Goal: Use online tool/utility: Utilize a website feature to perform a specific function

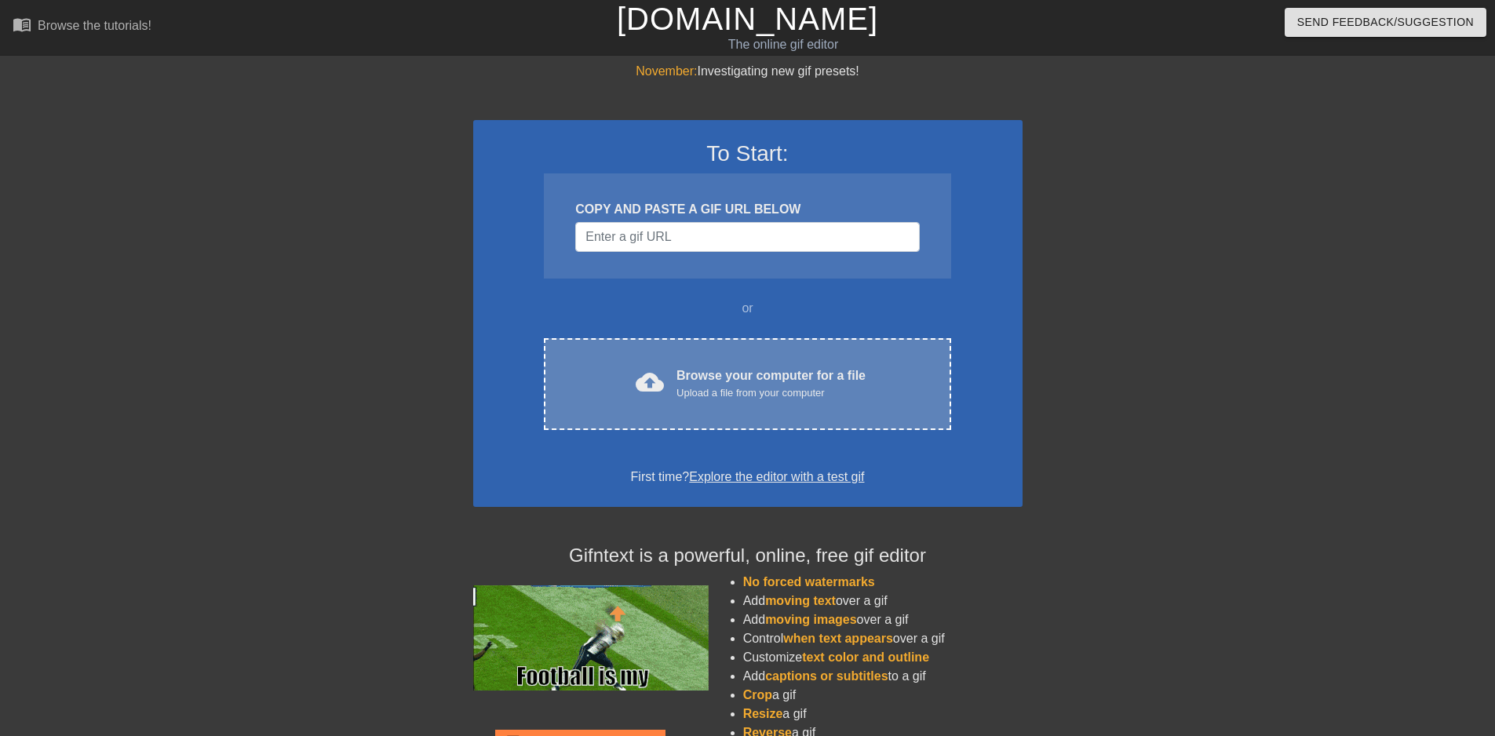
click at [795, 359] on div "cloud_upload Browse your computer for a file Upload a file from your computer C…" at bounding box center [747, 384] width 407 height 92
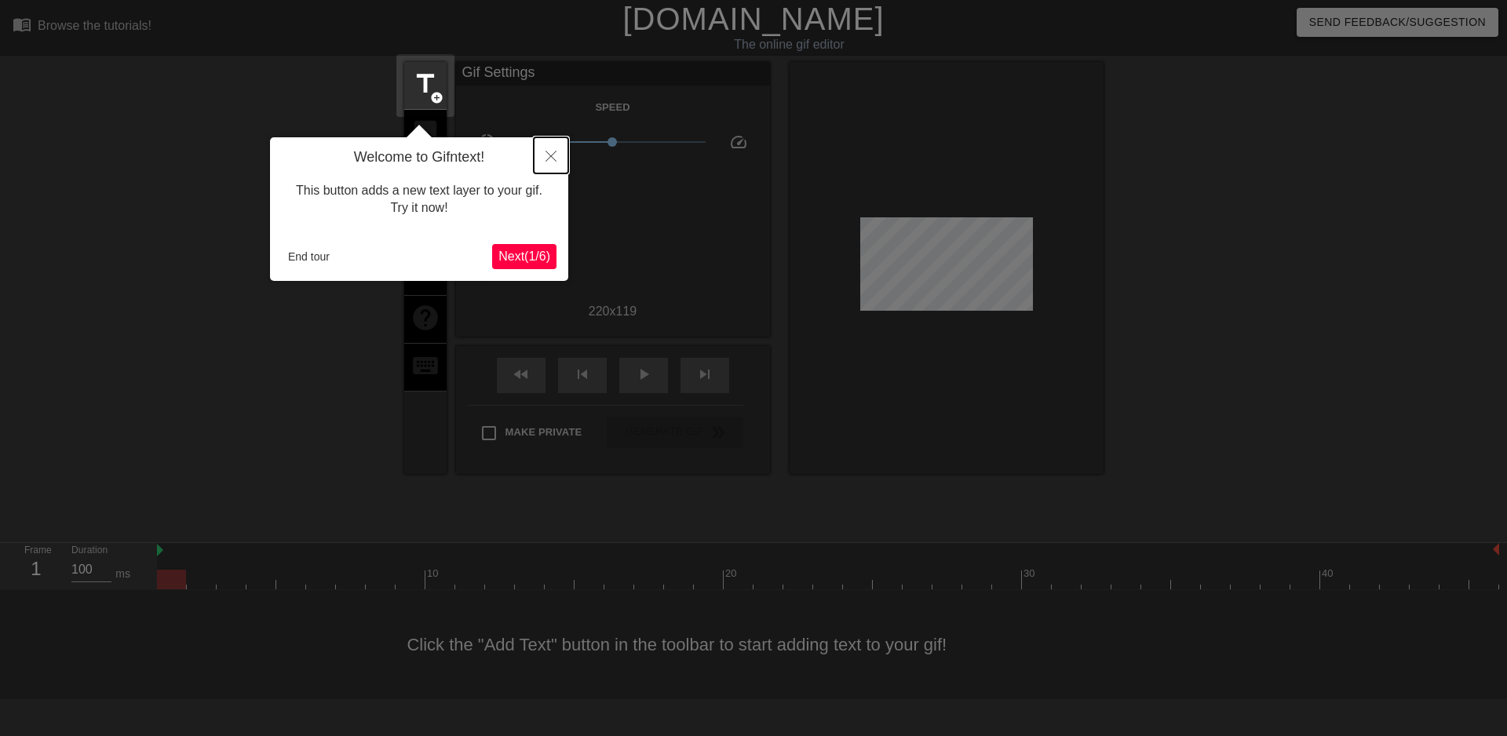
click at [553, 155] on icon "Close" at bounding box center [550, 156] width 11 height 11
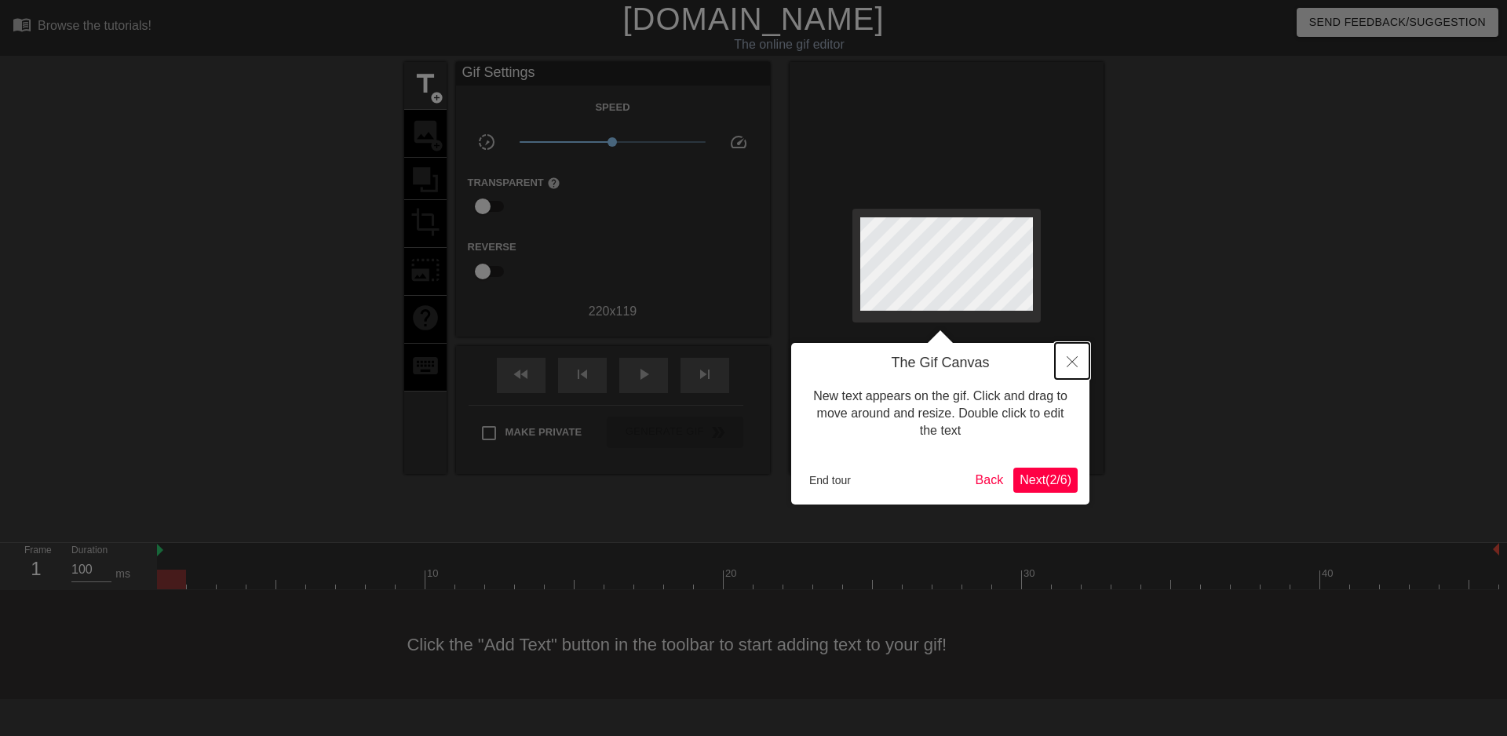
click at [1061, 362] on button "Close" at bounding box center [1072, 361] width 35 height 36
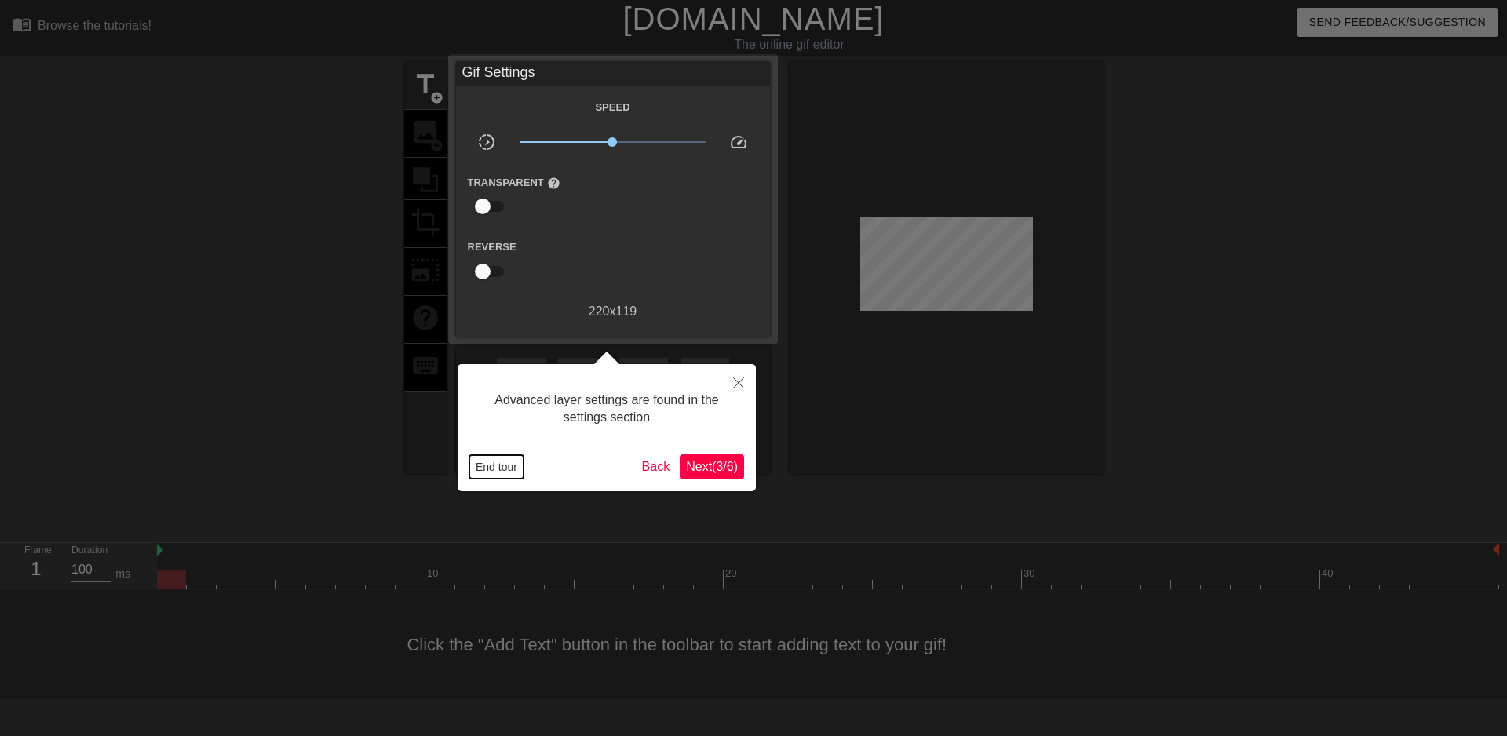
click at [505, 468] on button "End tour" at bounding box center [496, 467] width 54 height 24
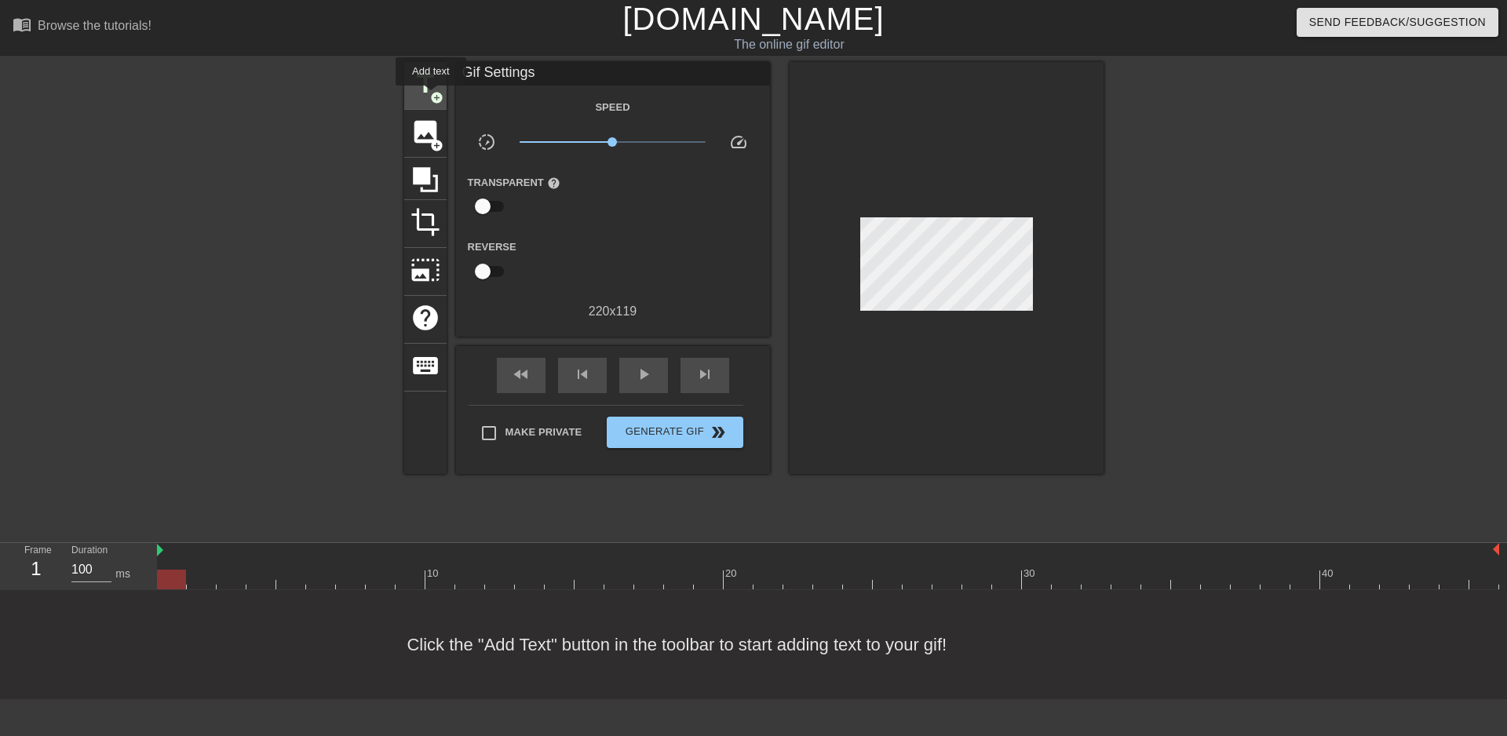
click at [431, 89] on span "title" at bounding box center [425, 84] width 30 height 30
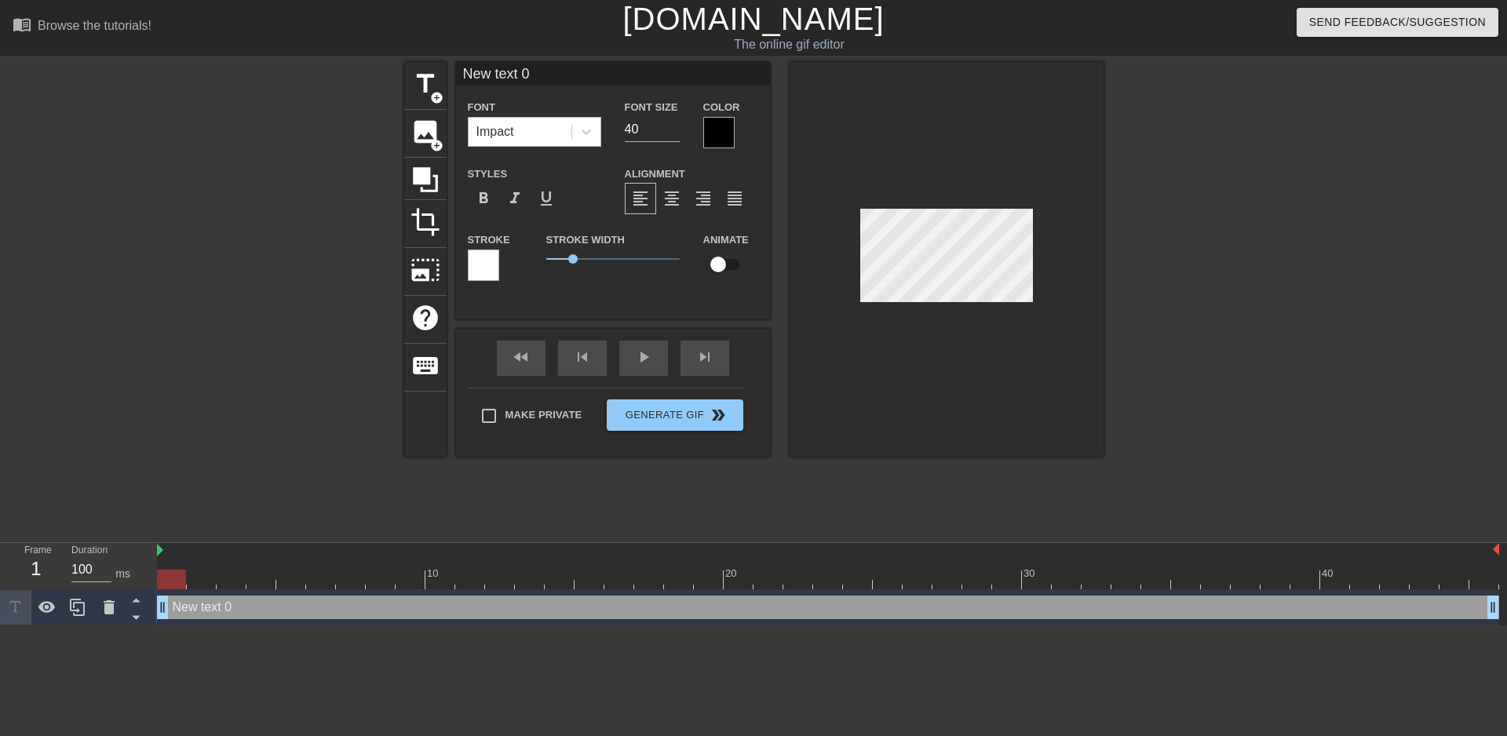
click at [527, 138] on div "Impact" at bounding box center [520, 132] width 103 height 28
type input "I"
type textarea "I"
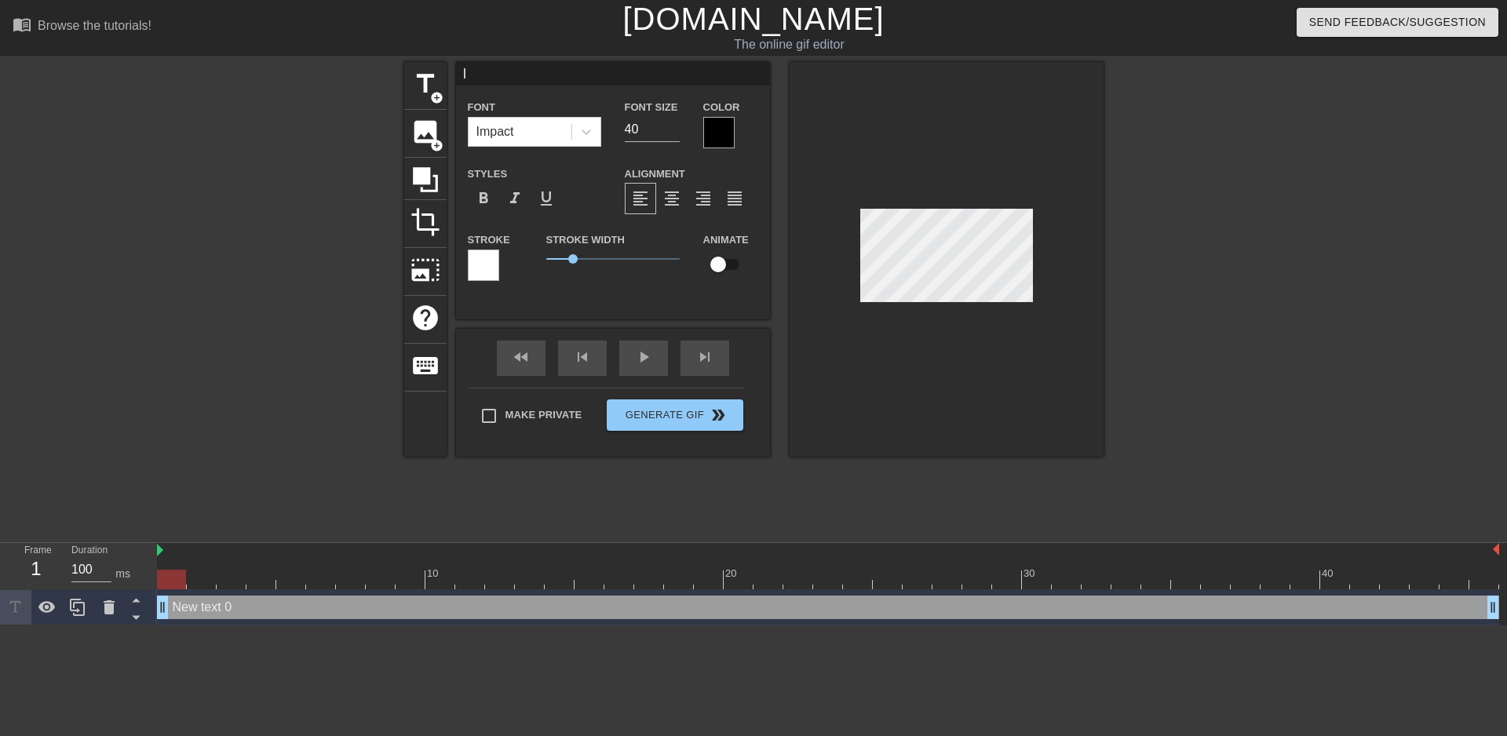
type input "IM"
type textarea "IM"
type input "IMU"
type textarea "IMU"
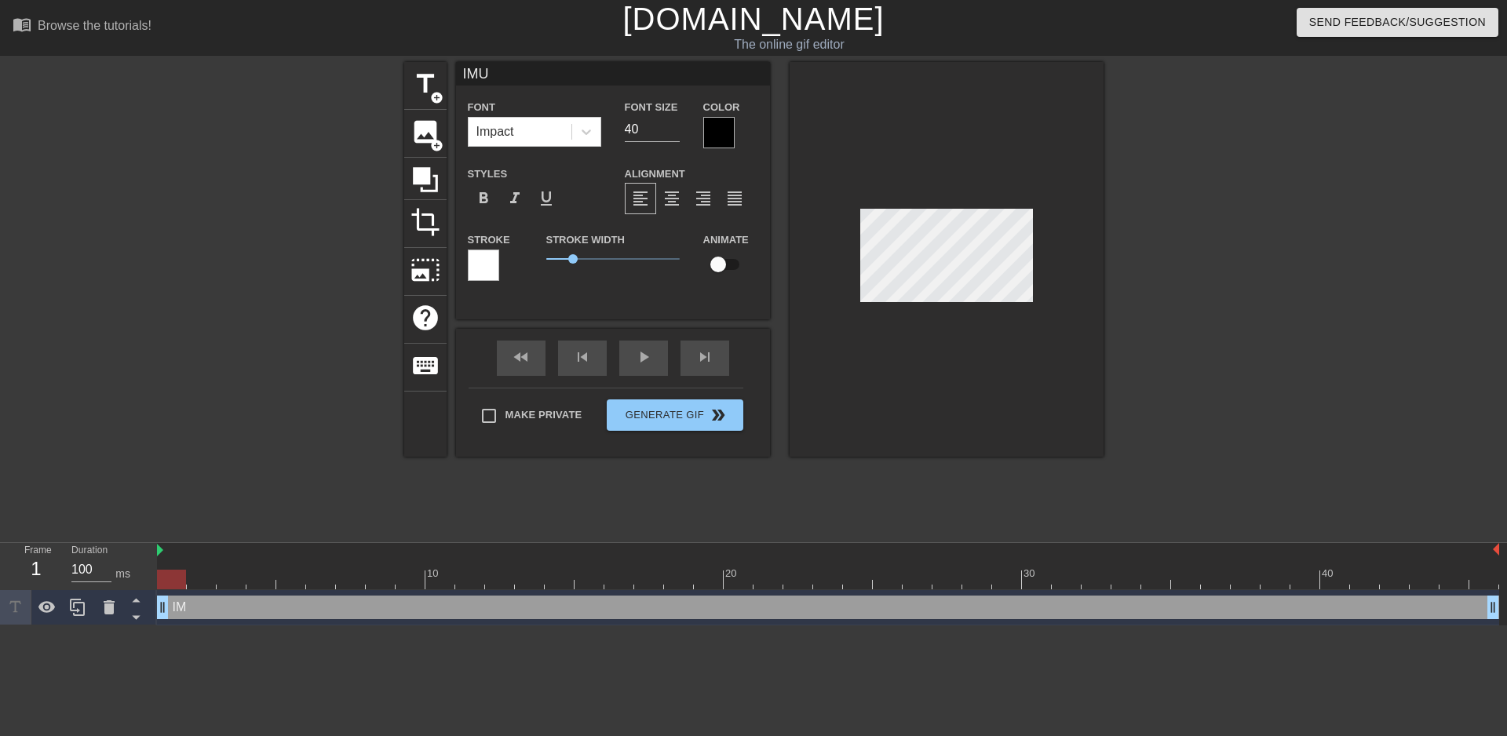
type input "IMU"
type textarea "IMU"
type input "IMU E"
type textarea "IMU E"
type input "IMU Er"
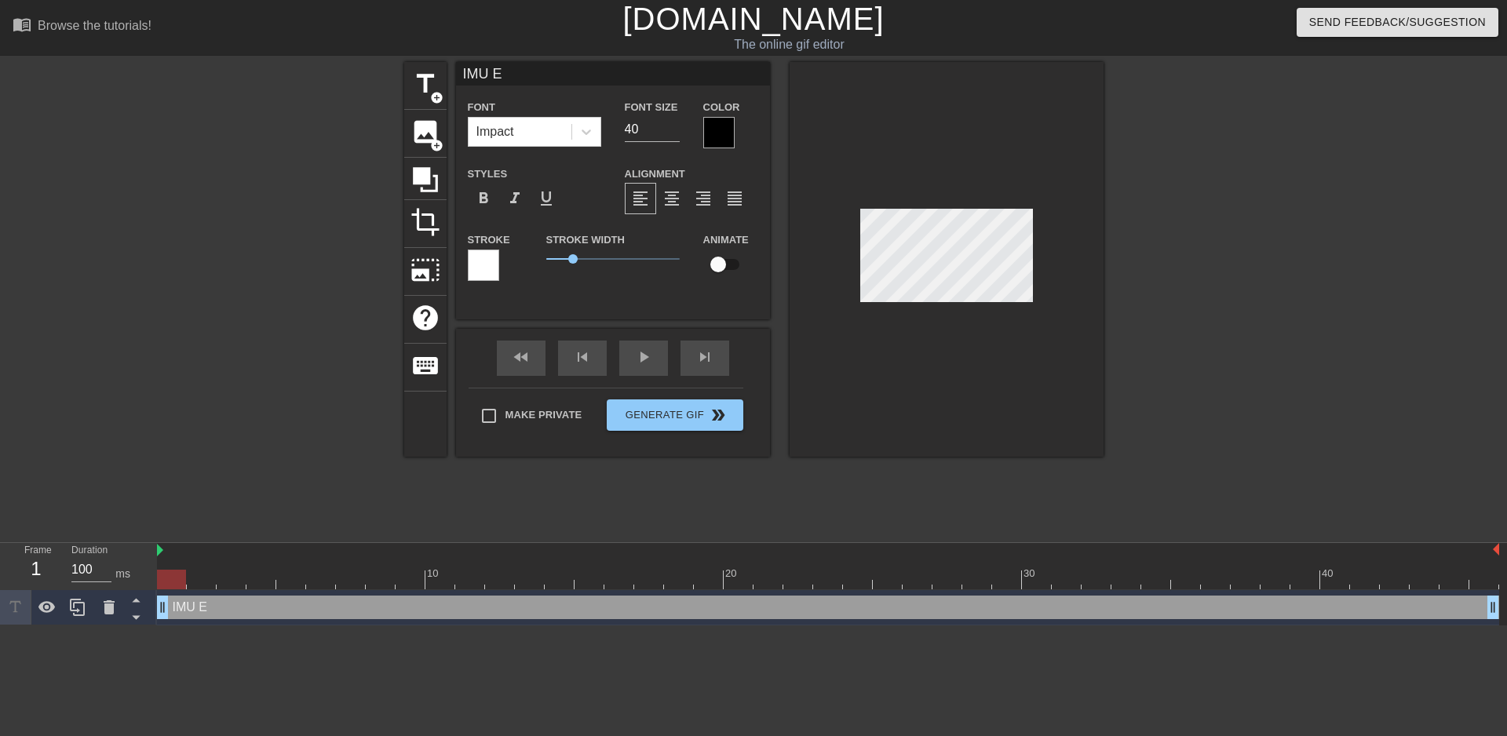
type textarea "IMU Er"
type input "IMU Err"
type textarea "IMU Err"
type input "IMU Erro"
type textarea "IMU Erro"
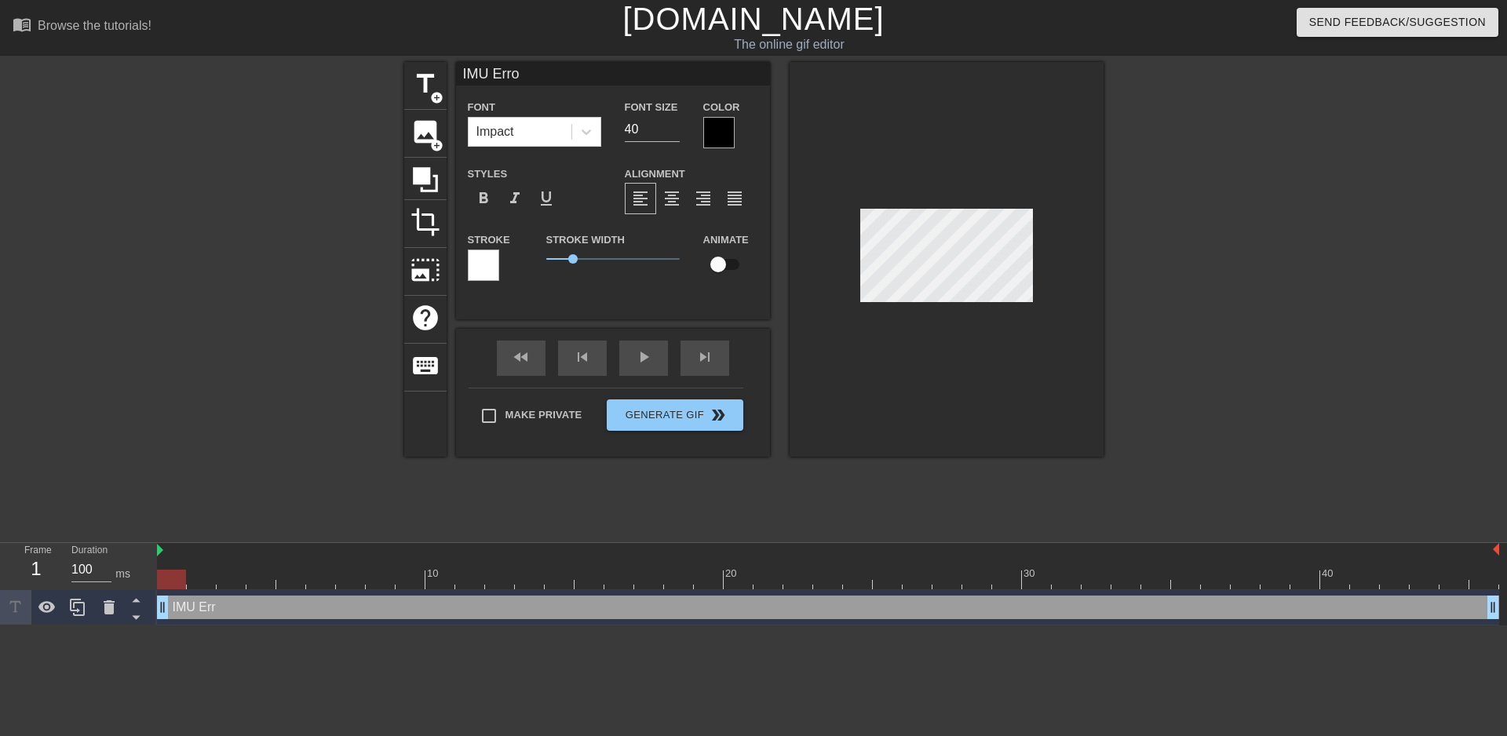
scroll to position [2, 4]
type input "IMU Error"
type textarea "IMU Error"
type input "IMU Error?"
type textarea "IMU Error?"
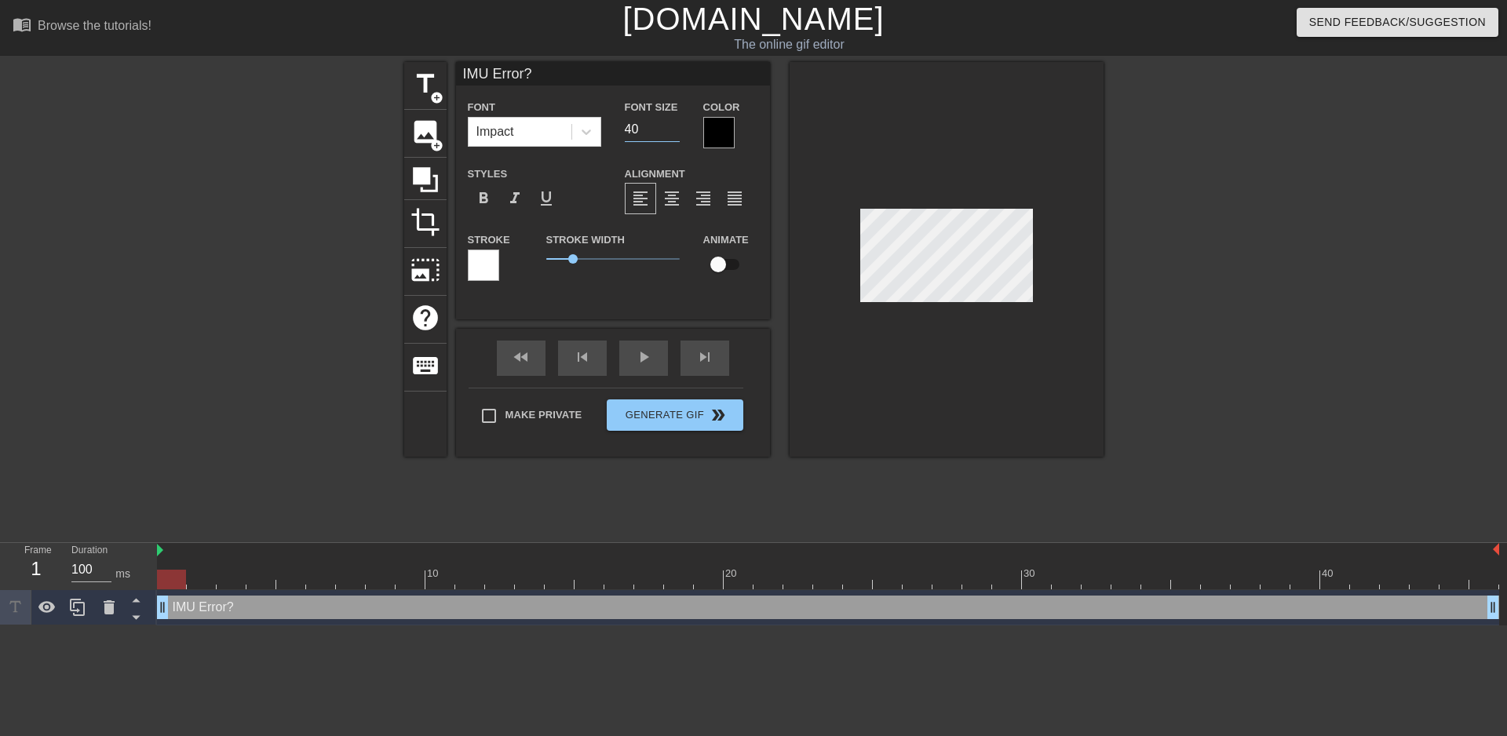
click at [645, 133] on input "40" at bounding box center [652, 129] width 55 height 25
click at [678, 130] on input "39" at bounding box center [652, 129] width 55 height 25
click at [678, 130] on input "38" at bounding box center [652, 129] width 55 height 25
click at [678, 130] on input "37" at bounding box center [652, 129] width 55 height 25
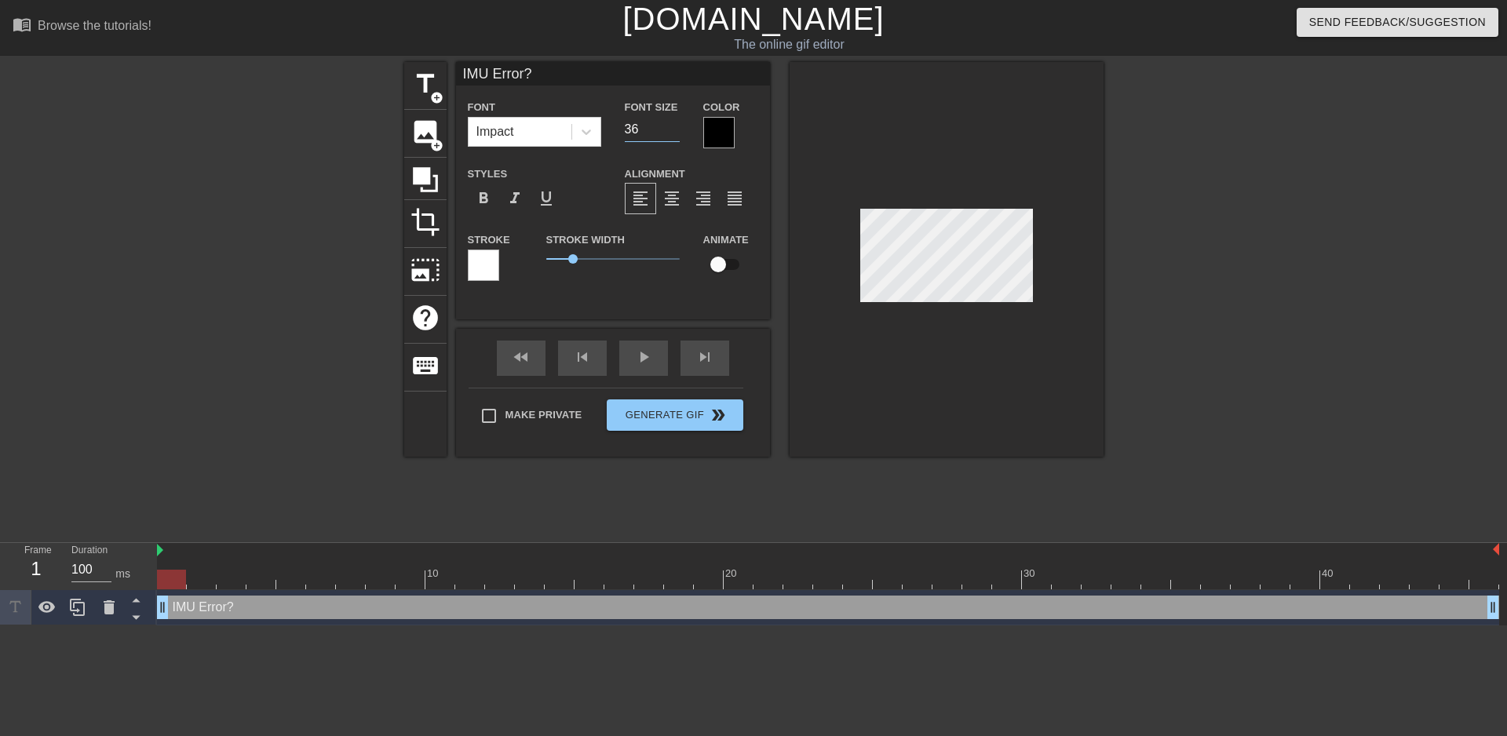
click at [678, 130] on input "36" at bounding box center [652, 129] width 55 height 25
click at [678, 130] on input "35" at bounding box center [652, 129] width 55 height 25
click at [678, 130] on input "34" at bounding box center [652, 129] width 55 height 25
click at [678, 130] on input "33" at bounding box center [652, 129] width 55 height 25
click at [678, 130] on input "32" at bounding box center [652, 129] width 55 height 25
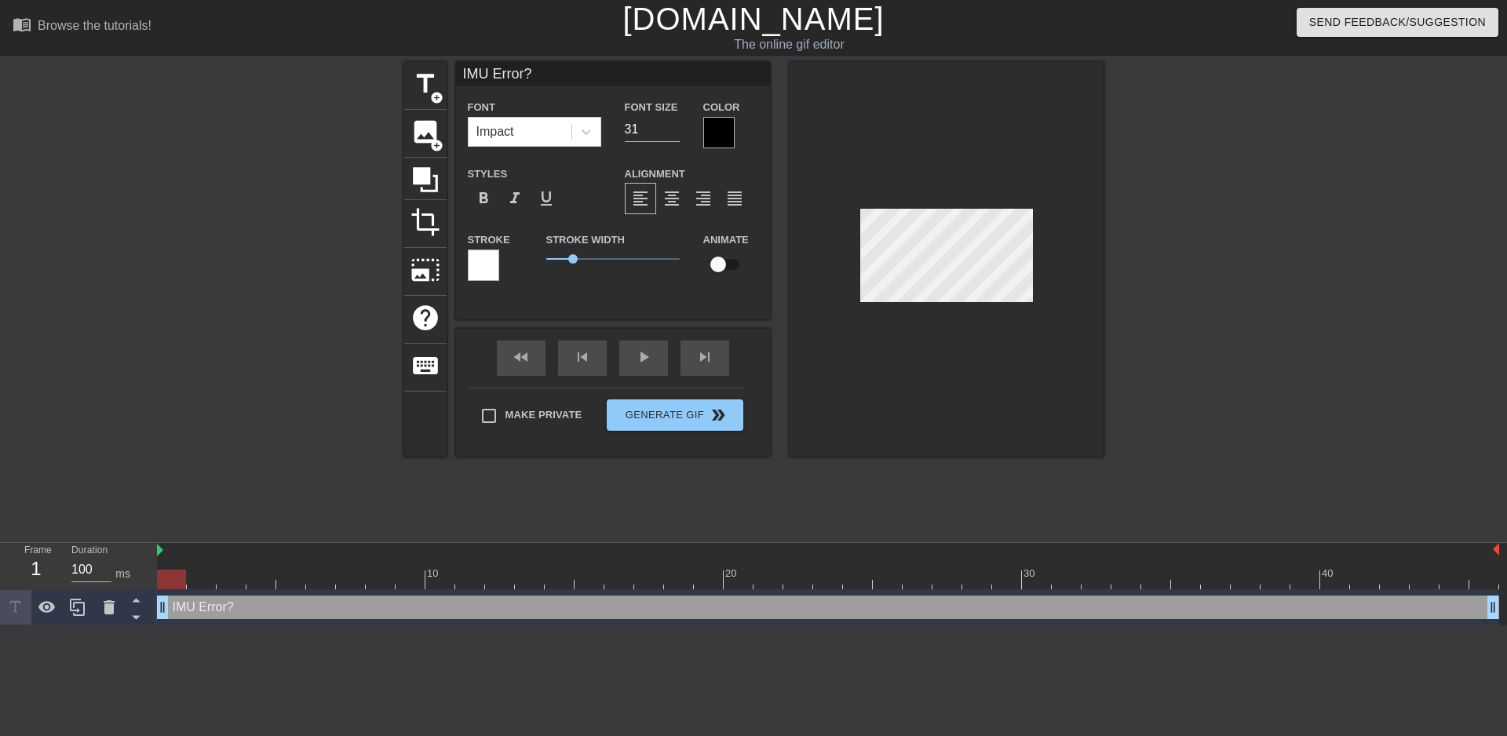
click at [678, 130] on input "31" at bounding box center [652, 129] width 55 height 25
click at [678, 130] on input "30" at bounding box center [652, 129] width 55 height 25
type input "29"
click at [678, 130] on input "29" at bounding box center [652, 129] width 55 height 25
click at [724, 417] on button "Generate Gif double_arrow" at bounding box center [675, 414] width 136 height 31
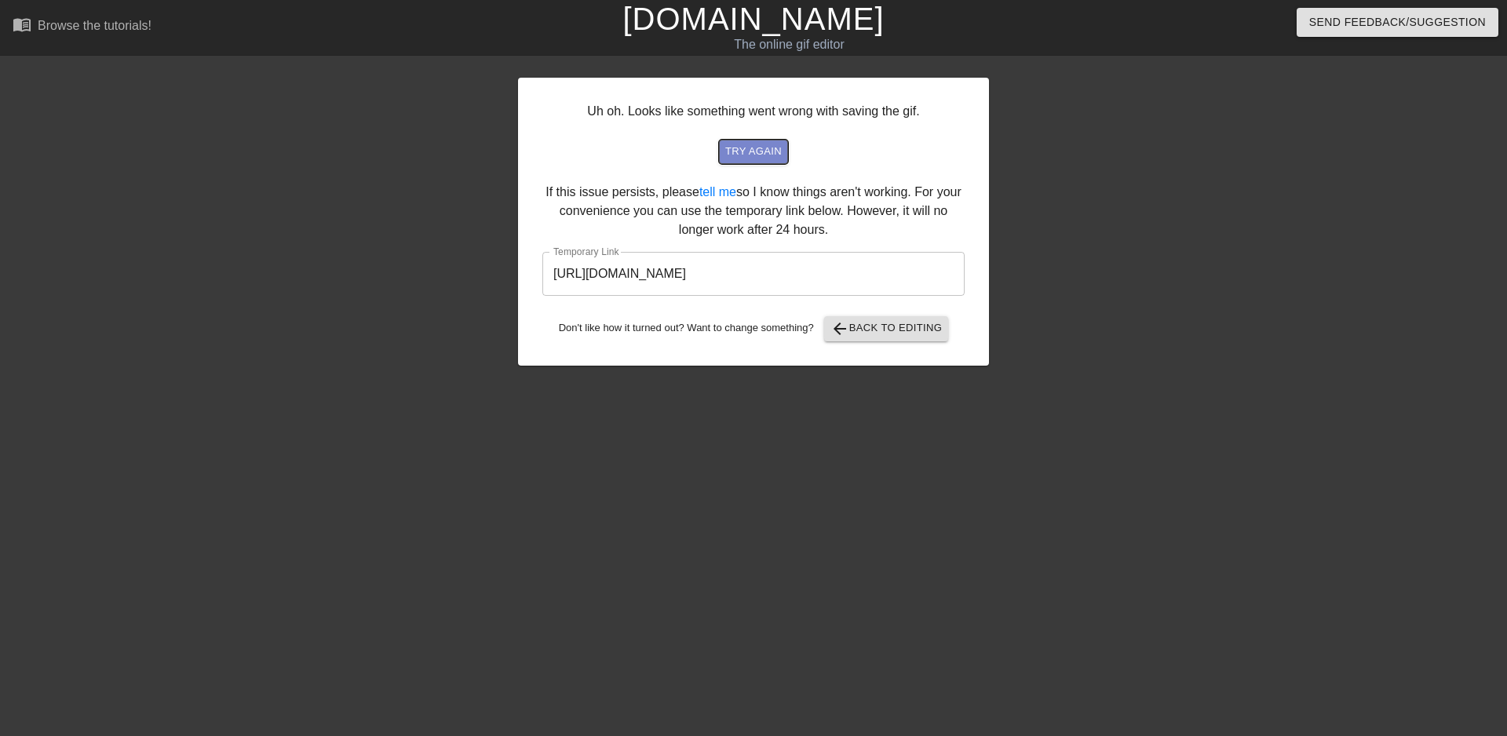
click at [745, 154] on span "try again" at bounding box center [753, 152] width 57 height 18
click at [862, 334] on span "arrow_back Back to Editing" at bounding box center [886, 328] width 112 height 19
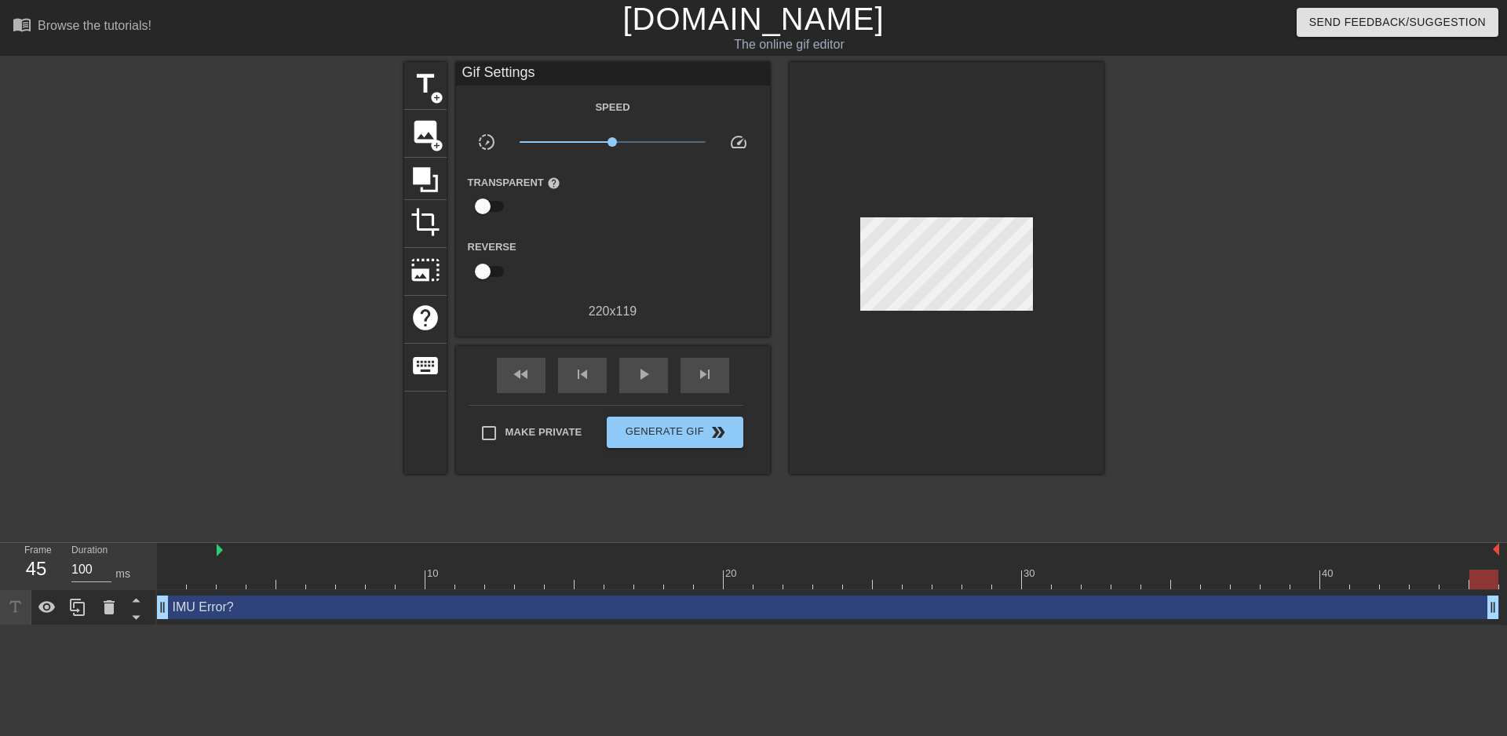
drag, startPoint x: 160, startPoint y: 551, endPoint x: 208, endPoint y: 561, distance: 49.0
click at [208, 561] on div "10 20 30 40" at bounding box center [828, 566] width 1342 height 46
drag, startPoint x: 219, startPoint y: 554, endPoint x: 155, endPoint y: 553, distance: 63.6
click at [155, 553] on div "Frame 45 Duration 100 ms 10 20 30 40 IMU Error? drag_handle drag_handle" at bounding box center [753, 584] width 1507 height 82
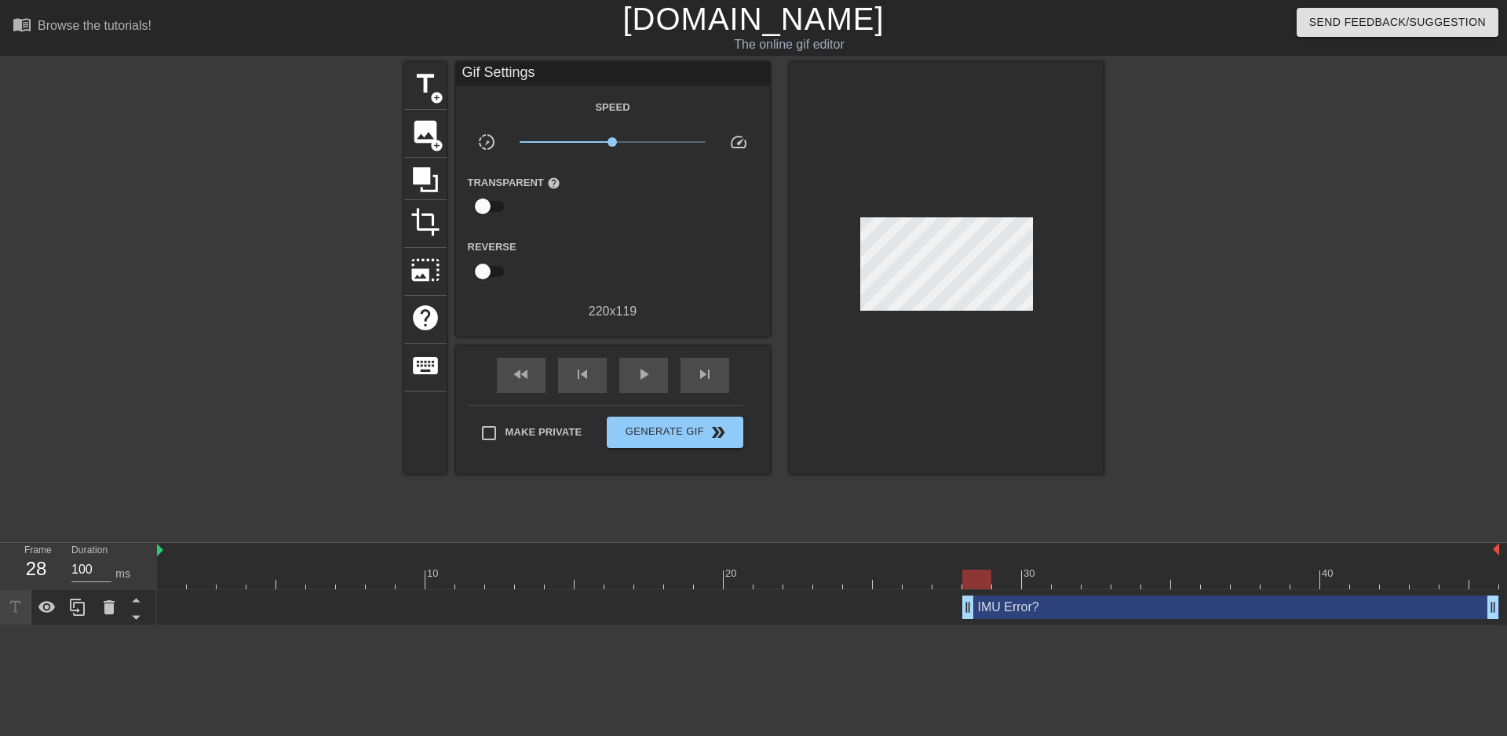
drag, startPoint x: 164, startPoint y: 600, endPoint x: 970, endPoint y: 594, distance: 806.1
click at [970, 594] on div "IMU Error? drag_handle drag_handle" at bounding box center [828, 607] width 1342 height 35
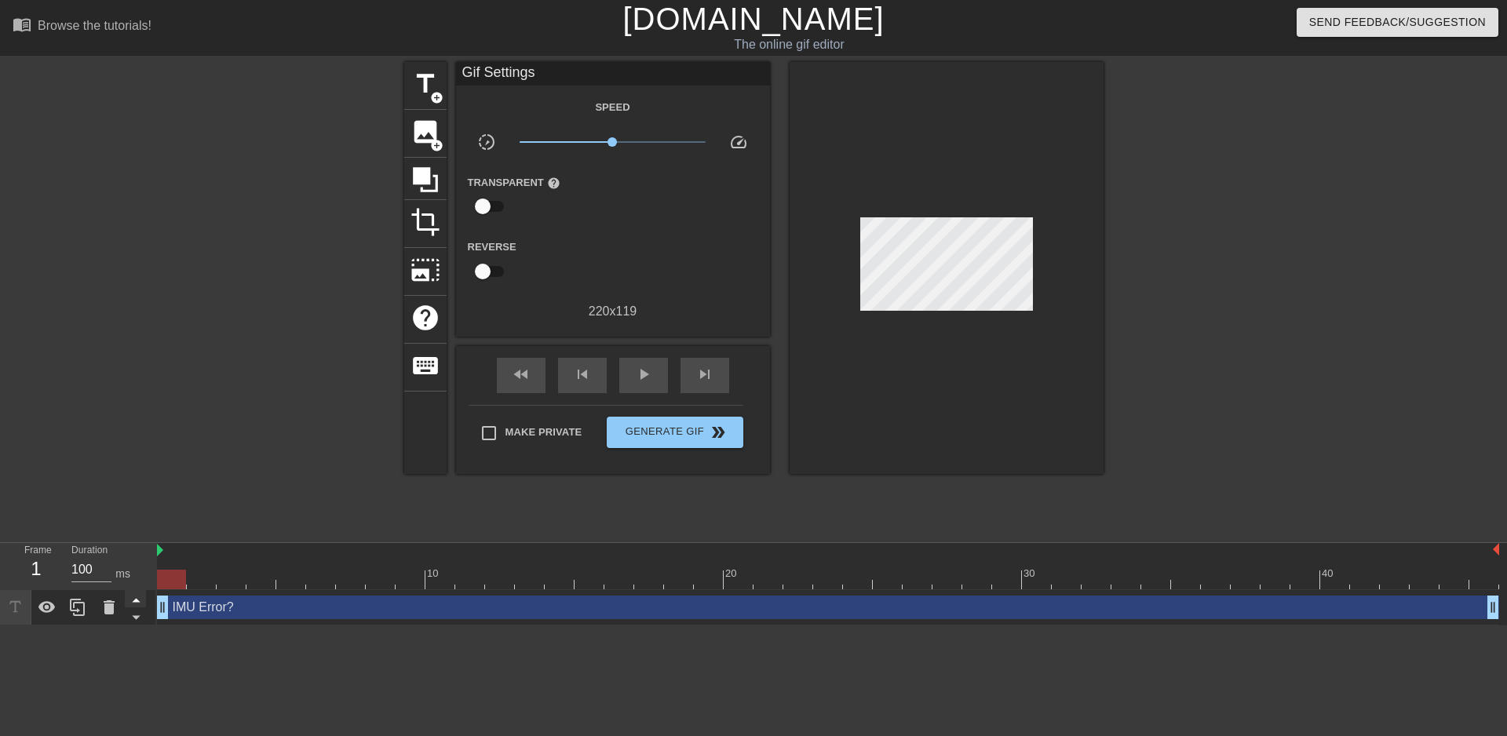
drag, startPoint x: 966, startPoint y: 608, endPoint x: 130, endPoint y: 607, distance: 835.9
click at [130, 607] on div "Frame 1 Duration 100 ms 10 20 30 40 IMU Error? drag_handle drag_handle" at bounding box center [753, 584] width 1507 height 82
drag, startPoint x: 192, startPoint y: 579, endPoint x: 912, endPoint y: 584, distance: 719.7
click at [912, 584] on div at bounding box center [917, 580] width 29 height 20
click at [419, 83] on span "title" at bounding box center [425, 84] width 30 height 30
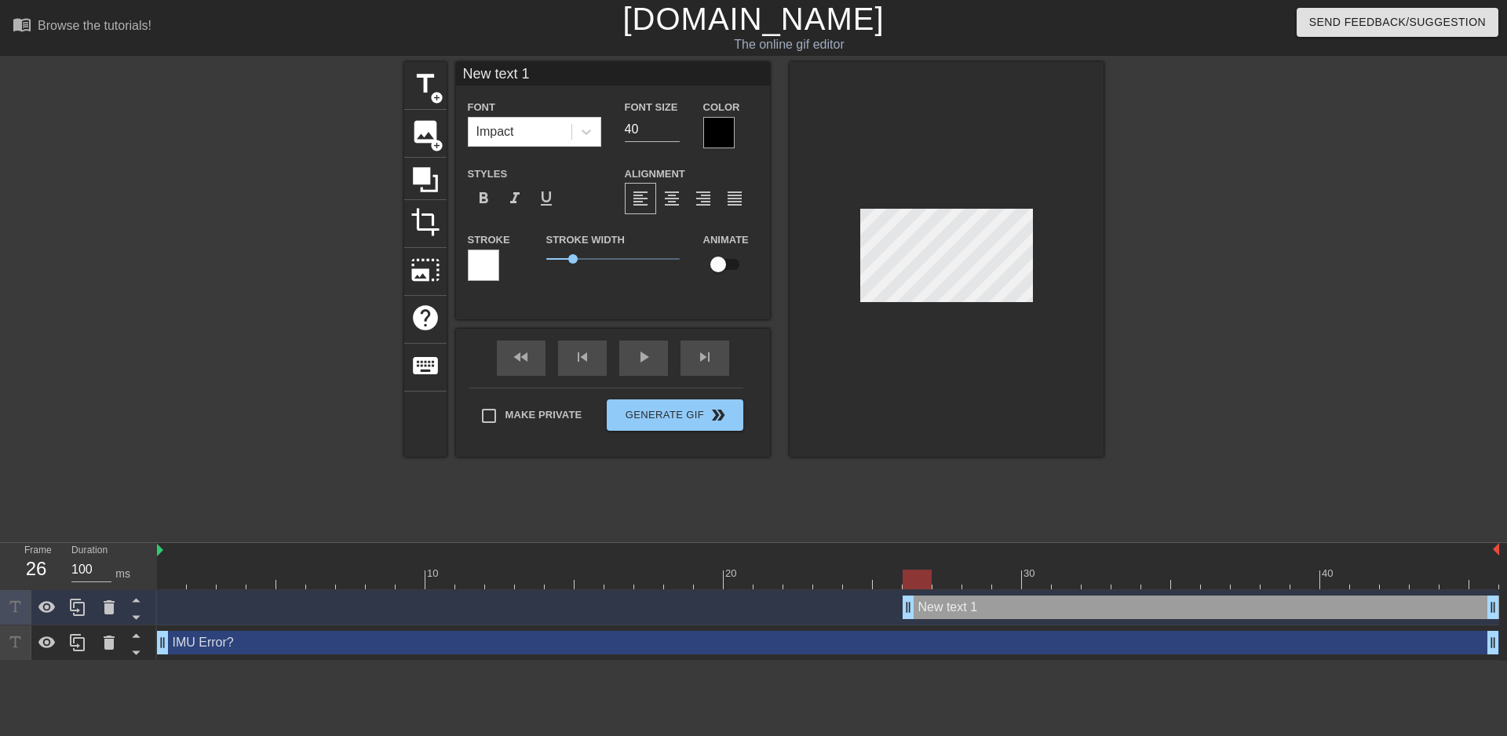
type input "Newtext 1"
type textarea "Newtext 1"
type input "Newext 1"
type textarea "Newext 1"
type input "Newxt 1"
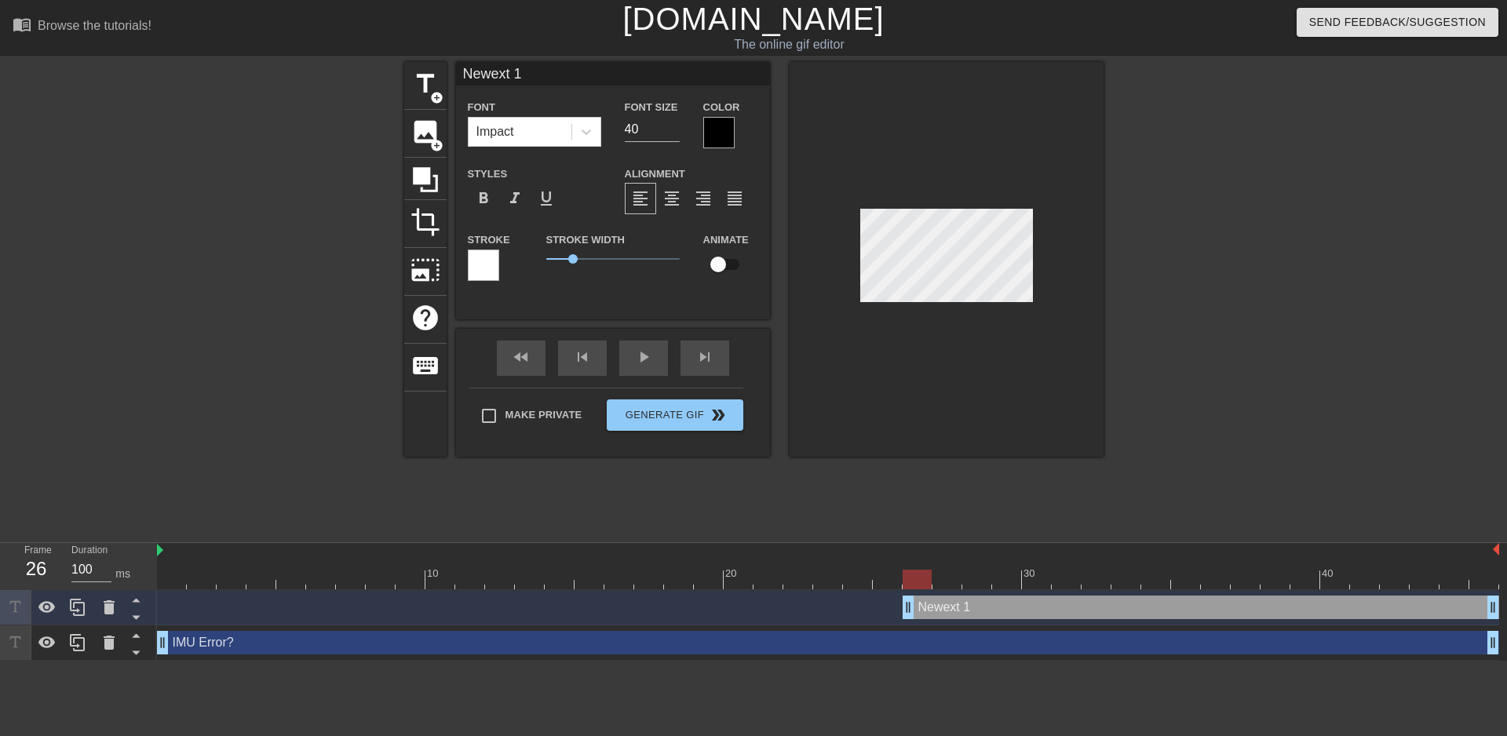
type textarea "Newxt 1"
type input "Newt 1"
type textarea "Newt 1"
type input "New 1"
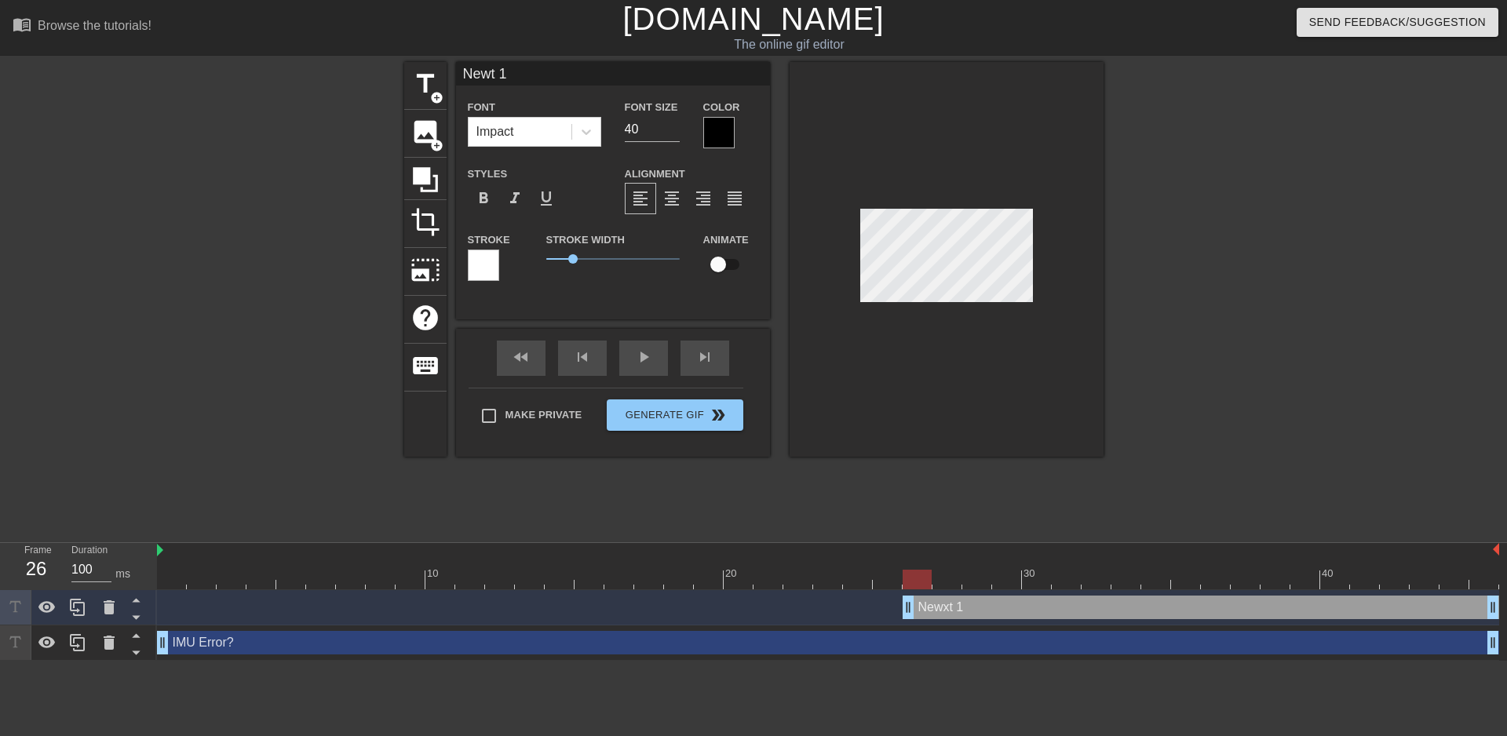
type textarea "New 1"
type input "New1"
type textarea "New1"
type input "New"
type textarea "New"
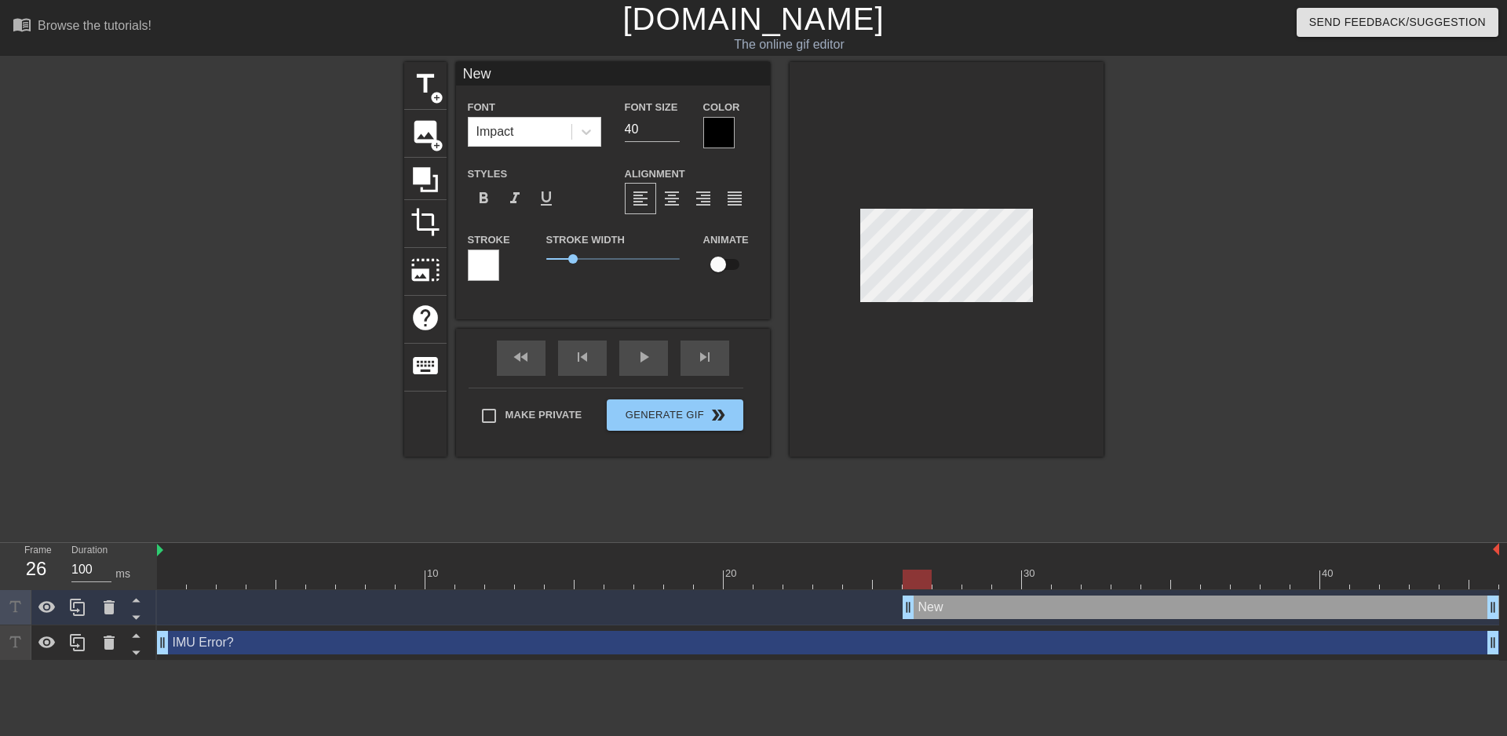
type input "Ne"
type textarea "Ne"
type input "N"
type textarea "N"
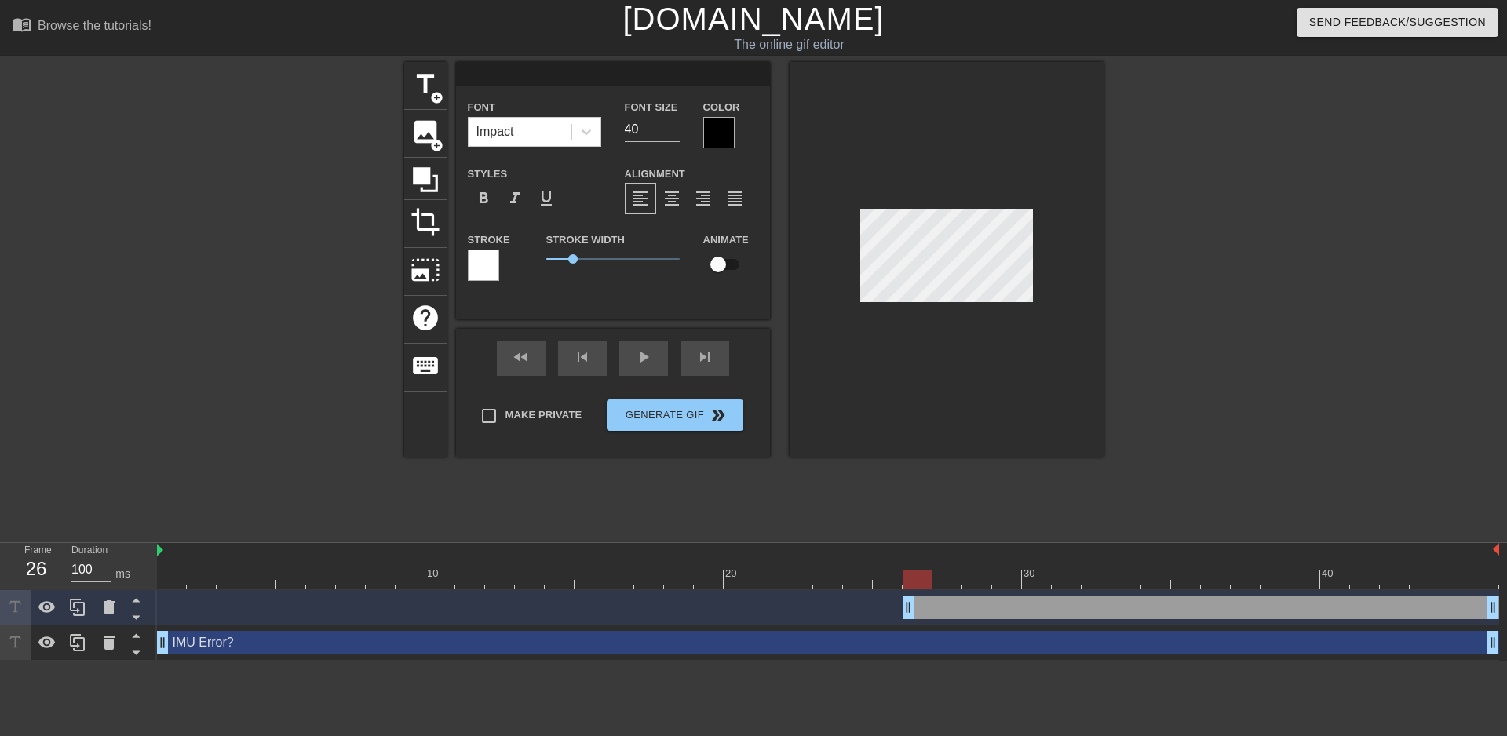
click at [954, 170] on div at bounding box center [947, 259] width 314 height 395
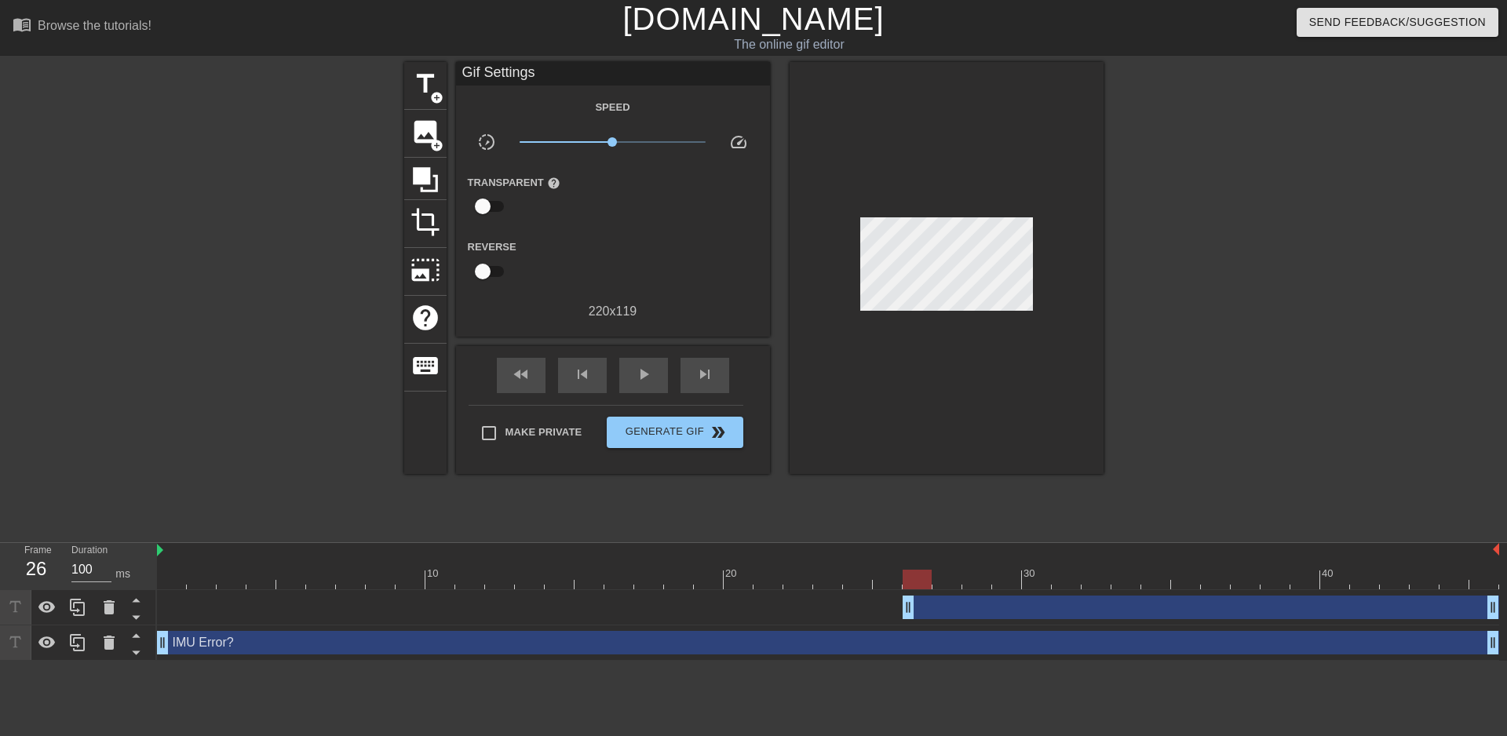
click at [963, 642] on div "IMU Error? drag_handle drag_handle" at bounding box center [828, 643] width 1342 height 24
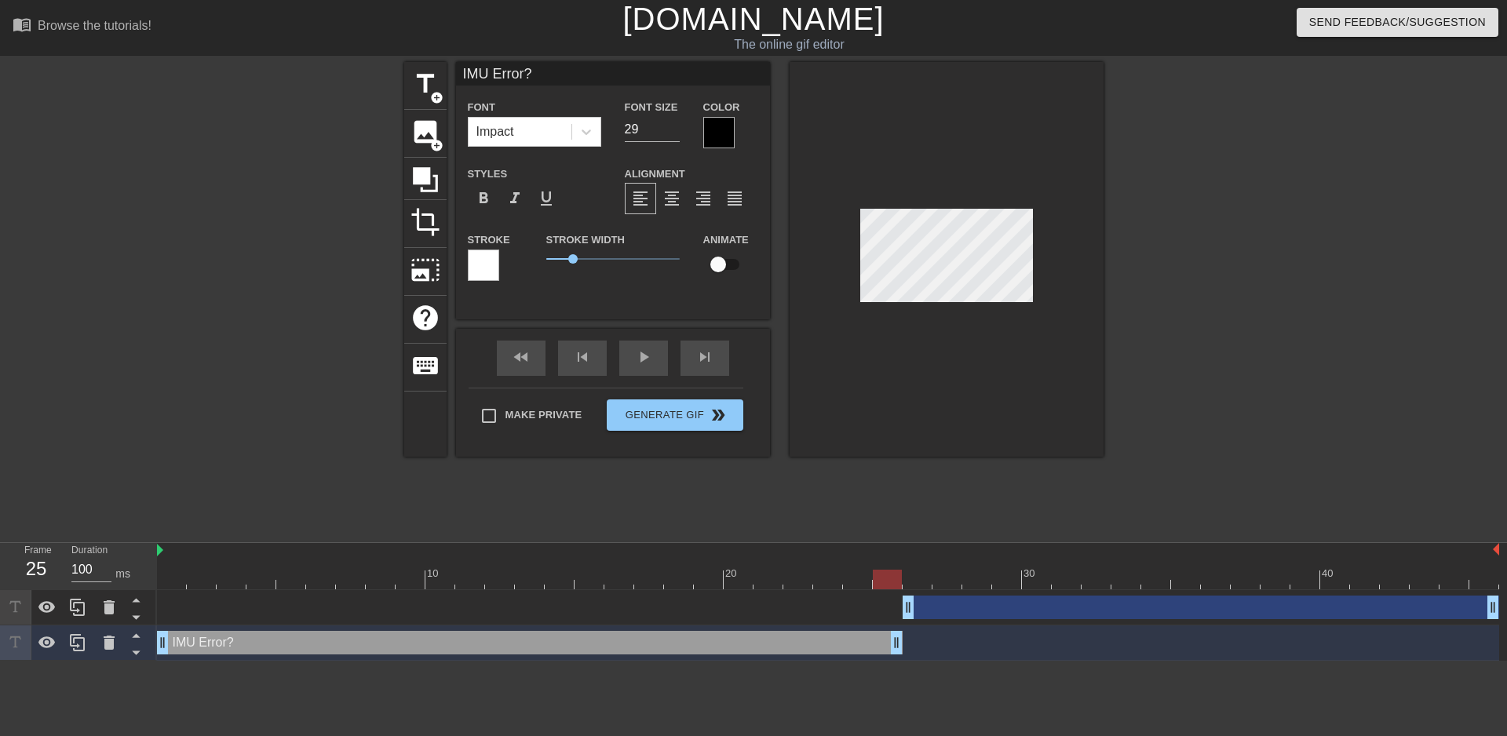
drag, startPoint x: 1490, startPoint y: 641, endPoint x: 900, endPoint y: 655, distance: 589.6
click at [900, 655] on div "IMU Error? drag_handle drag_handle" at bounding box center [828, 643] width 1342 height 35
click at [936, 608] on div "drag_handle drag_handle" at bounding box center [1201, 608] width 596 height 24
type input "40"
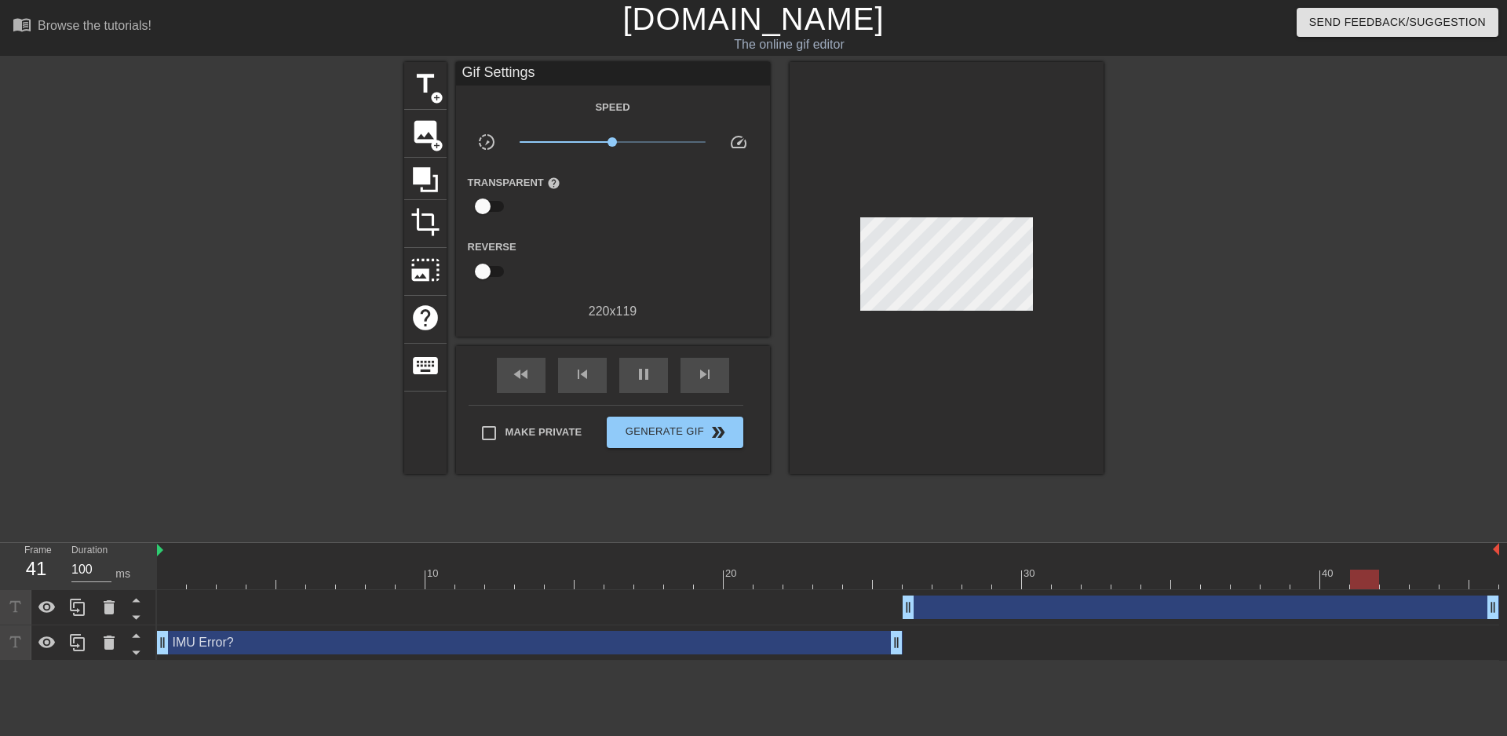
click at [955, 619] on div "drag_handle drag_handle" at bounding box center [828, 607] width 1342 height 35
click at [954, 607] on div "drag_handle drag_handle" at bounding box center [1201, 608] width 596 height 24
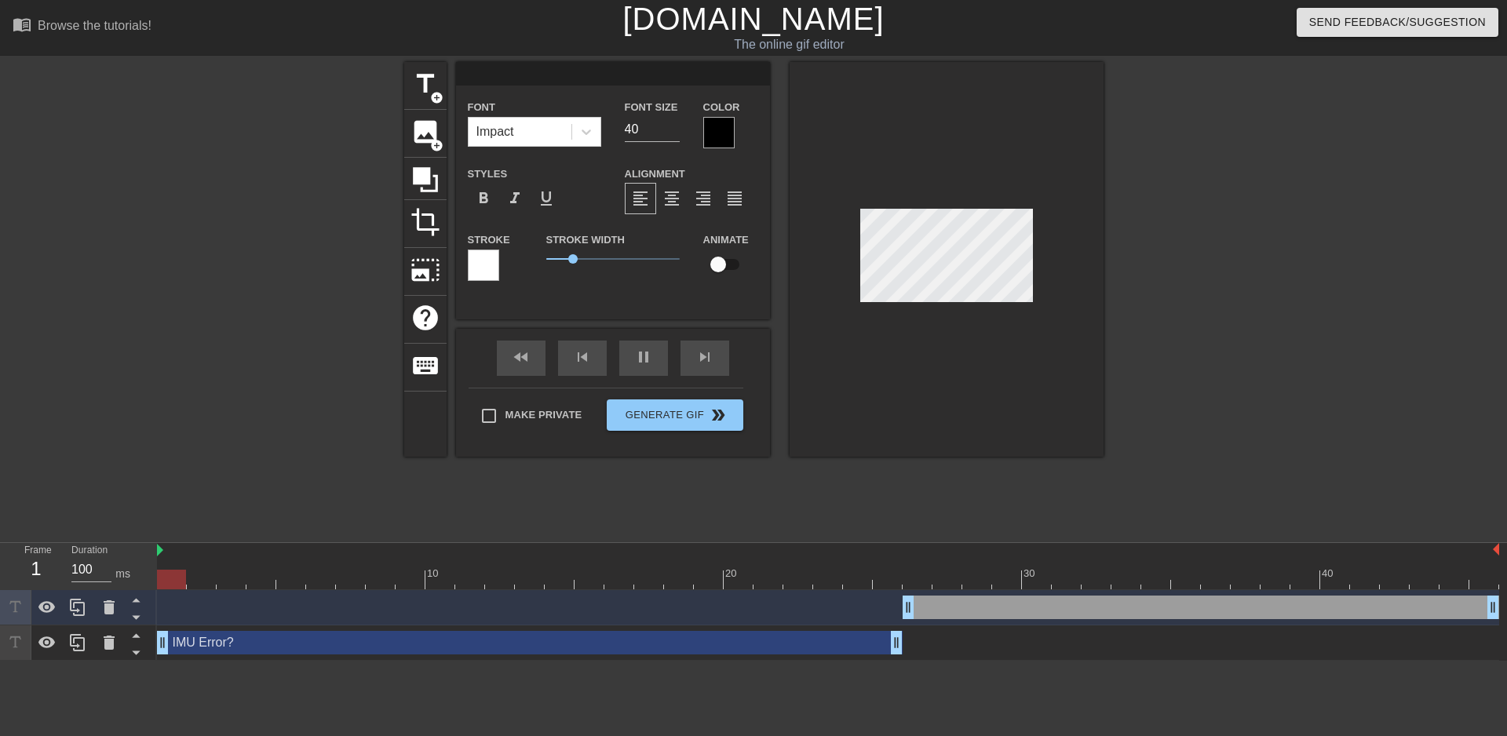
click at [954, 607] on div "drag_handle drag_handle" at bounding box center [1201, 608] width 596 height 24
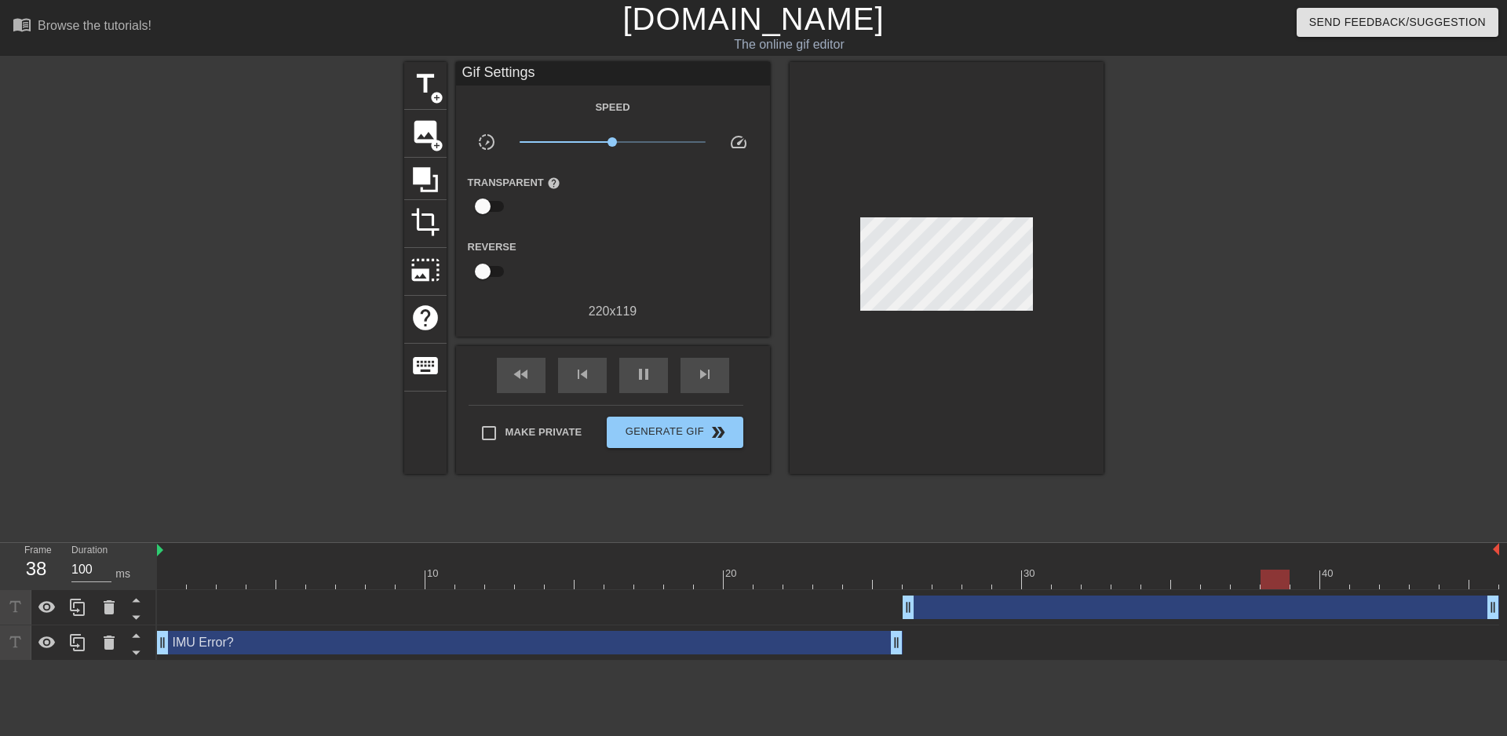
click at [984, 605] on div "drag_handle drag_handle" at bounding box center [1201, 608] width 596 height 24
click at [1030, 612] on div "drag_handle drag_handle" at bounding box center [1201, 608] width 596 height 24
click at [1017, 609] on div "drag_handle drag_handle" at bounding box center [1201, 608] width 596 height 24
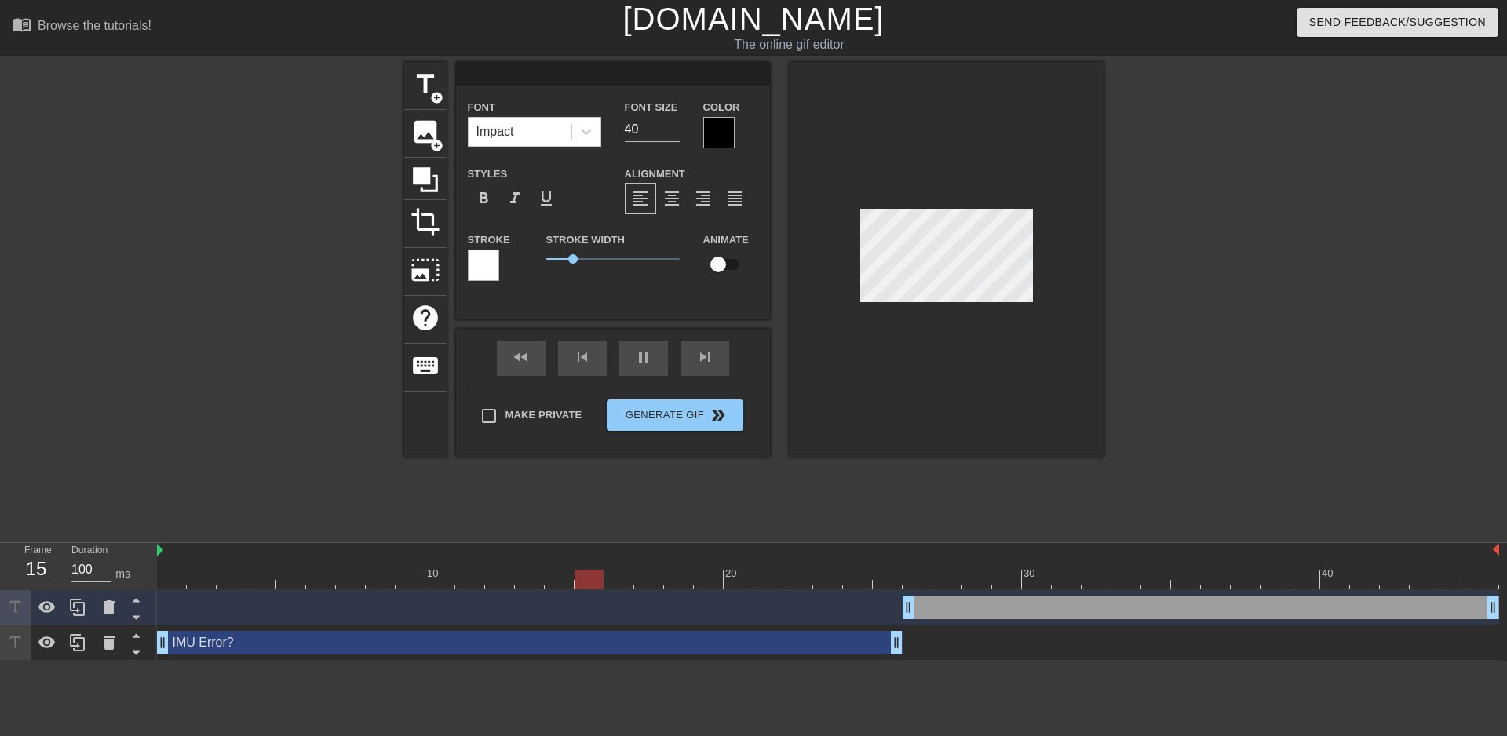
type input "w"
type textarea "w"
type input "wt"
type textarea "wt"
type input "wtf"
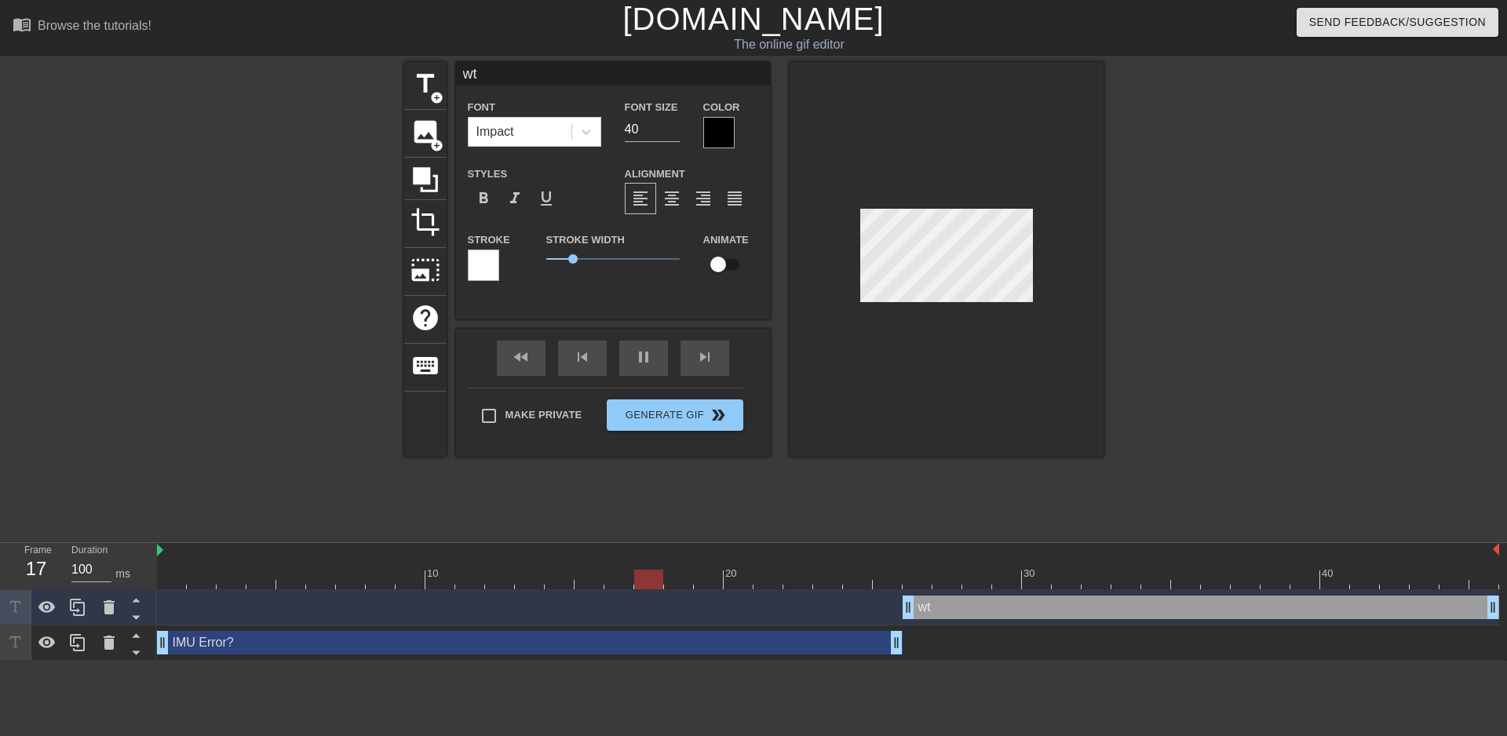
type textarea "wtf"
type input "wtf"
type textarea "wtf"
type input "wtf"
type textarea "wtf"
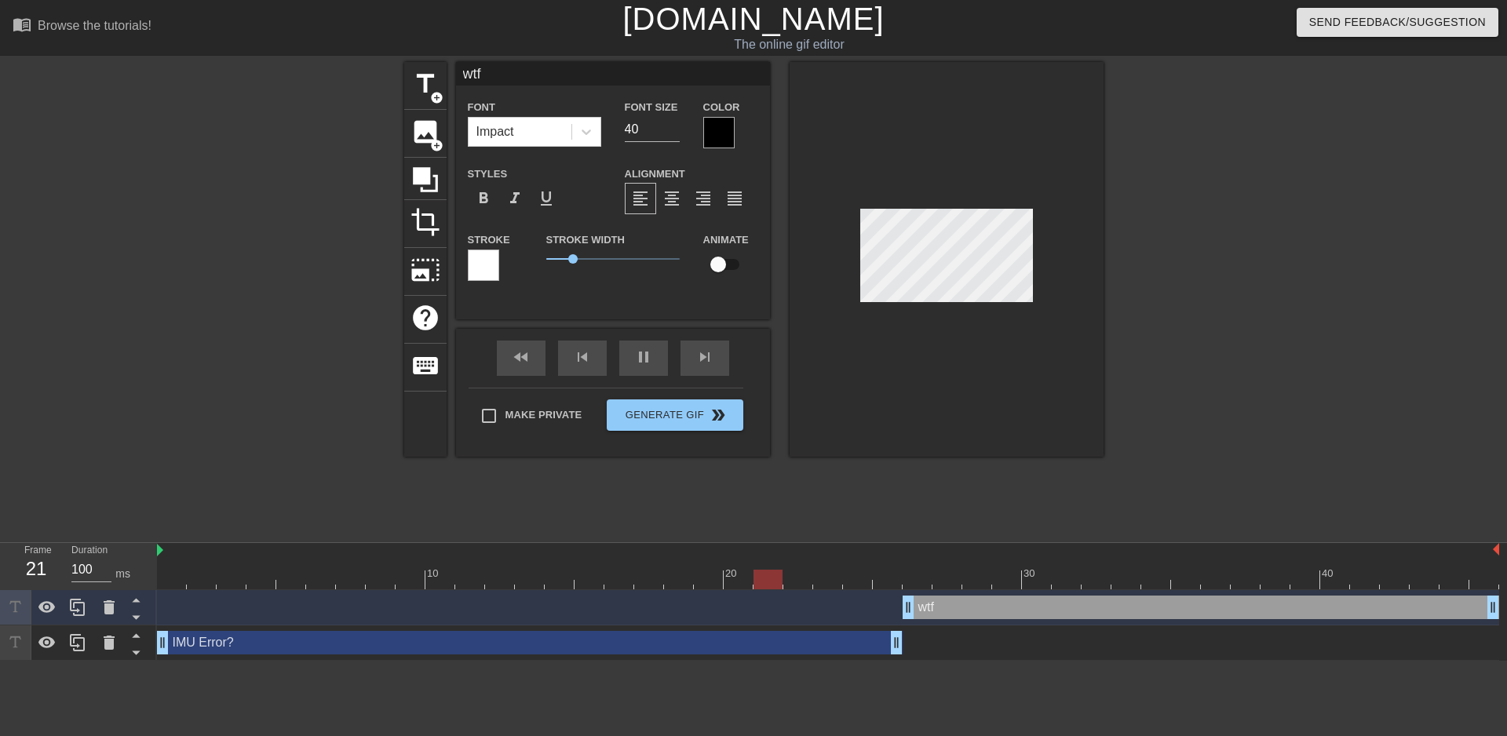
type input "wtf d"
type textarea "wtf d"
type input "wtf do"
type textarea "wtf do"
type input "wtf doe"
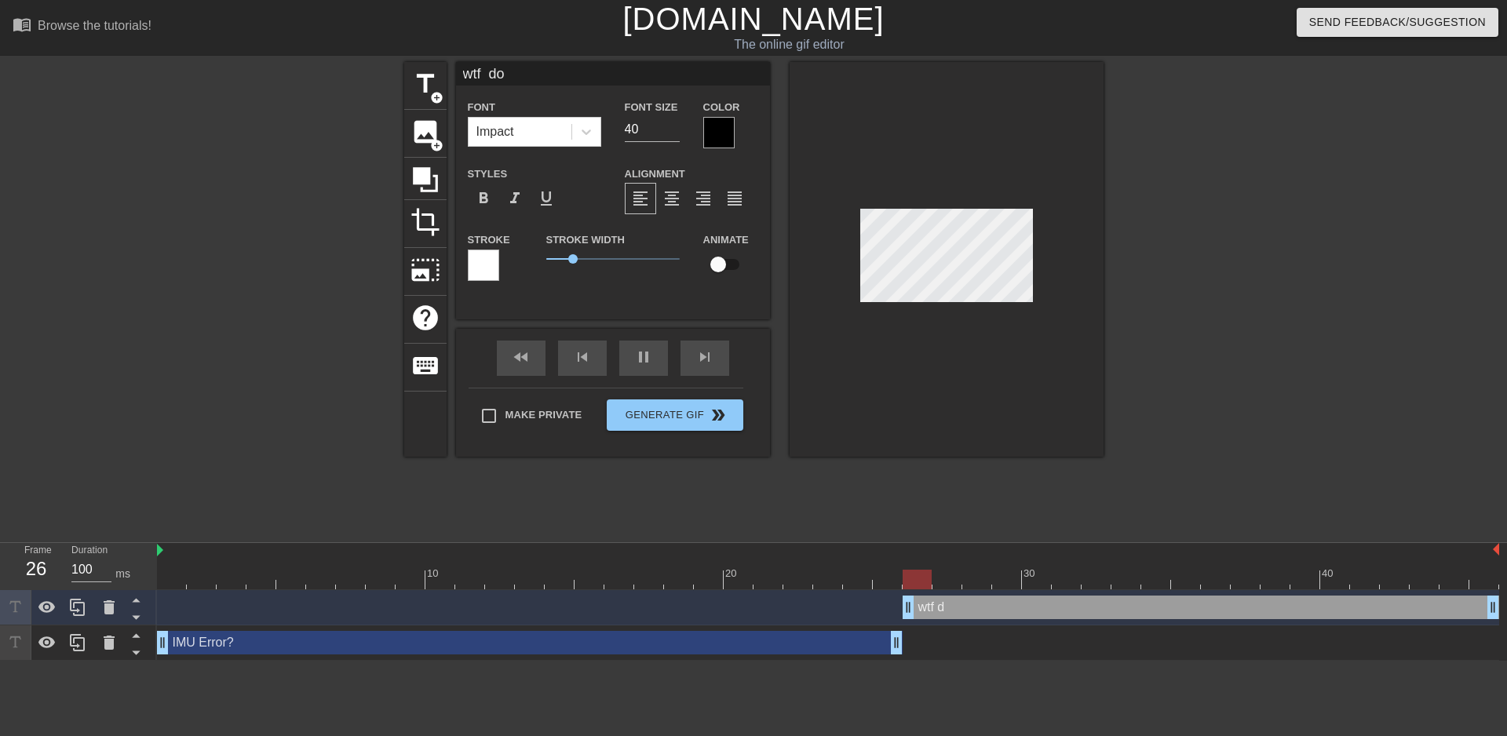
type textarea "wtf doe"
type input "wtf does"
type textarea "wtf does"
type input "wtf does"
type textarea "wtf does"
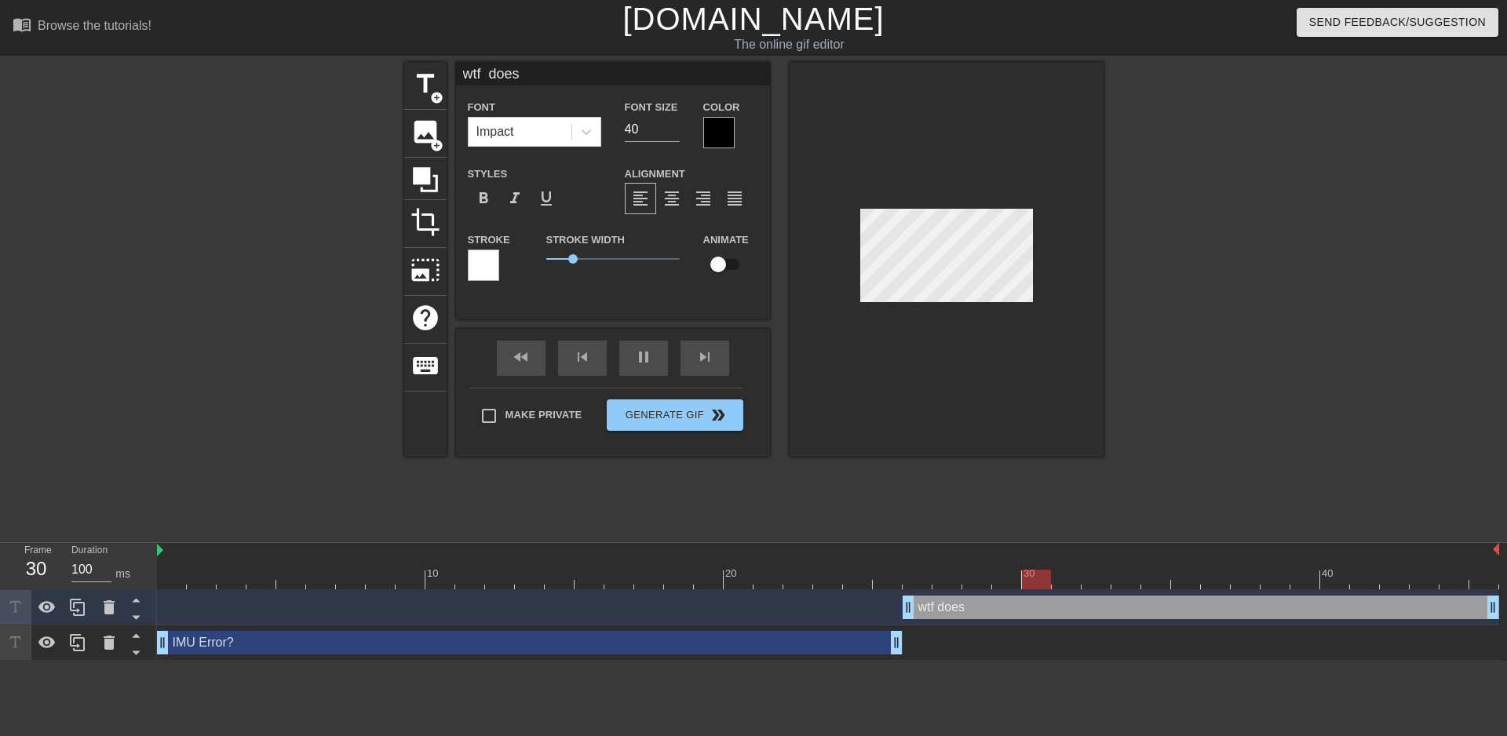
type input "wtf does t"
type textarea "wtf does t"
type input "wtf does th"
type textarea "wtf does th"
type input "wtf does tha"
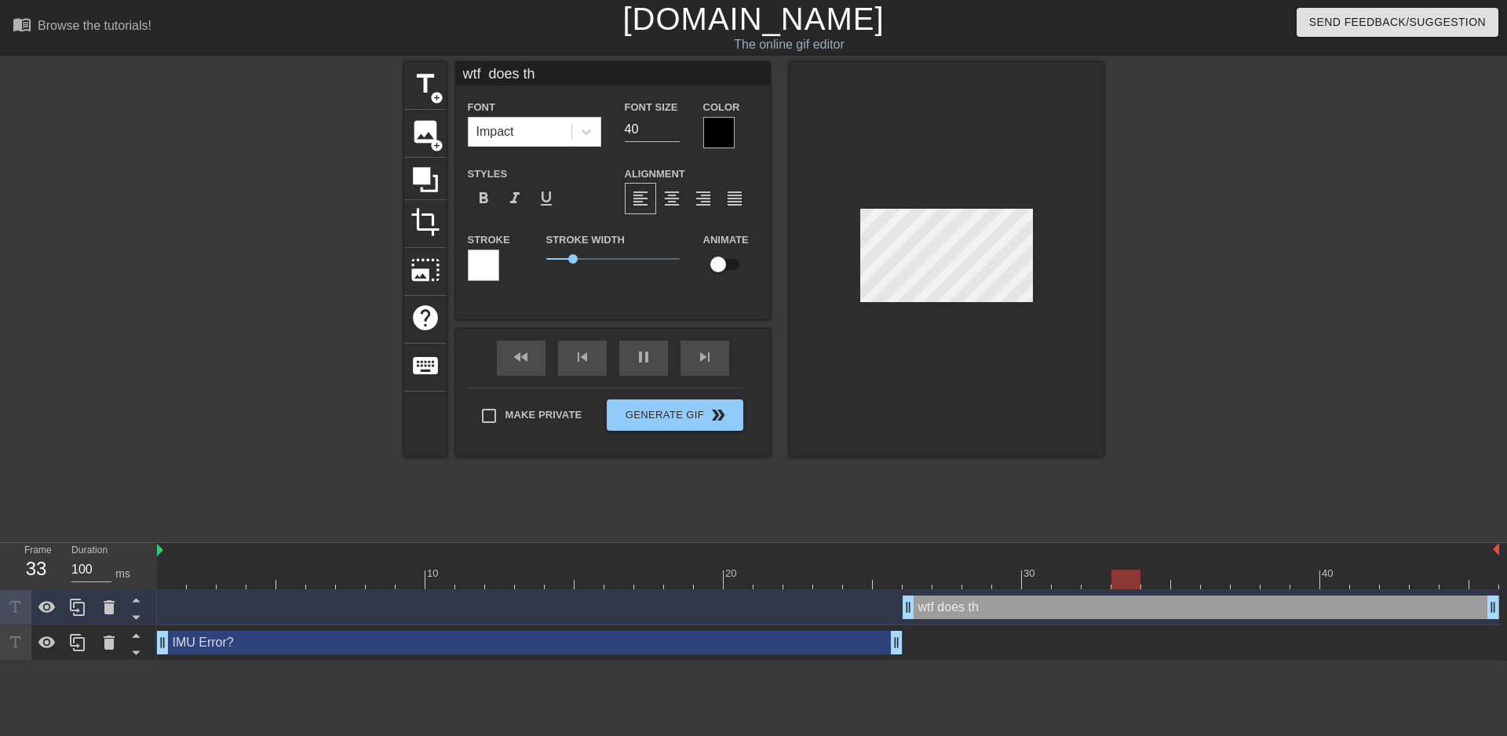
type textarea "wtf does tha"
type input "wtf does that"
type textarea "wtf does that"
type input "wtf does that"
type textarea "wtf does that"
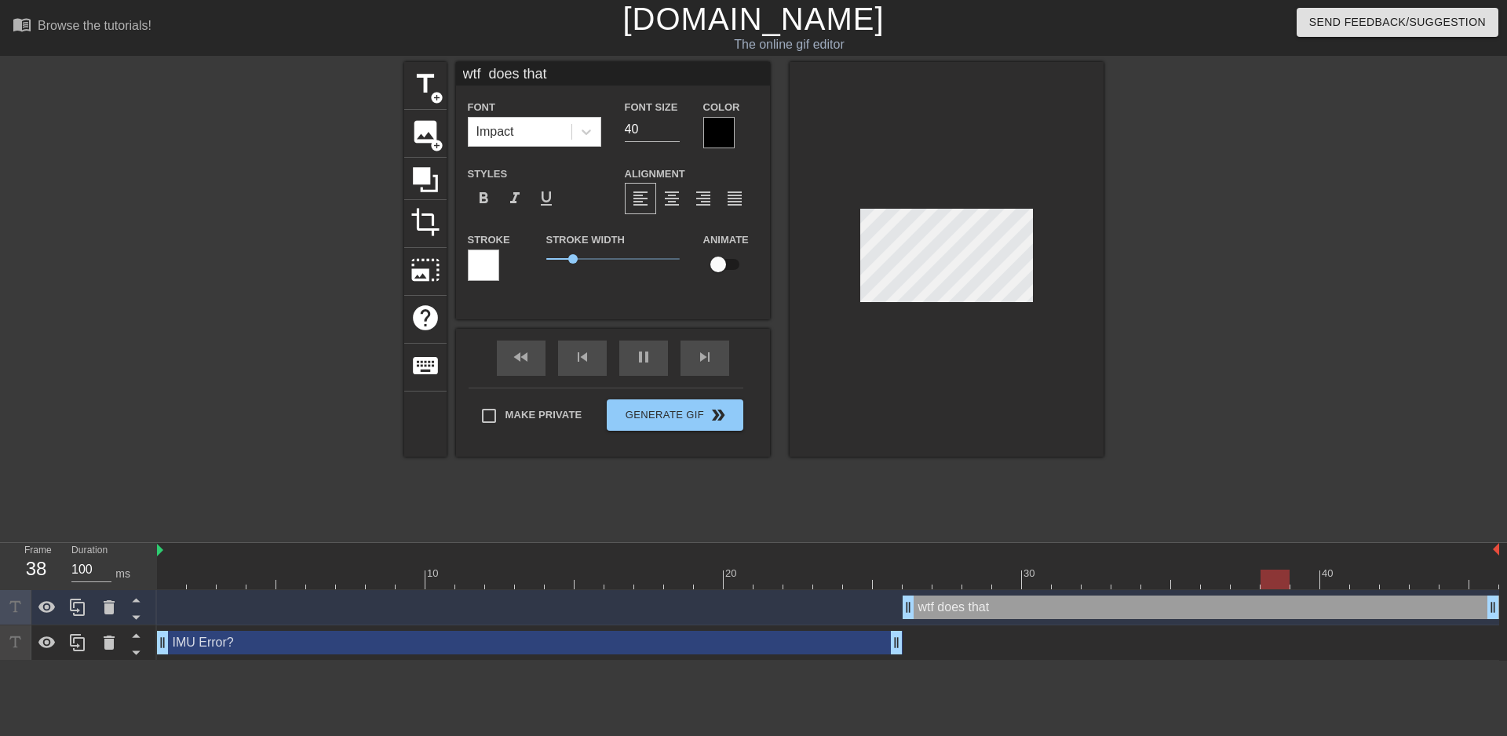
type input "wtf does that m"
type textarea "wtf does that me"
type input "wtf does that mea"
type textarea "wtf does that mea"
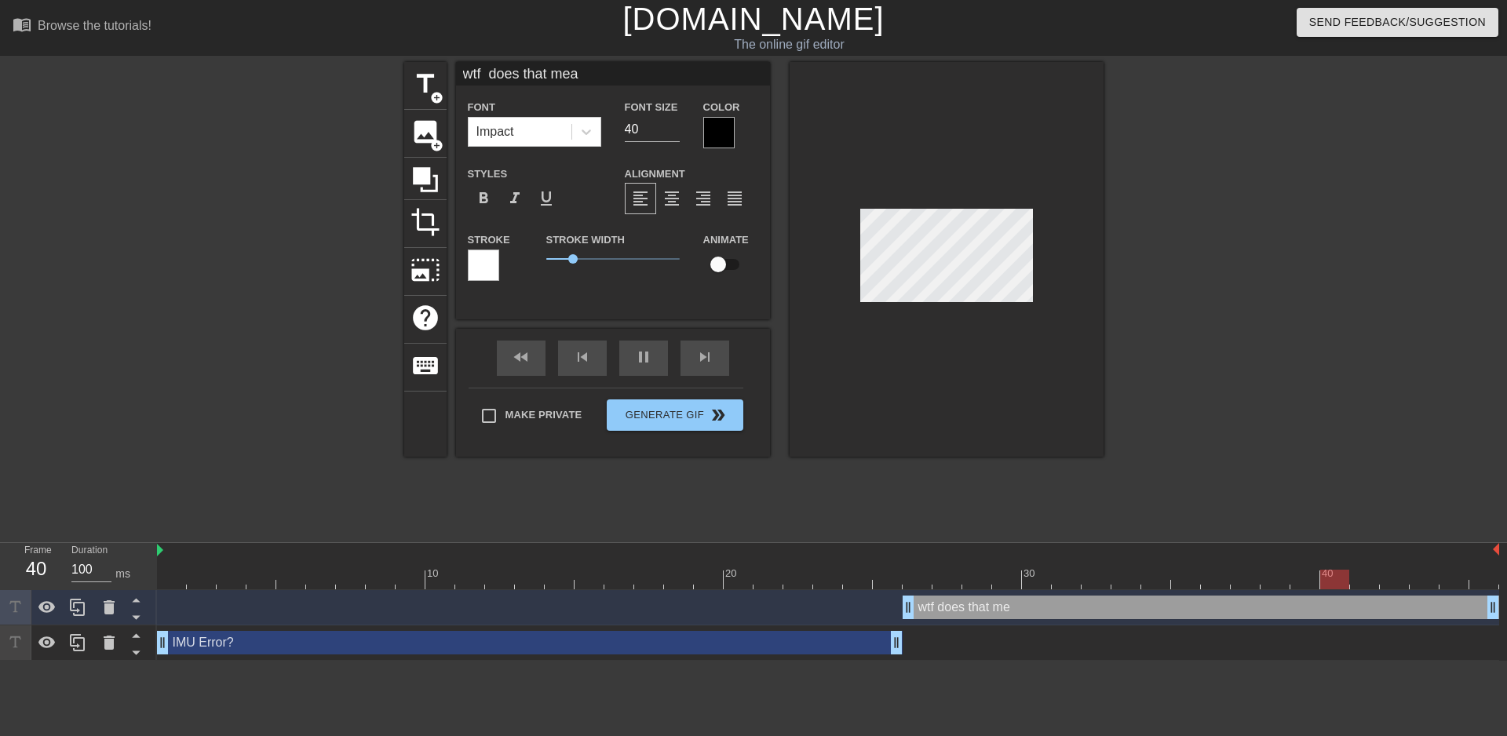
type input "wtf does that mean"
type textarea "wtf does that mean"
click at [1040, 609] on div "wtf does that mean drag_handle drag_handle" at bounding box center [1201, 608] width 596 height 24
click at [117, 604] on icon at bounding box center [109, 607] width 19 height 19
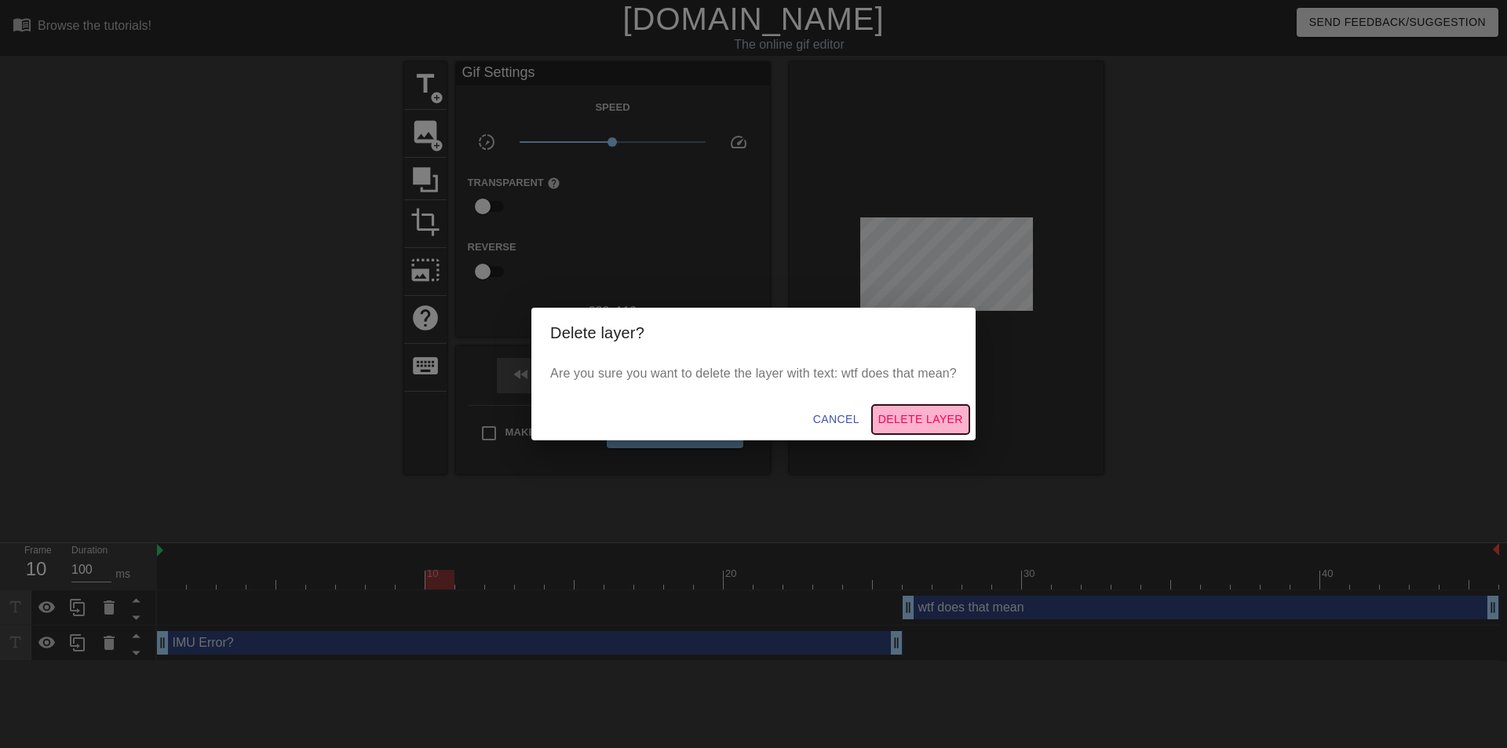
click at [917, 414] on span "Delete Layer" at bounding box center [920, 420] width 85 height 20
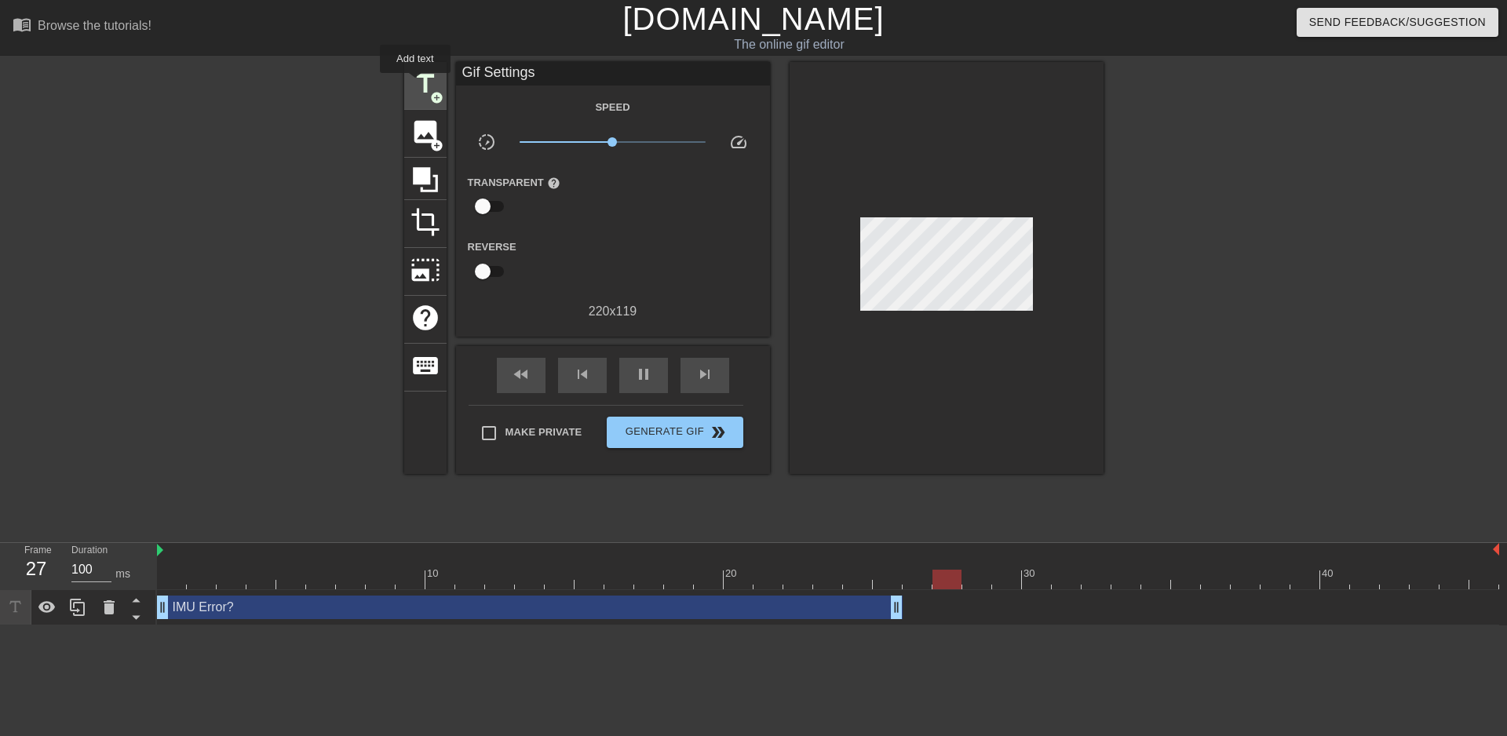
click at [415, 84] on span "title" at bounding box center [425, 84] width 30 height 30
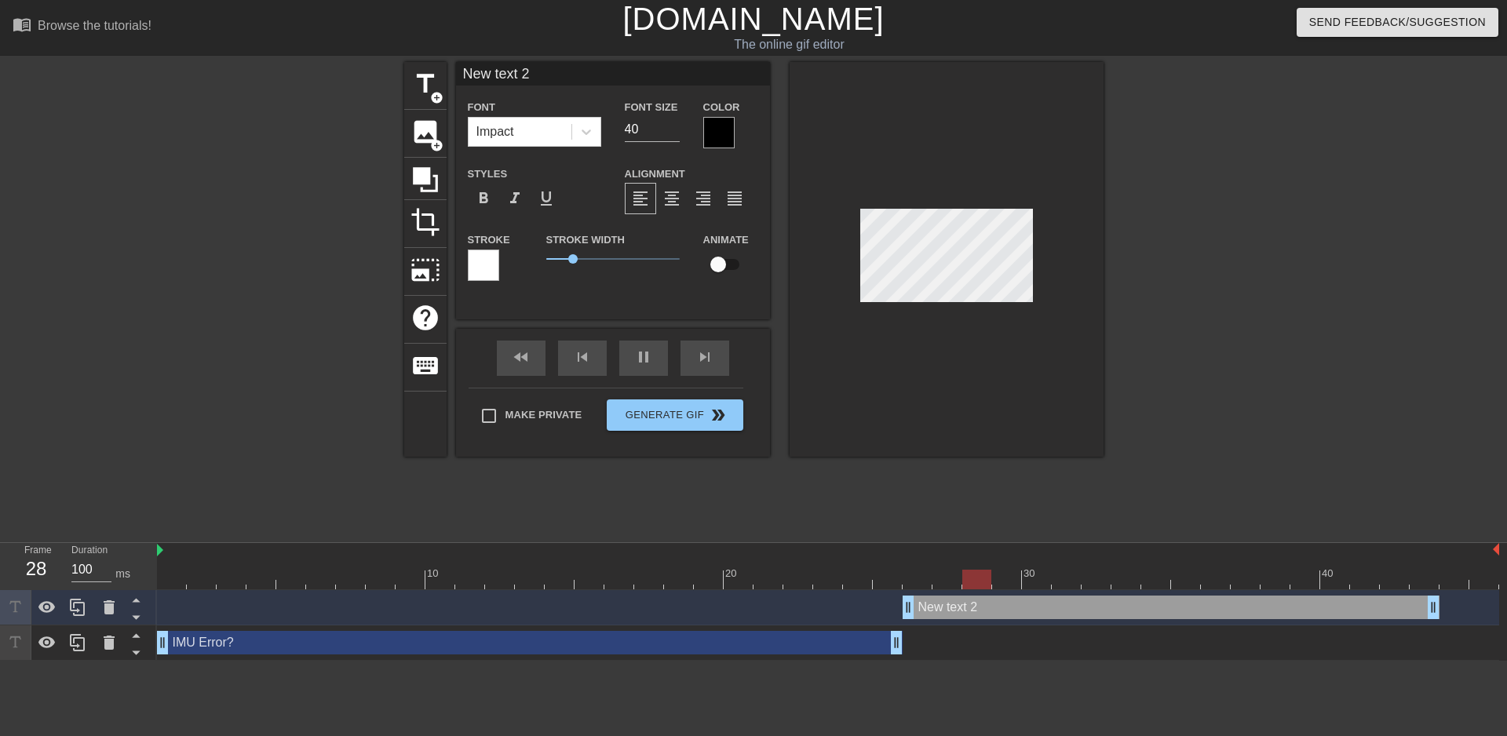
drag, startPoint x: 1032, startPoint y: 611, endPoint x: 972, endPoint y: 617, distance: 60.8
click at [972, 617] on div "New text 2 drag_handle drag_handle" at bounding box center [1171, 608] width 537 height 24
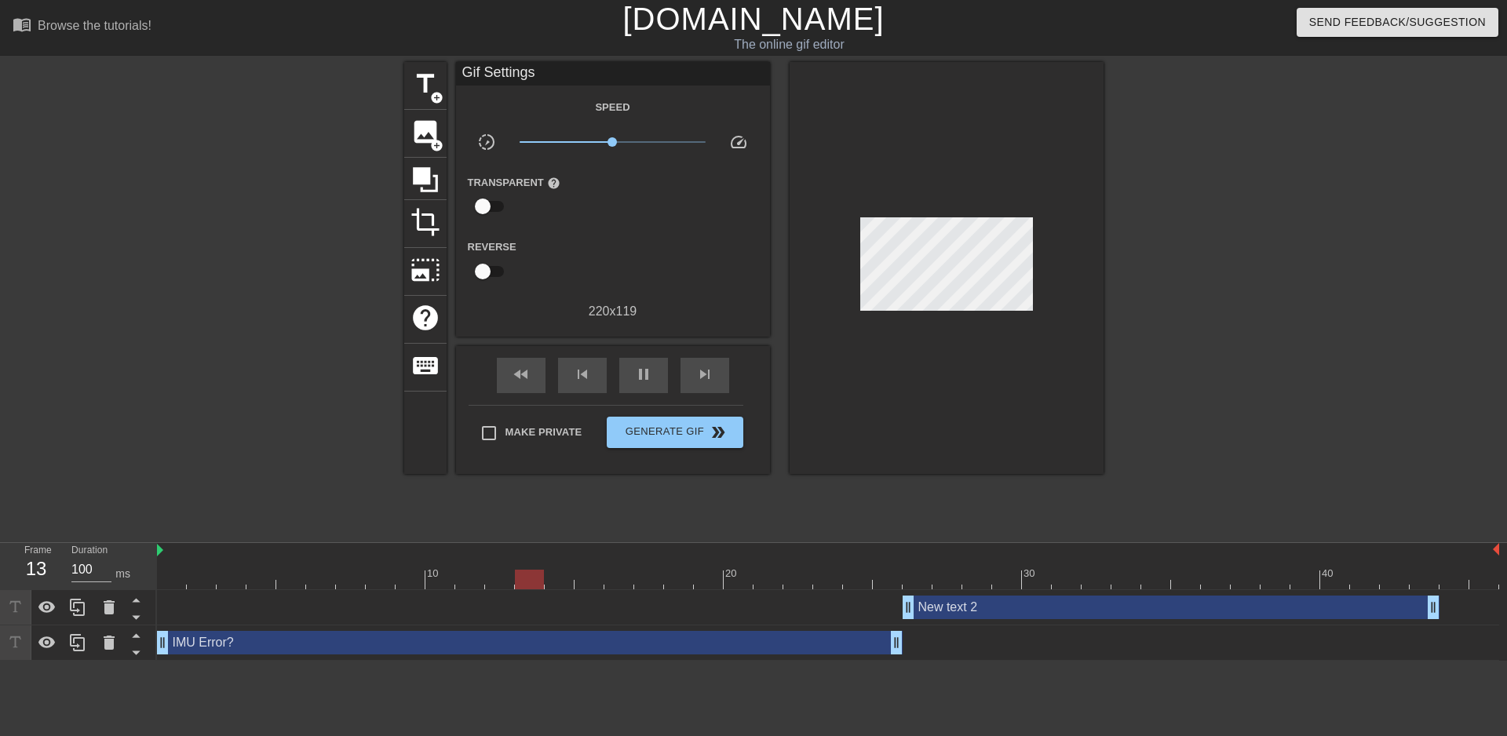
click at [953, 607] on div "New text 2 drag_handle drag_handle" at bounding box center [1171, 608] width 537 height 24
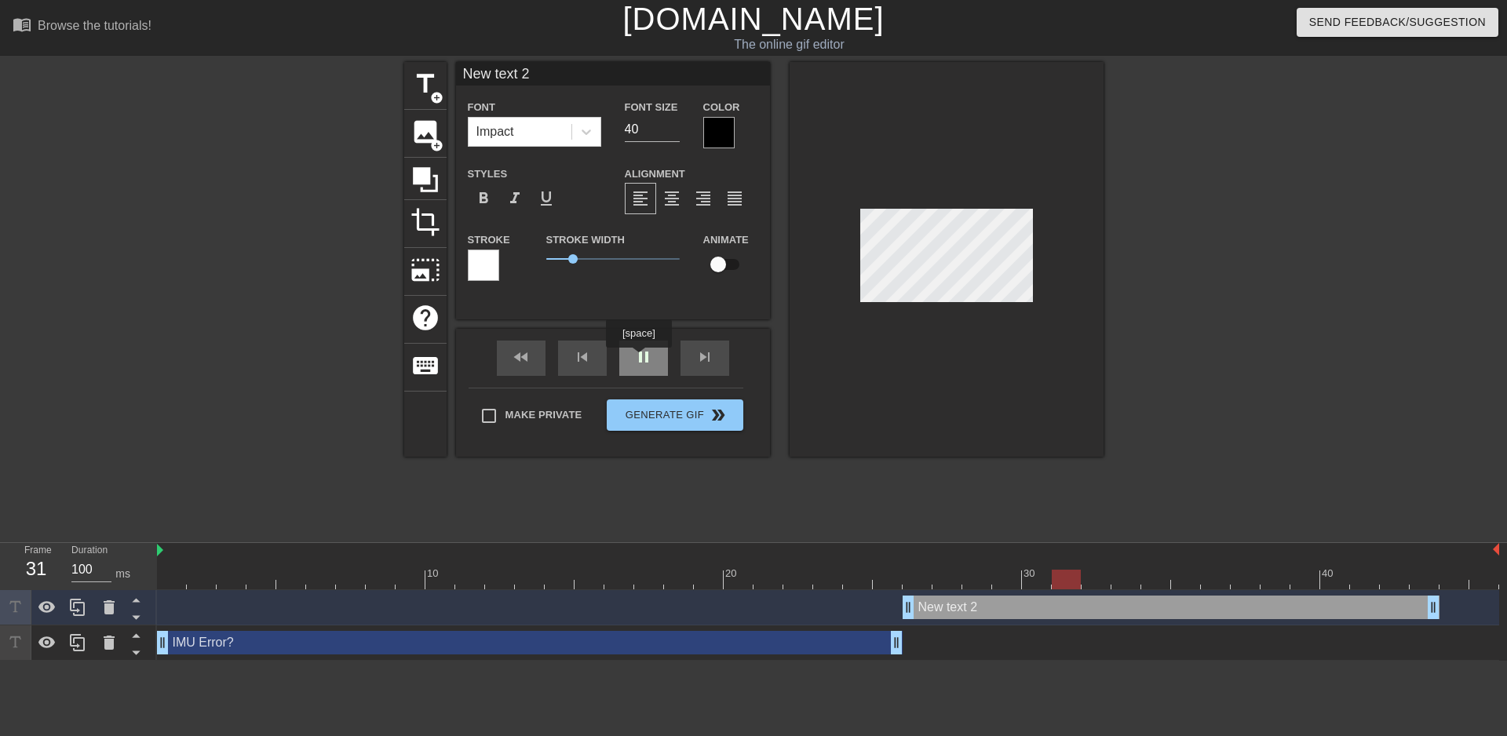
click at [638, 359] on div "pause" at bounding box center [643, 358] width 49 height 35
type input "w"
type textarea "w"
type input "wt"
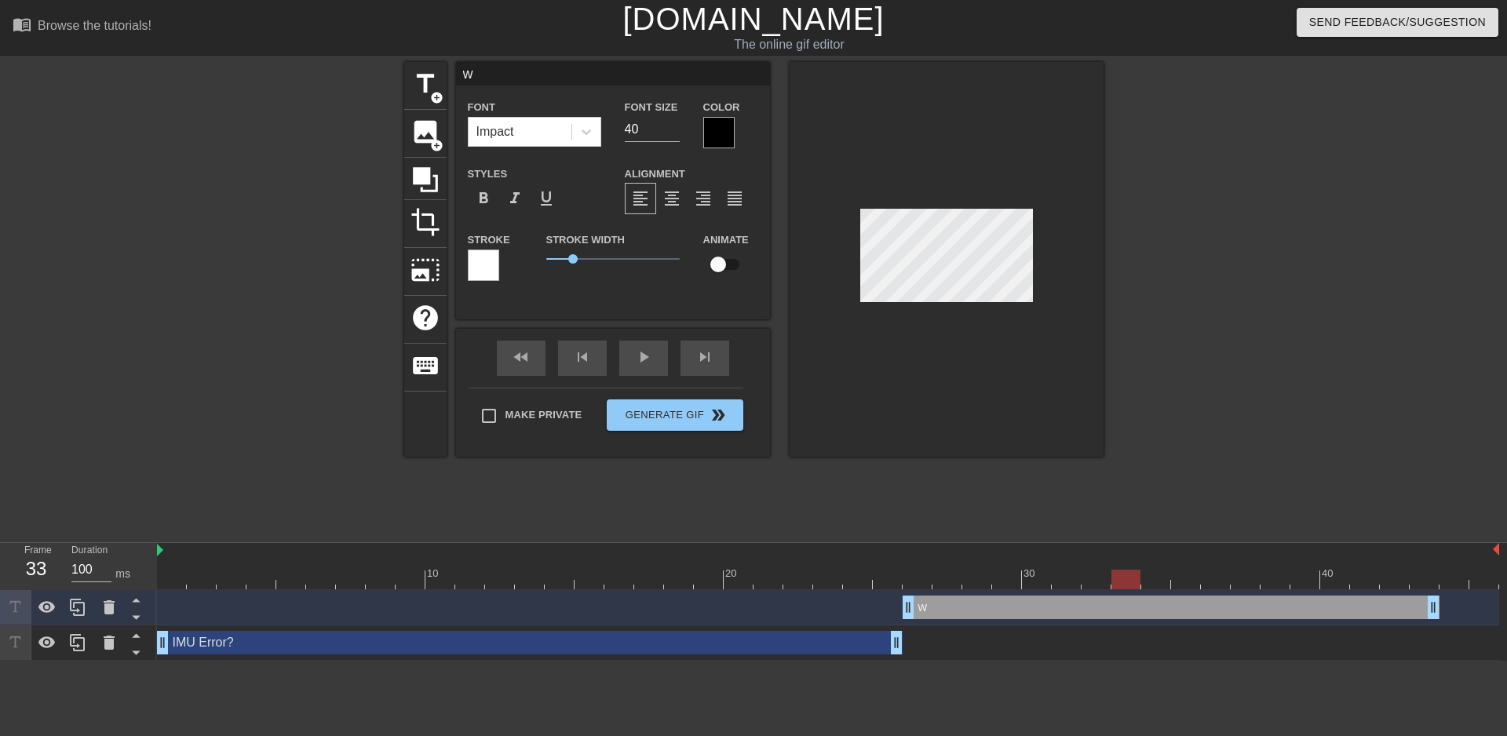
type textarea "wt"
type input "wtf"
type textarea "wtf"
type input "wtf"
type textarea "wtf"
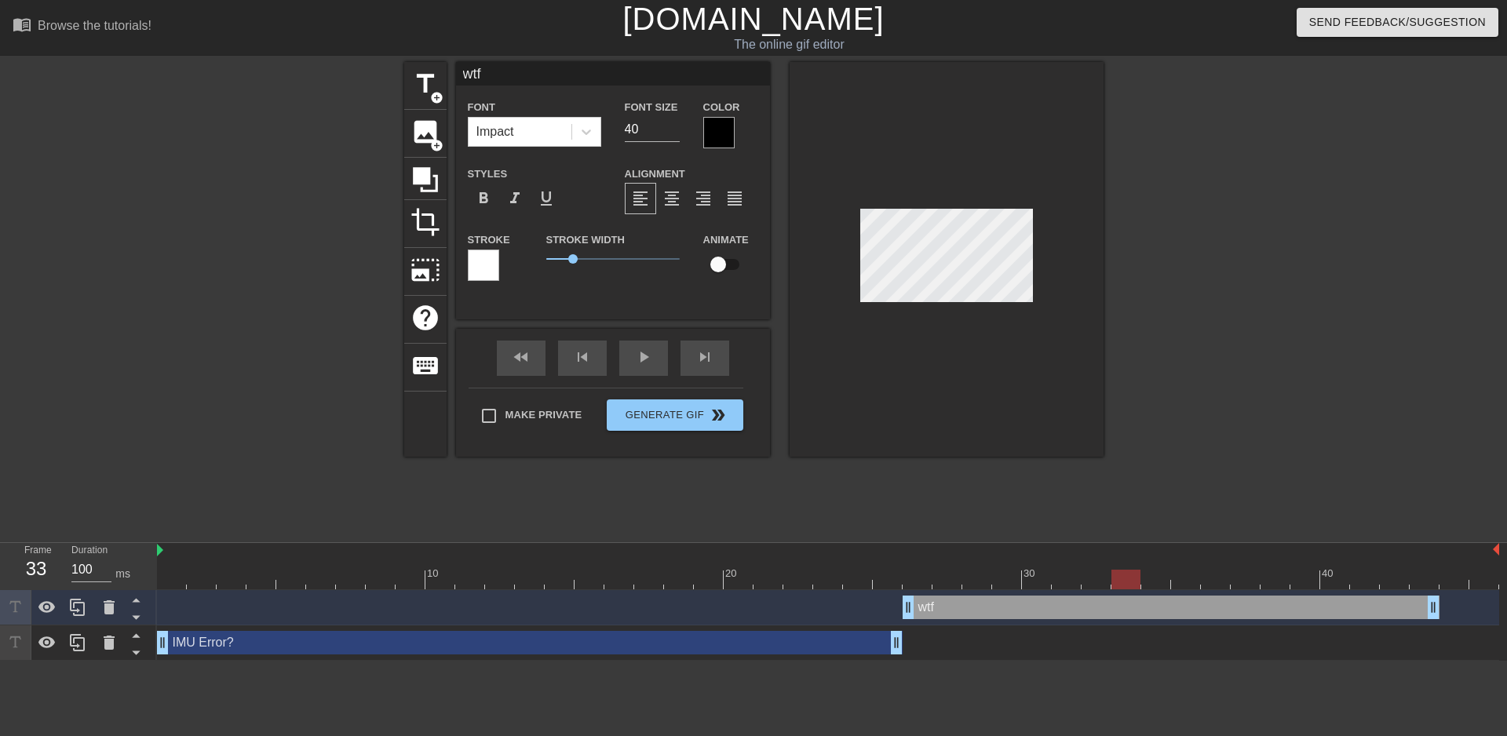
type input "wtf i"
type textarea "wtf i"
type input "wtf is"
type textarea "wtf is"
type input "wtf is"
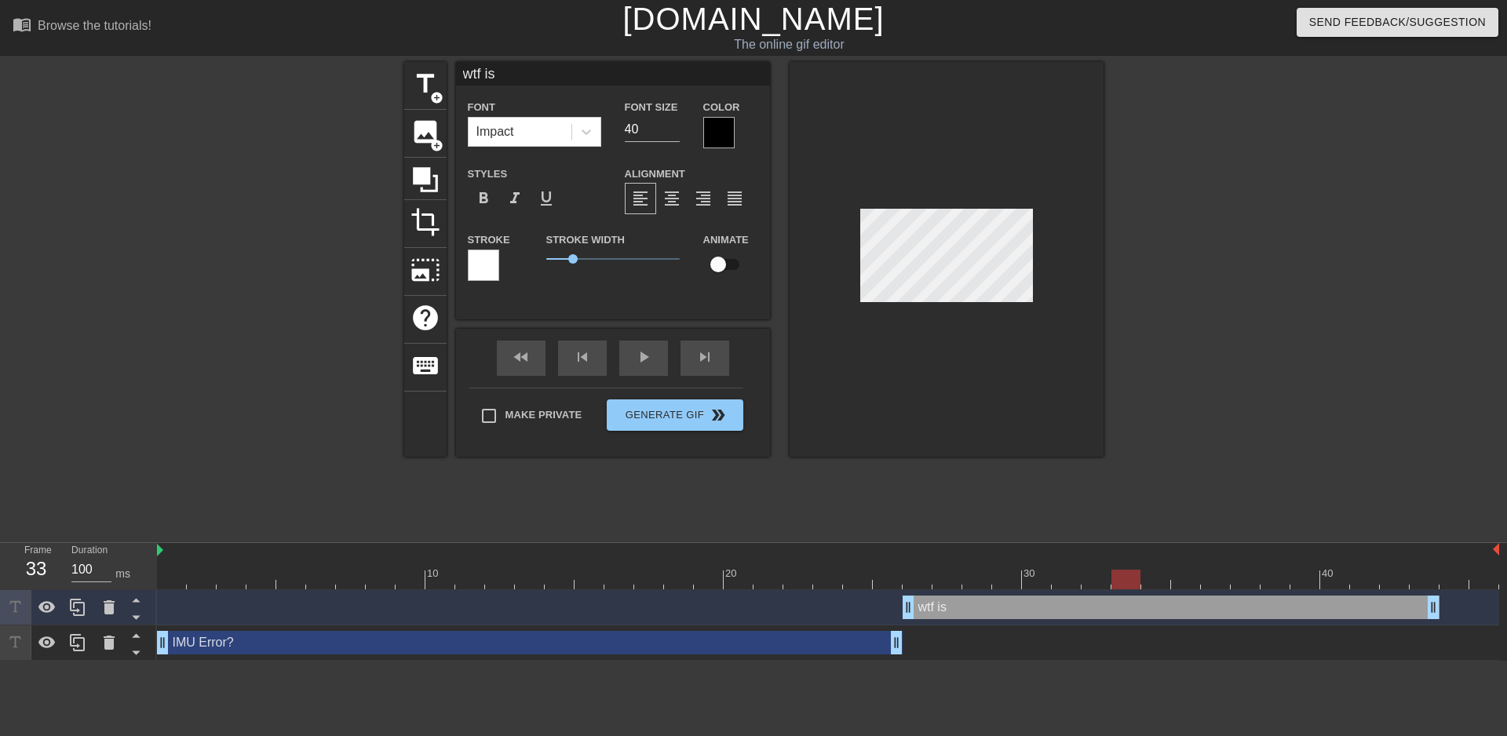
type textarea "wtf is"
type input "wtf is t"
type textarea "wtf is t"
type input "wtf is th"
type textarea "wtf is th"
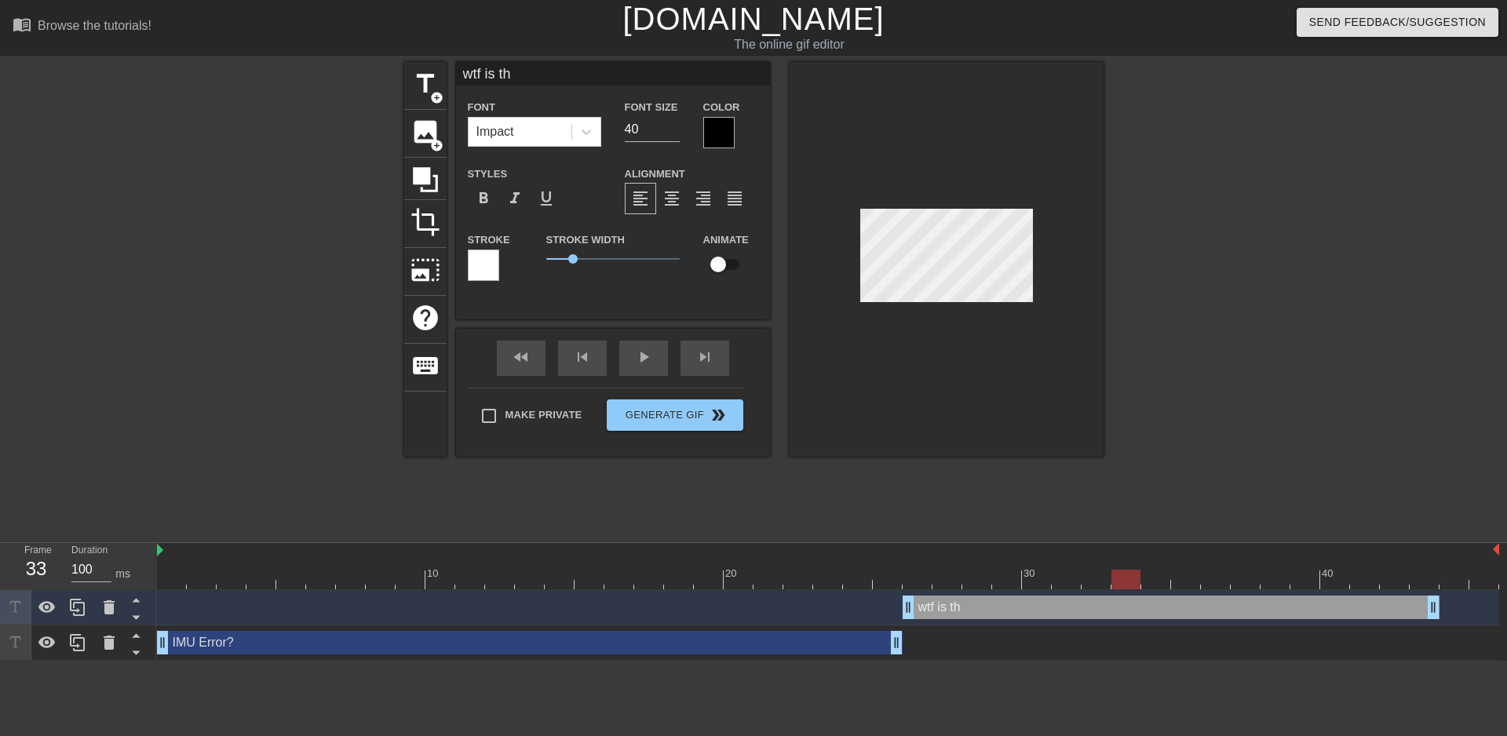
type input "wtf is tha"
type textarea "wtf is tha"
type input "wtf is that"
type textarea "wtf is that"
type input "wtf is that s"
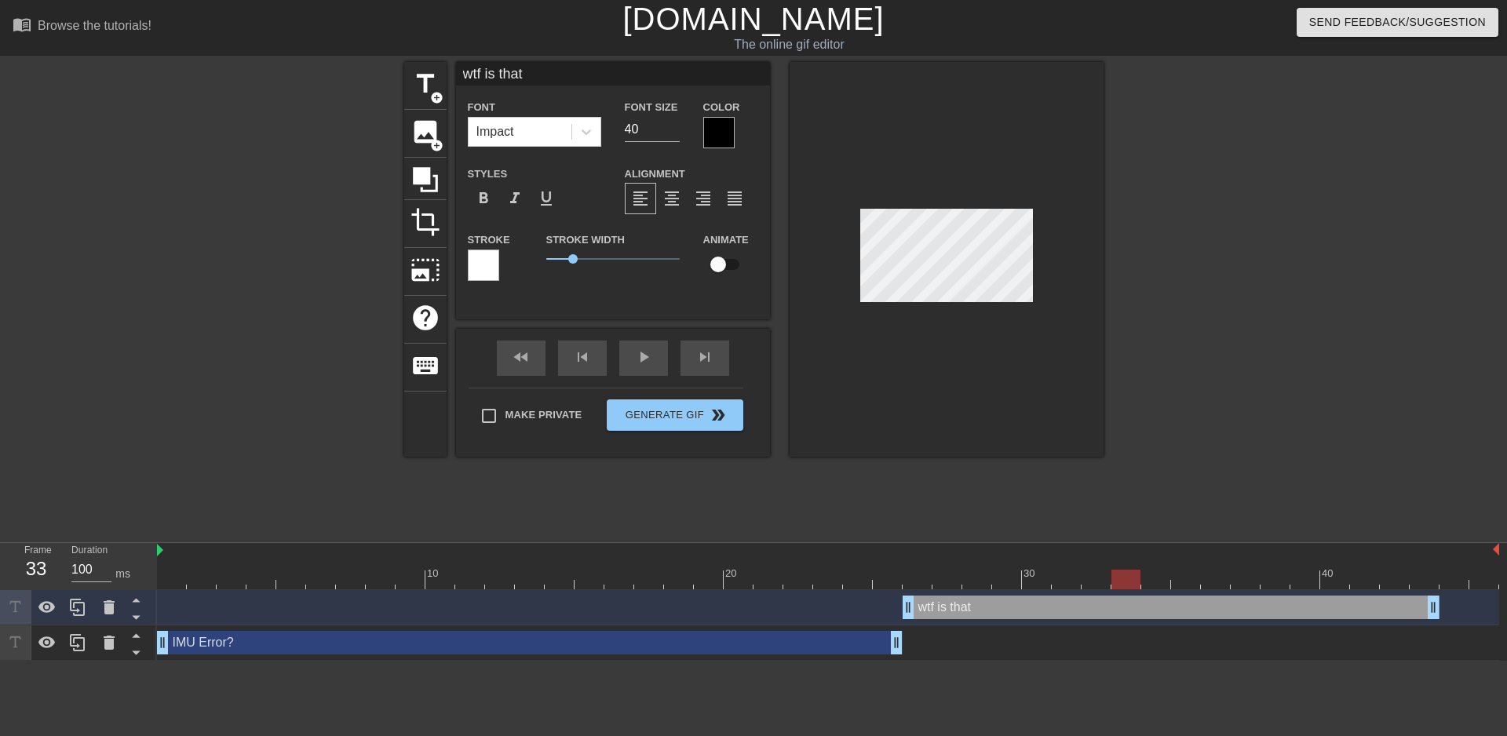
type textarea "wtf is that s"
type input "wtf is that su"
type textarea "wtf is that su"
type input "wtf is that sup"
type textarea "wtf is that sup"
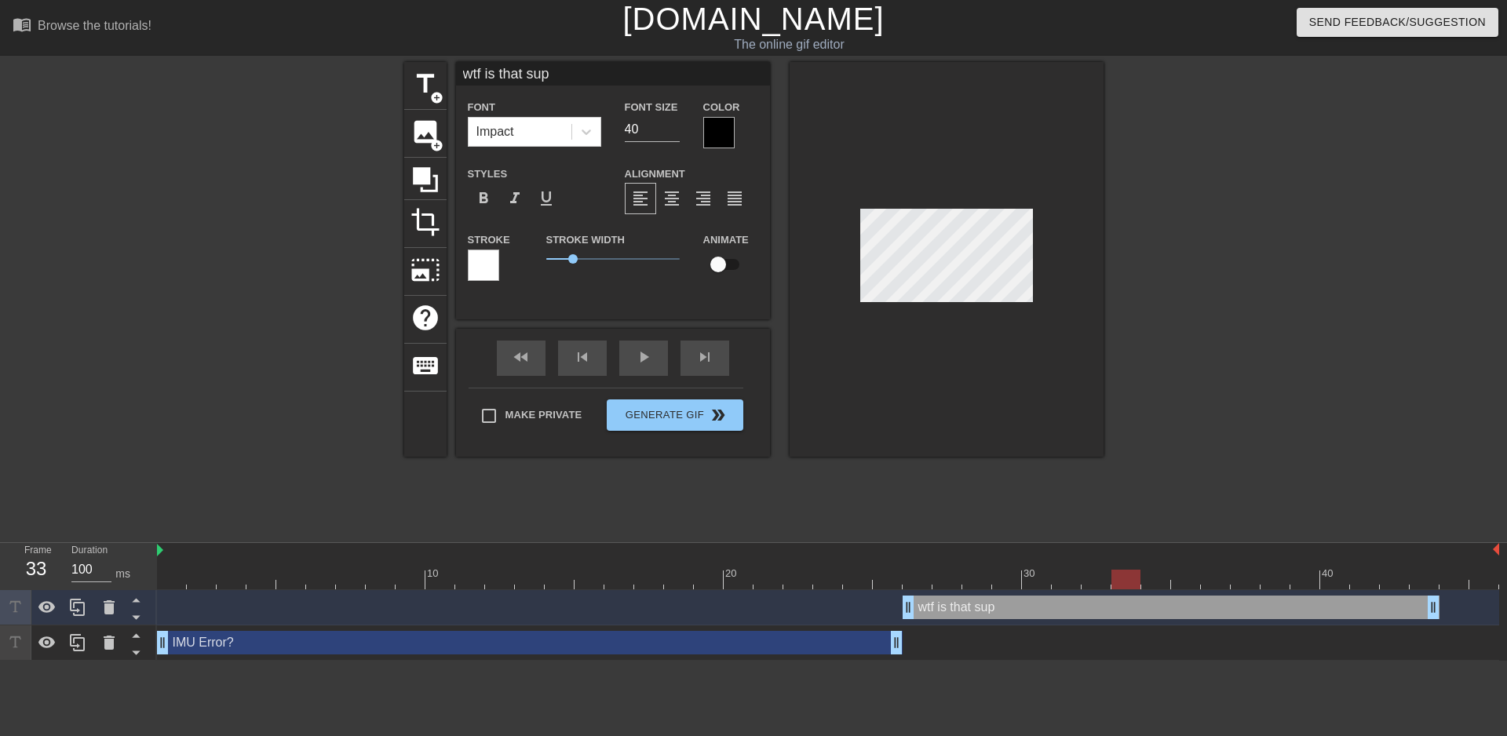
type input "wtf is that supp"
type textarea "wtf is that supp"
type input "wtf is that suppo"
type textarea "wtf is that suppo"
type input "wtf is that suppos"
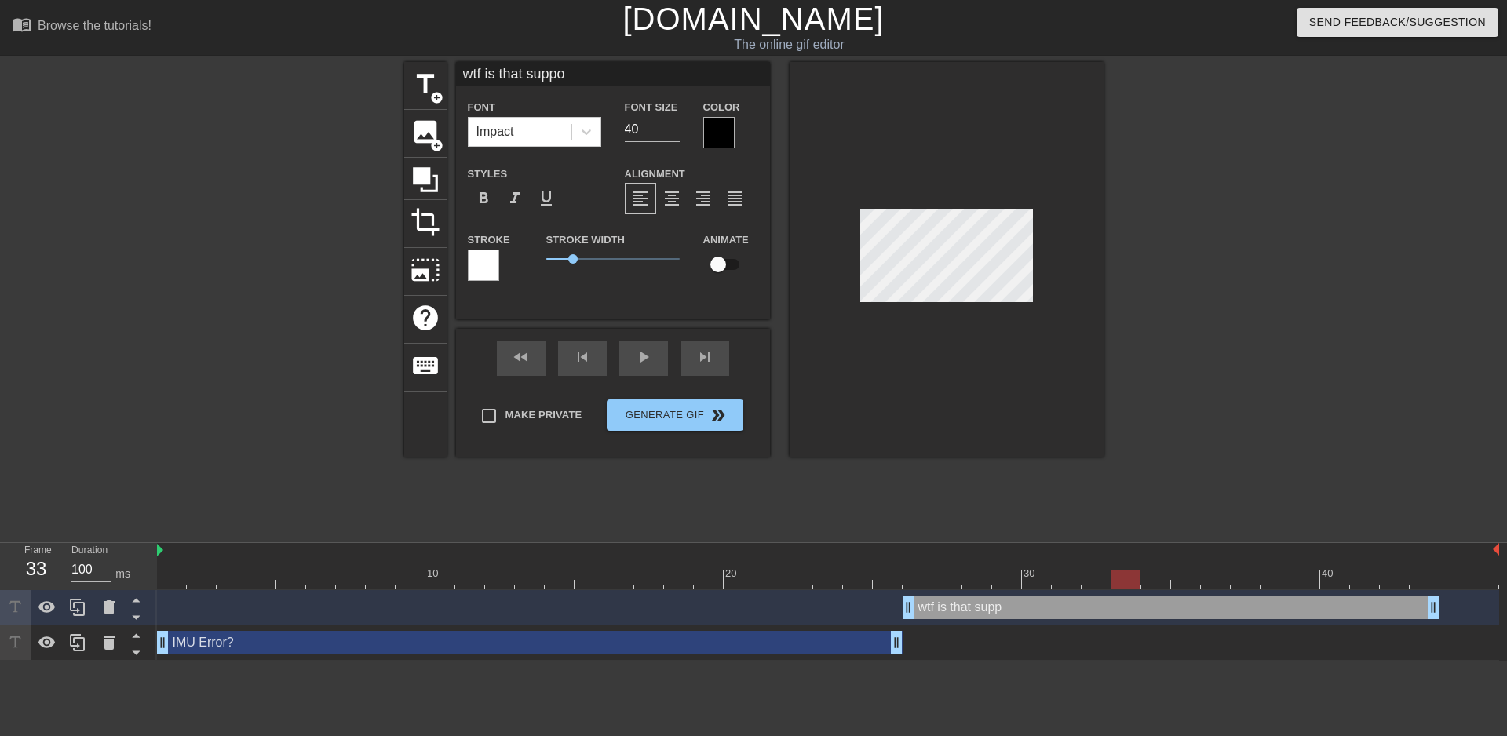
type textarea "wtf is that suppos"
type input "wtf is that suppose"
type textarea "wtf is that suppose"
type input "wtf is that supposed"
type textarea "wtf is that supposed"
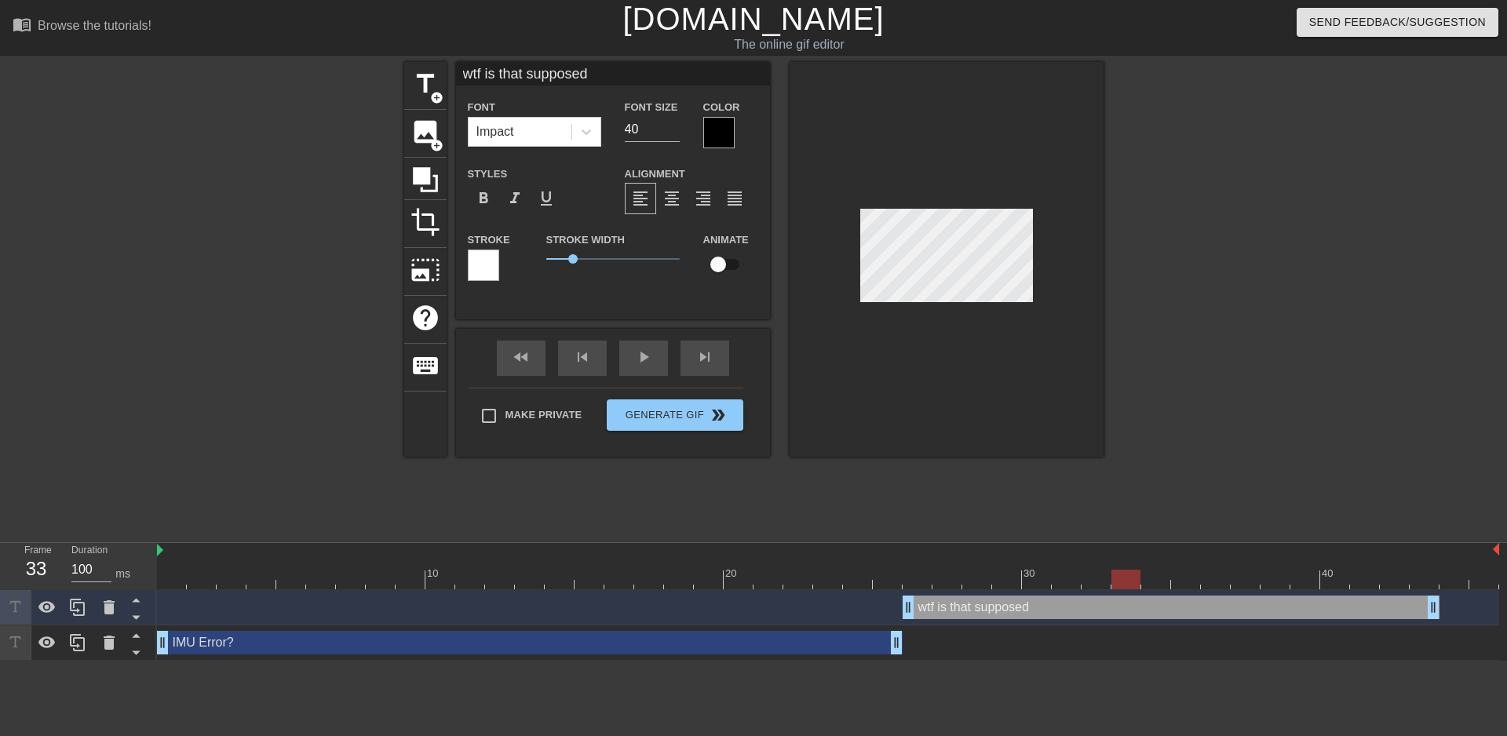
type input "wtf is that supposed"
type textarea "wtf is that supposed"
type input "wtf is that supposed t"
type textarea "wtf is that supposed t"
type input "wtf is that supposed to"
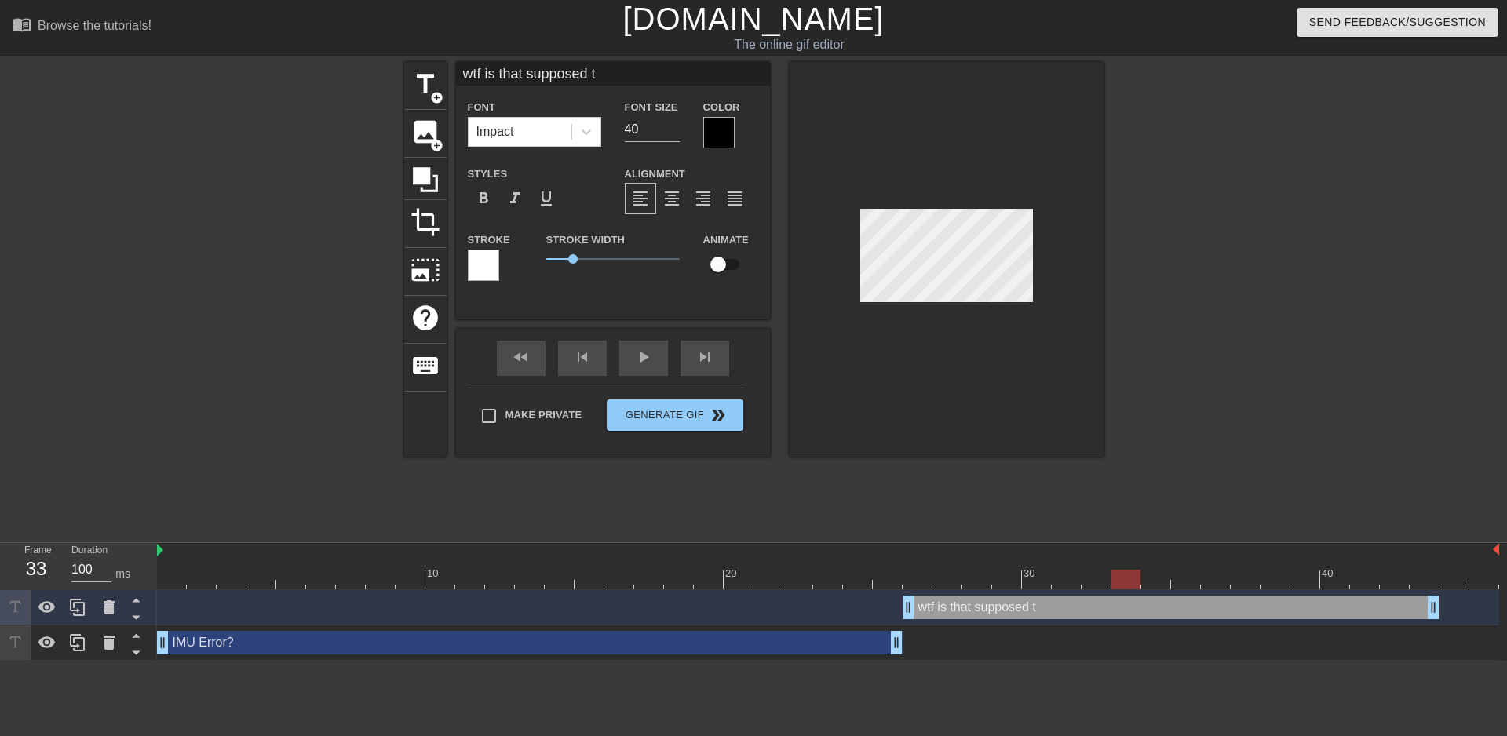
type textarea "wtf is that supposed to"
type input "wtf is that supposed to"
type textarea "wtf is that supposed to"
type input "wtf is that supposed to e"
type textarea "wtf is that supposed to e"
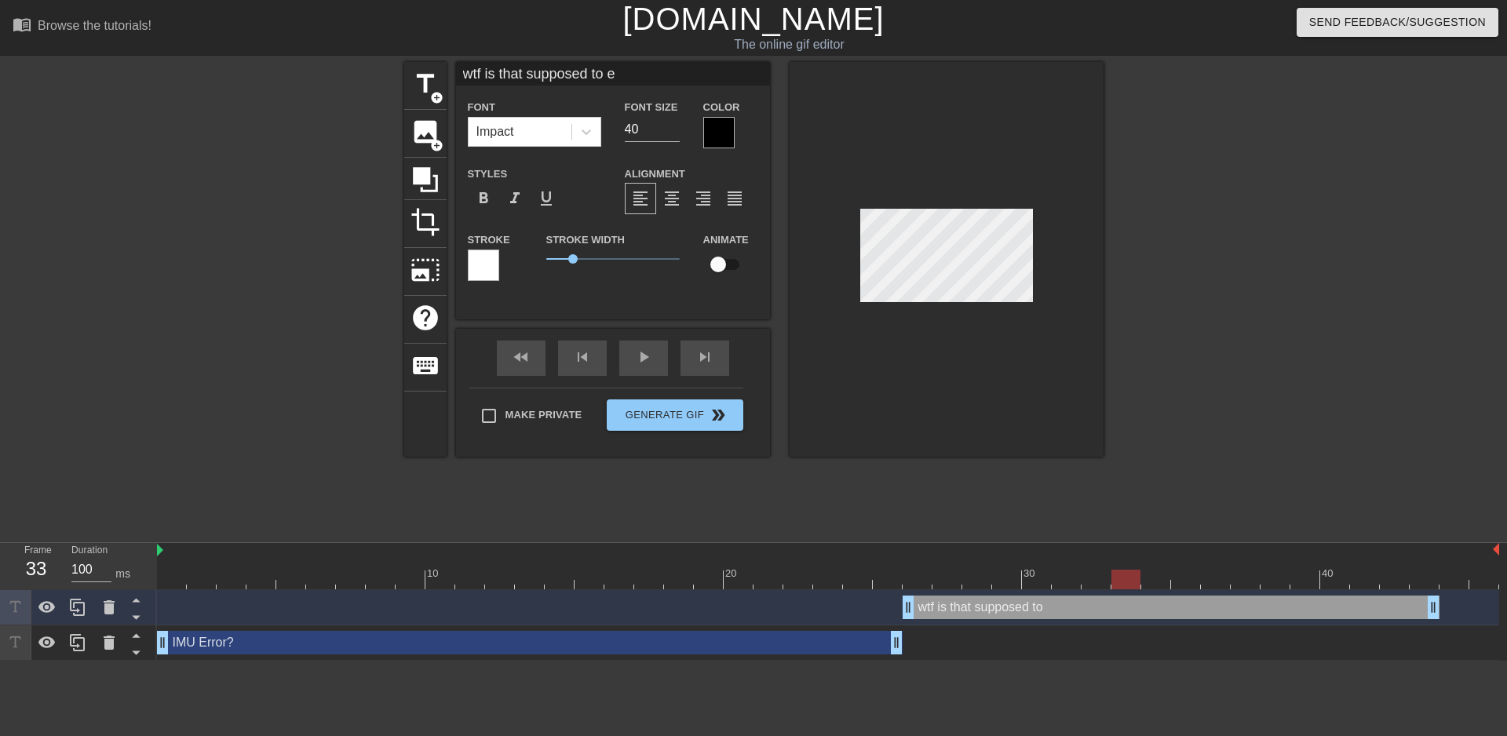
type input "wtf is that supposed to em"
type textarea "wtf is that supposed to em"
type input "wtf is that supposed to ema"
type textarea "wtf is that supposed to ema"
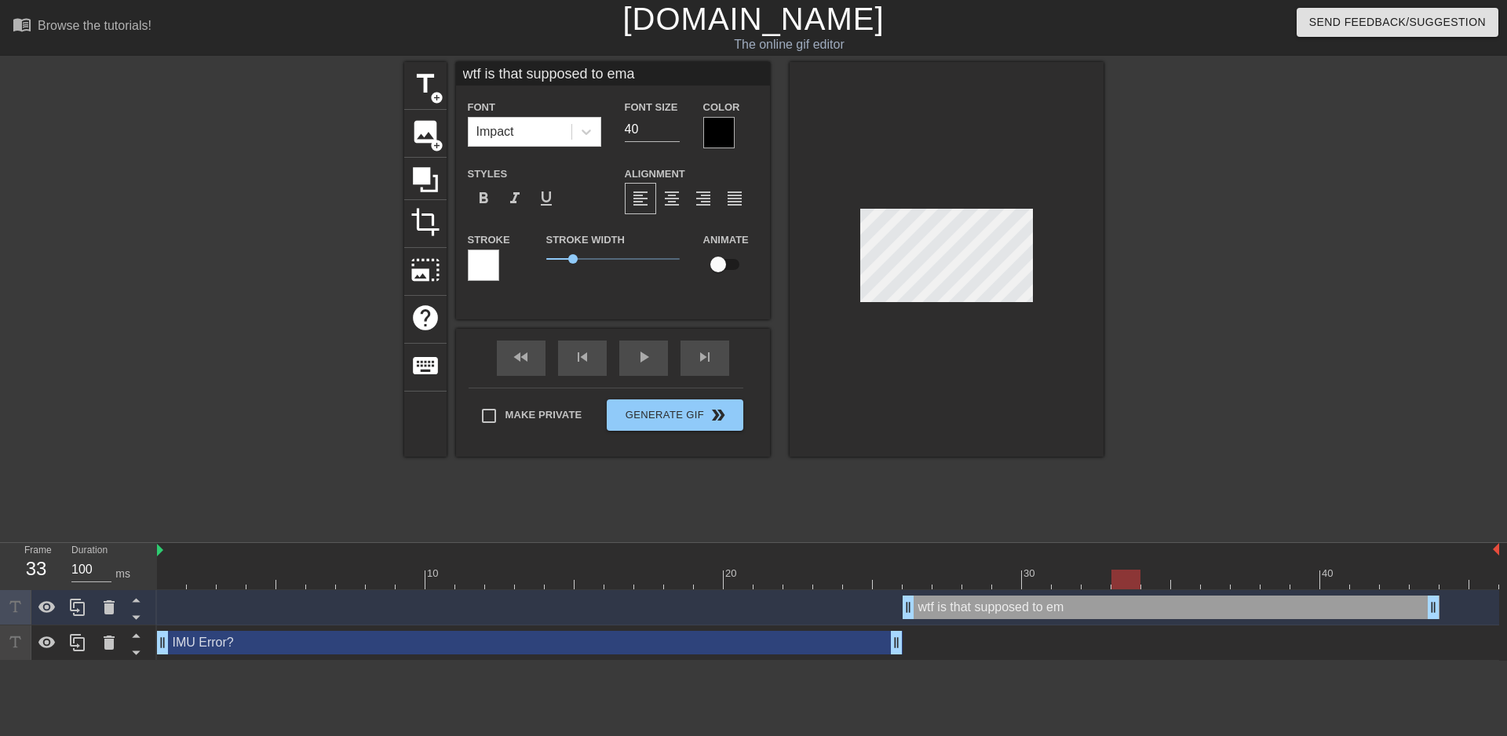
scroll to position [2, 10]
type input "wtf is that supposed to eman"
type textarea "wtf is that supposed to eman"
click at [671, 130] on input "39" at bounding box center [652, 129] width 55 height 25
click at [671, 130] on input "38" at bounding box center [652, 129] width 55 height 25
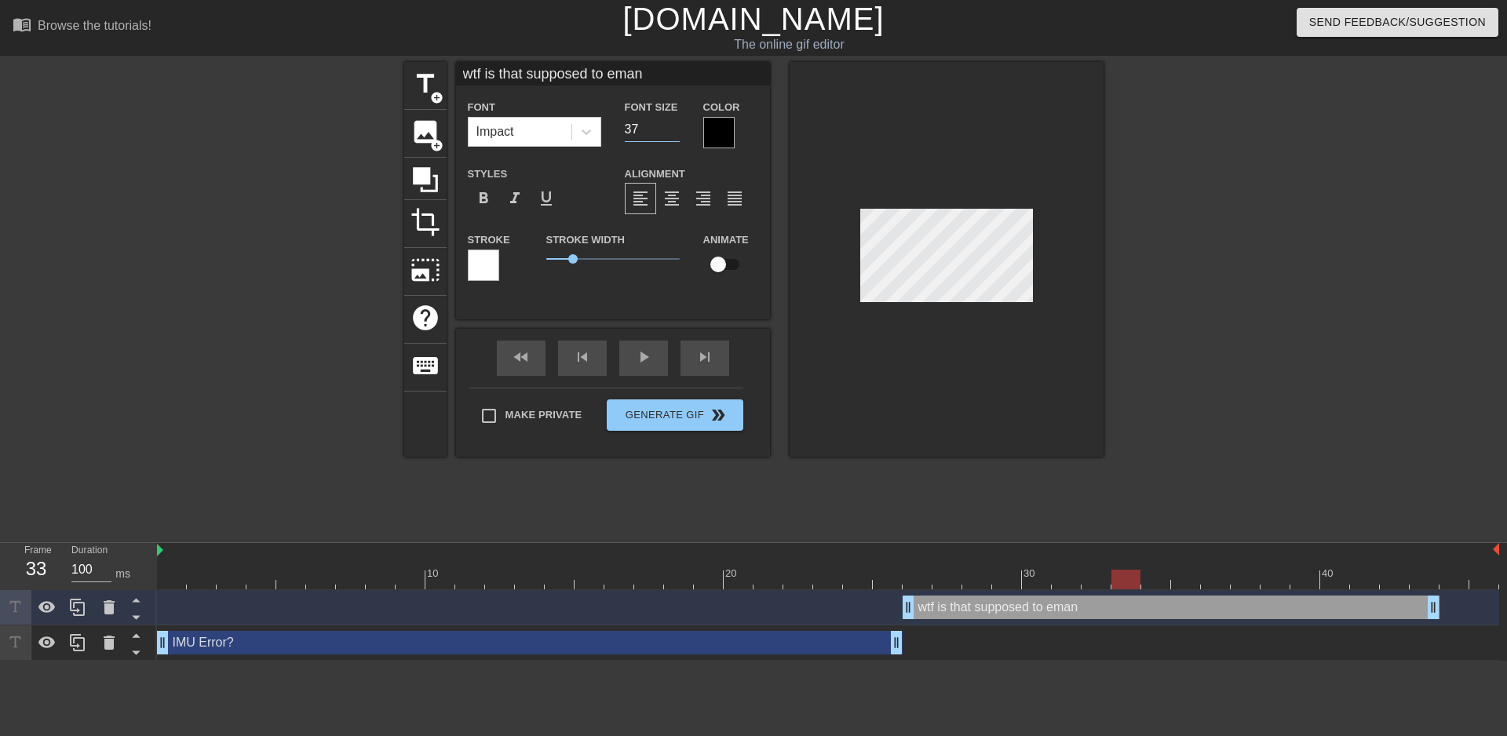
click at [671, 130] on input "37" at bounding box center [652, 129] width 55 height 25
click at [671, 130] on input "36" at bounding box center [652, 129] width 55 height 25
click at [671, 130] on input "17" at bounding box center [652, 129] width 55 height 25
type input "1"
click at [1093, 607] on div "wtf is that supposed to eman drag_handle drag_handle" at bounding box center [1171, 608] width 537 height 24
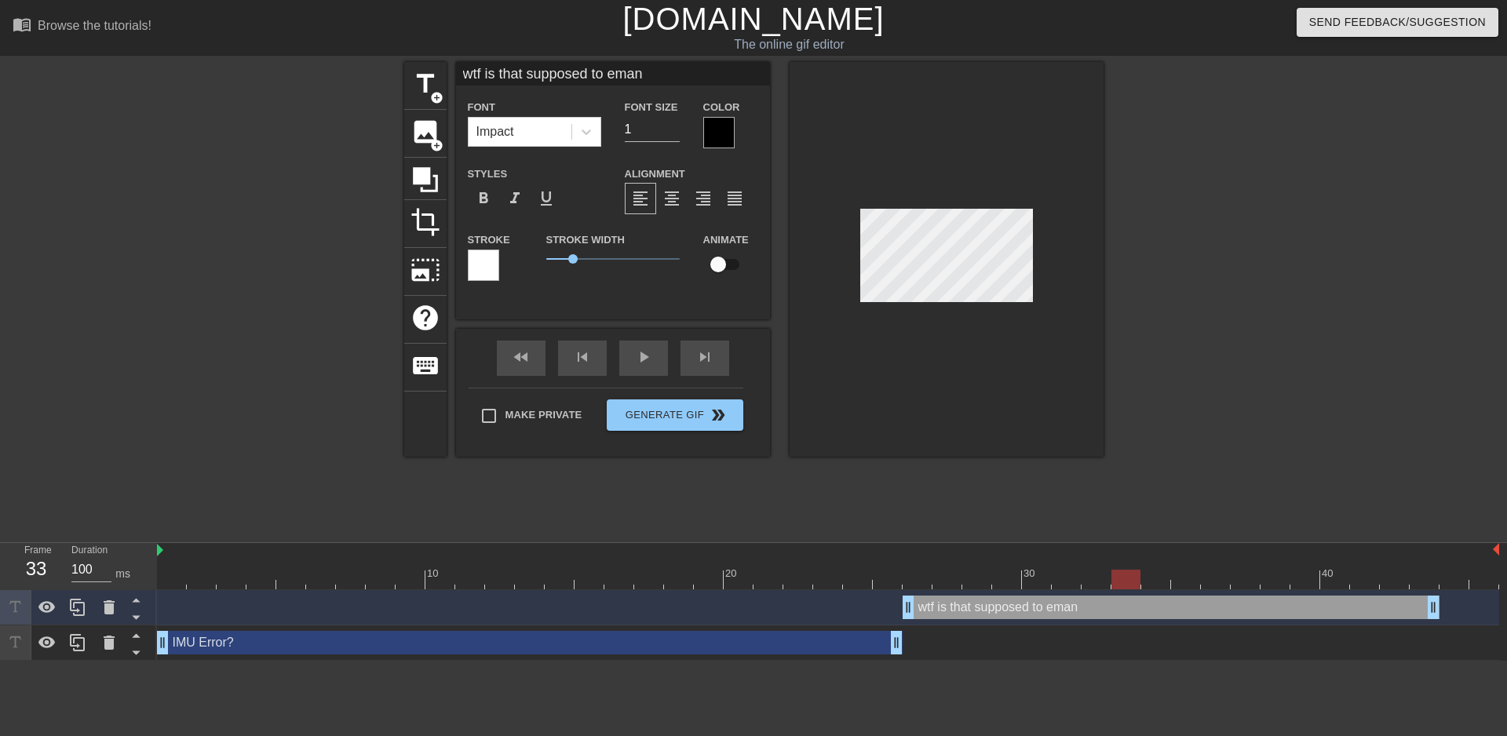
click at [1093, 607] on div "wtf is that supposed to eman drag_handle drag_handle" at bounding box center [1171, 608] width 537 height 24
click at [1086, 609] on div "wtf is that supposed to eman drag_handle drag_handle" at bounding box center [1171, 608] width 537 height 24
drag, startPoint x: 925, startPoint y: 578, endPoint x: 979, endPoint y: 578, distance: 54.9
click at [979, 578] on div at bounding box center [976, 580] width 29 height 20
click at [1049, 557] on div at bounding box center [828, 551] width 1342 height 16
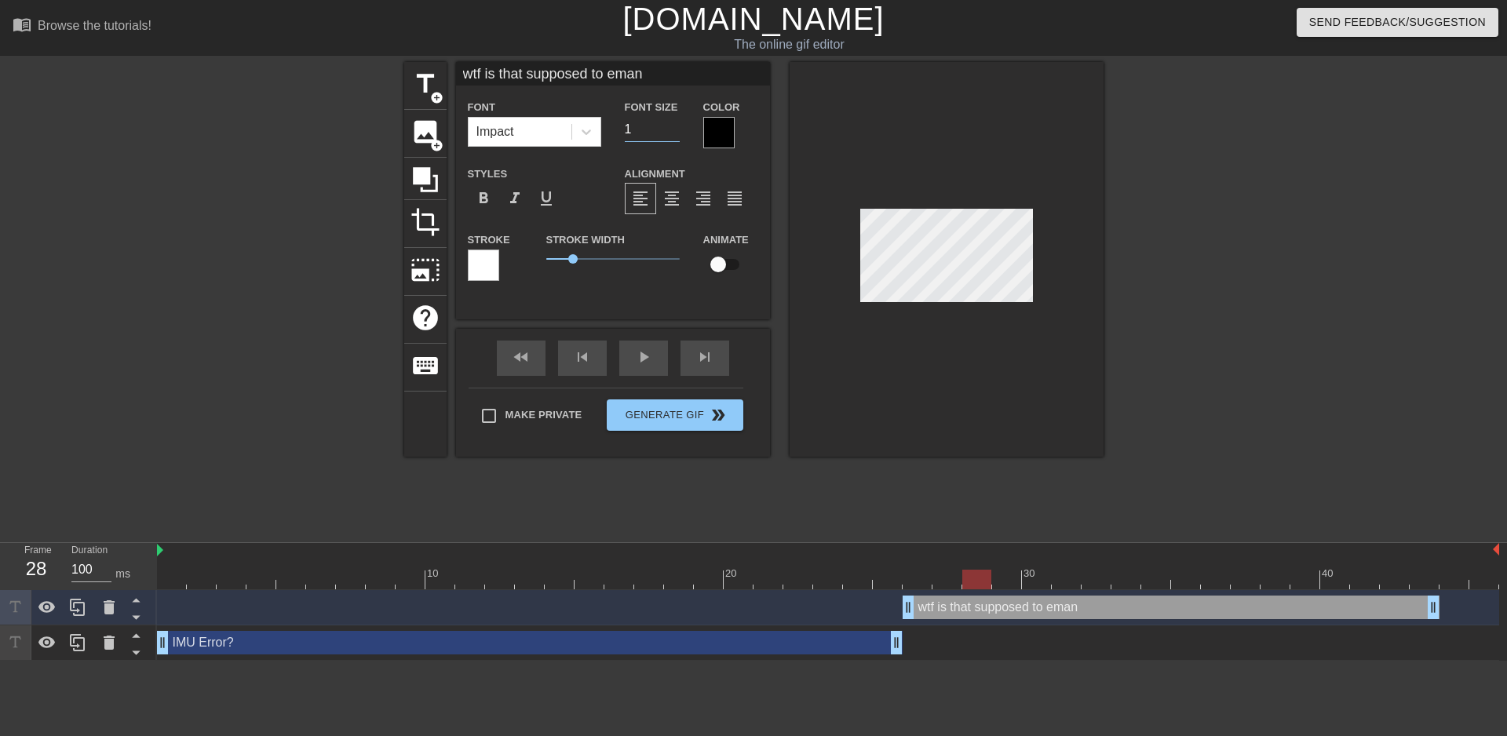
type input "wtf is that supposed to ema"
type textarea "wtf is that supposed to ema"
type input "wtf is that supposed to em"
type textarea "wtf is that supposed to em"
type input "wtf is that supposed to e"
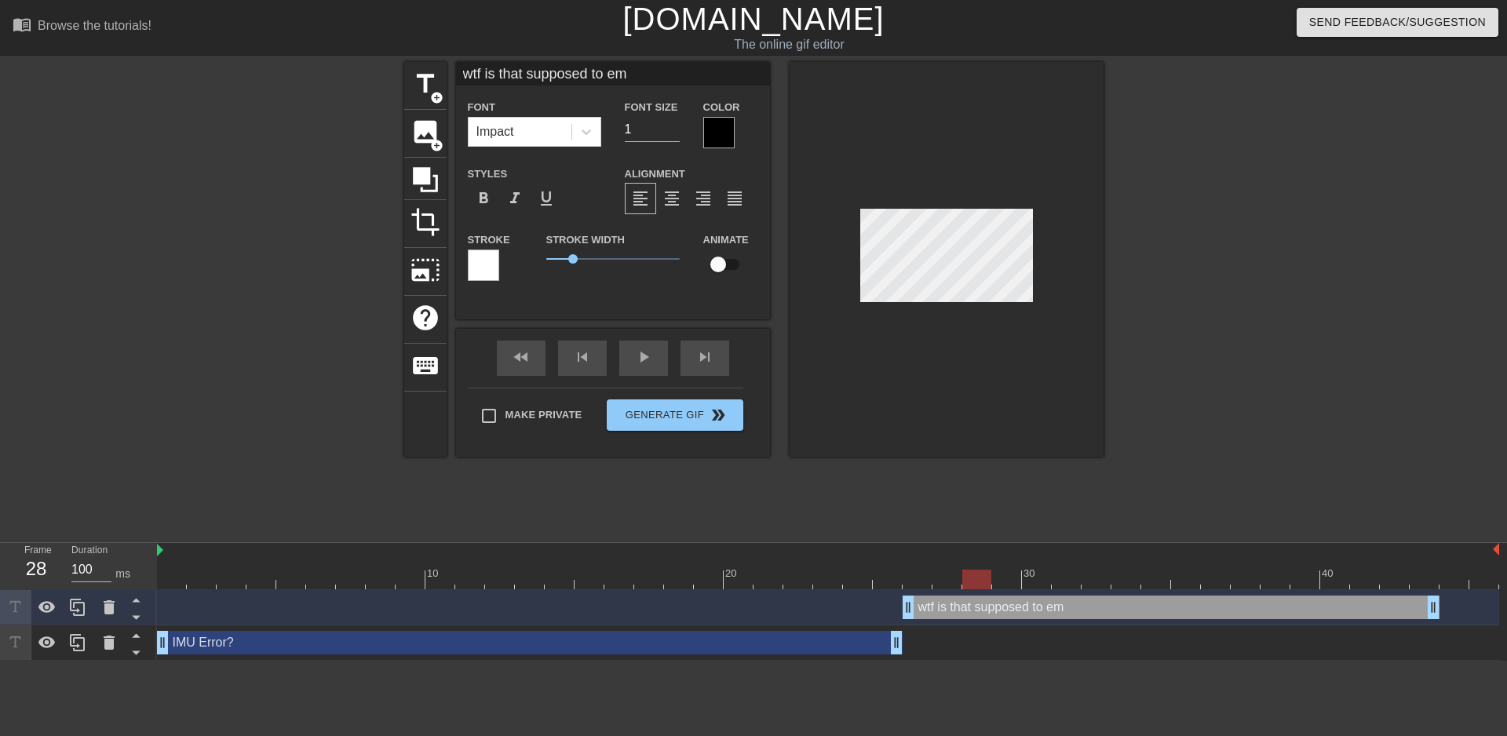
type textarea "wtf is that supposed to e"
type input "wtf is that supposed to"
type textarea "wtf is that supposed to"
click at [647, 76] on input "wtf is that supposed to" at bounding box center [613, 74] width 314 height 24
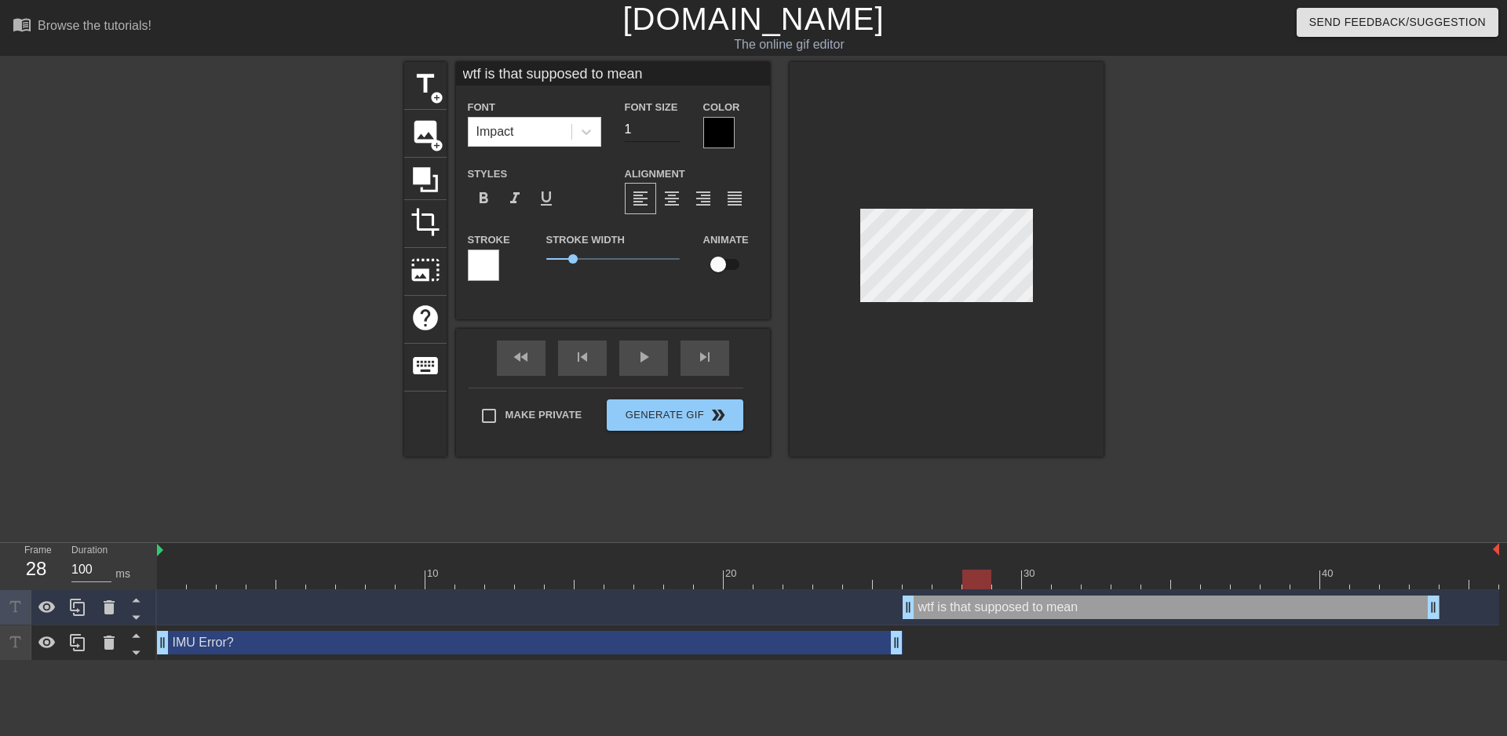
type input "wtf is that supposed to mean"
click at [646, 124] on input "1" at bounding box center [652, 129] width 55 height 25
click at [646, 124] on input "30" at bounding box center [652, 129] width 55 height 25
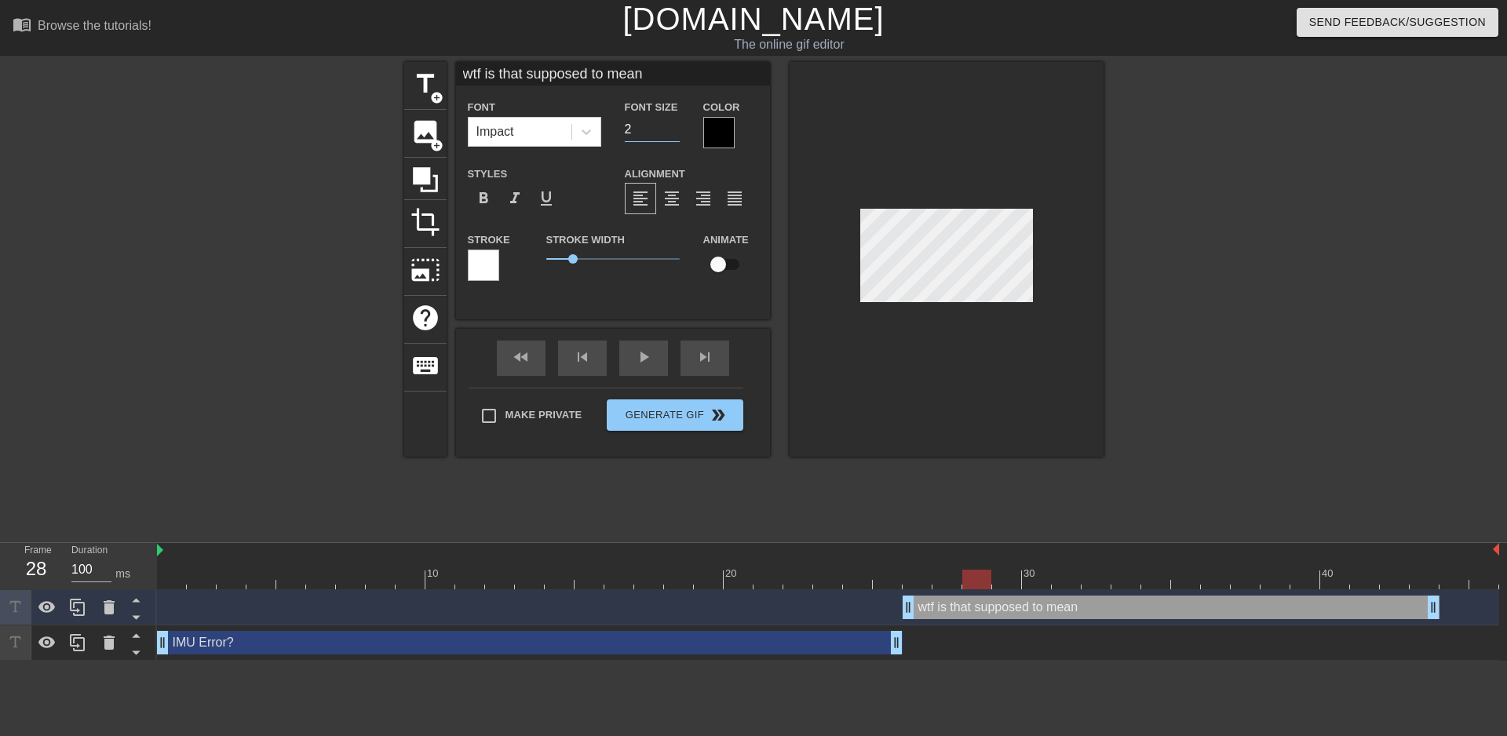
type input "20"
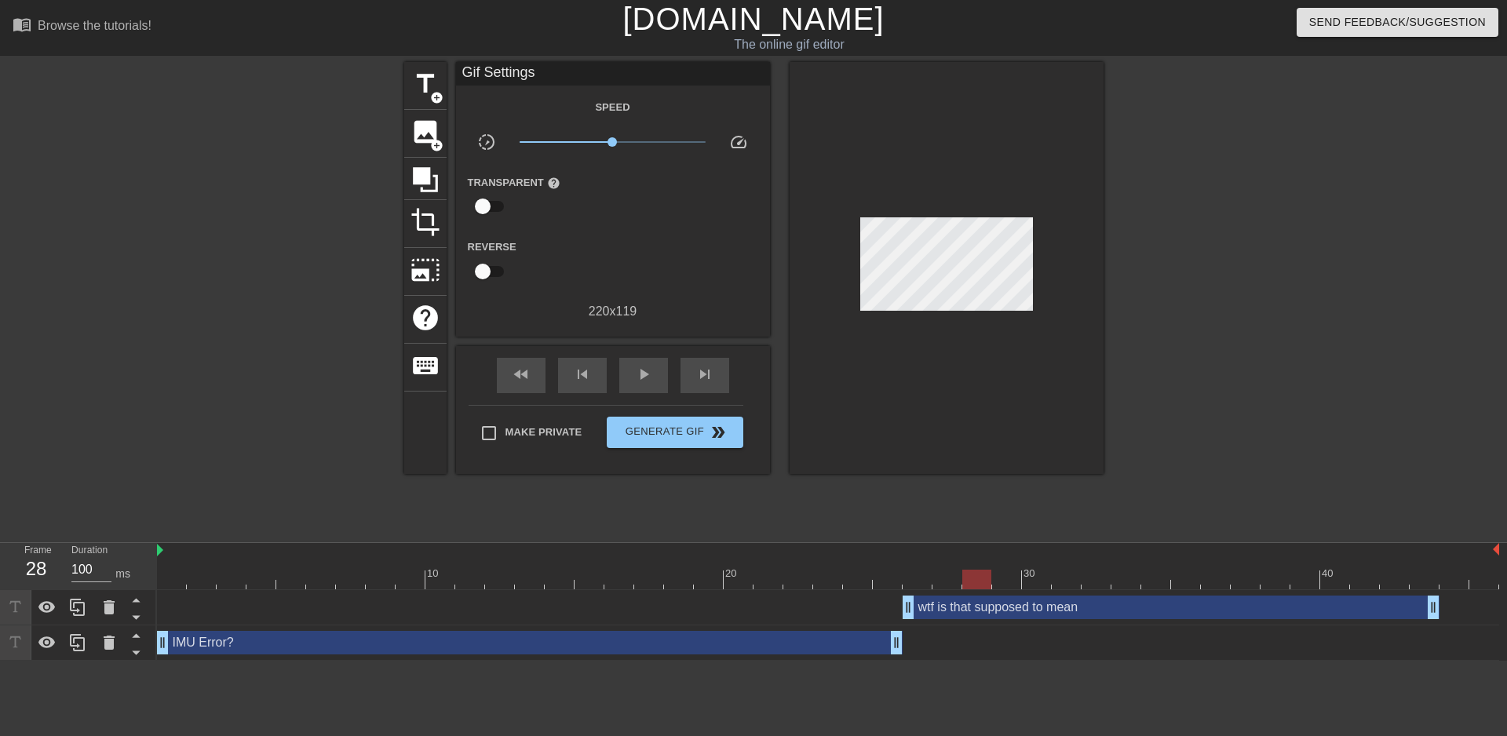
click at [744, 503] on div "title add_circle image add_circle crop photo_size_select_large help keyboard Gi…" at bounding box center [753, 297] width 699 height 471
click at [987, 608] on div "wtf is that supposed to mean drag_handle drag_handle" at bounding box center [1171, 608] width 537 height 24
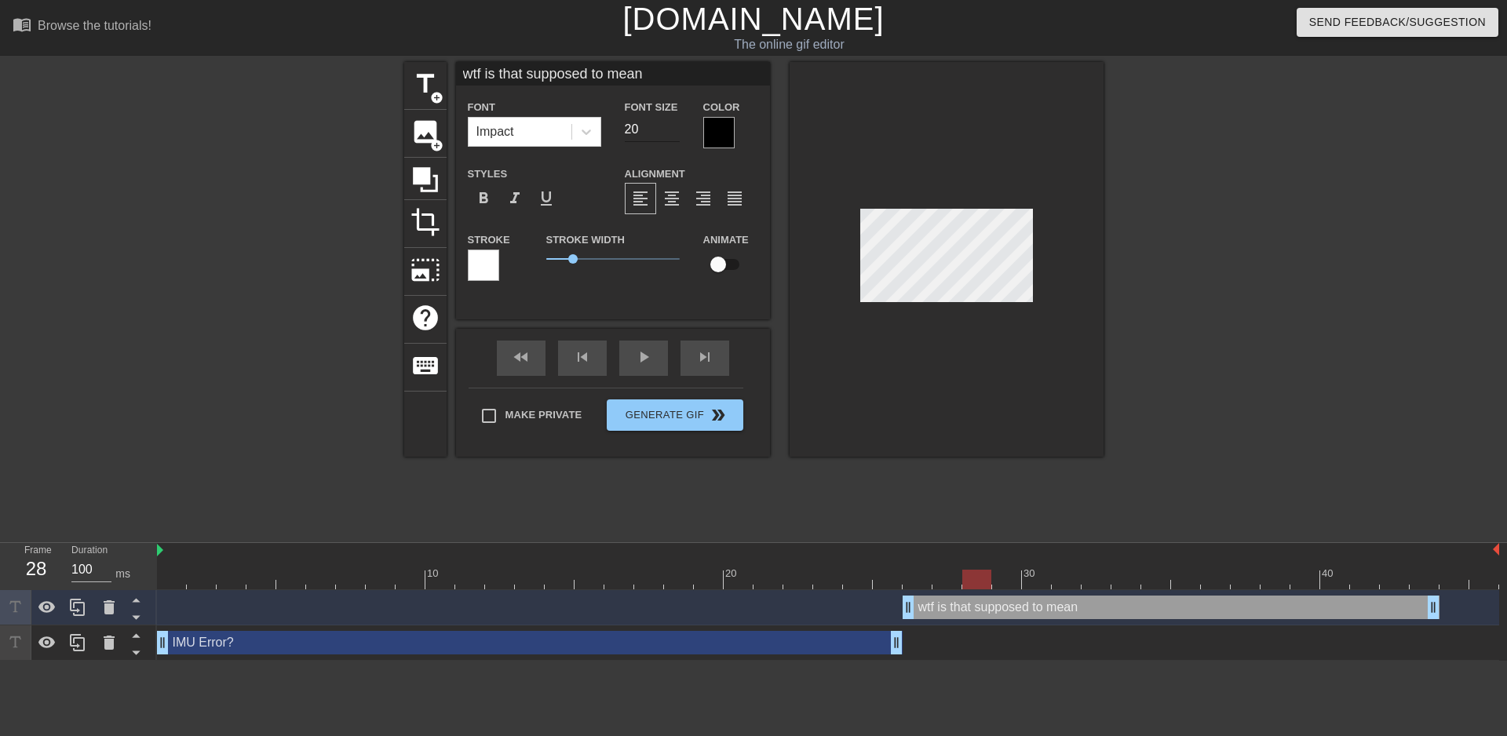
click at [652, 136] on input "20" at bounding box center [652, 129] width 55 height 25
click at [669, 132] on input "19" at bounding box center [652, 129] width 55 height 25
click at [669, 132] on input "18" at bounding box center [652, 129] width 55 height 25
click at [669, 132] on input "17" at bounding box center [652, 129] width 55 height 25
click at [669, 132] on input "16" at bounding box center [652, 129] width 55 height 25
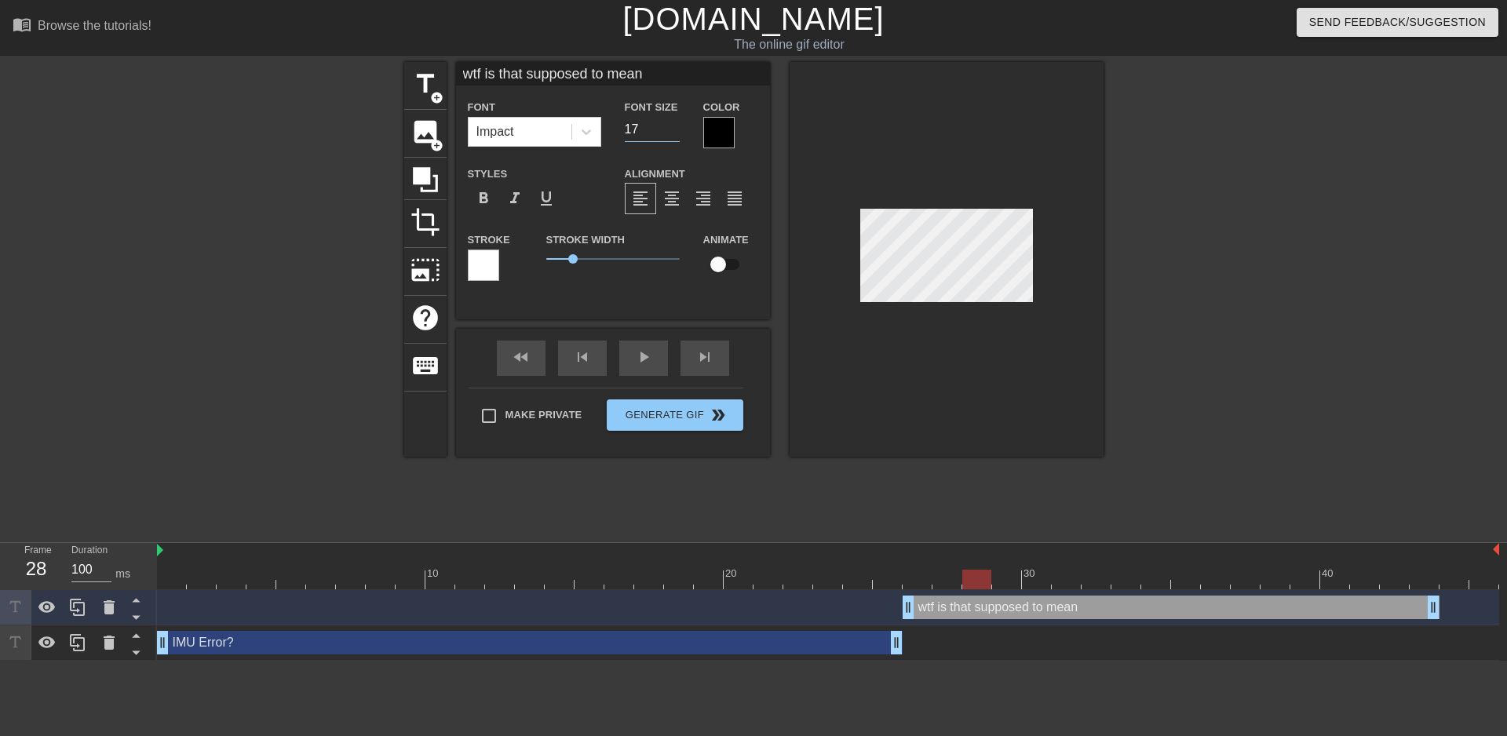
type input "17"
click at [673, 122] on input "17" at bounding box center [652, 129] width 55 height 25
click at [1009, 511] on div "title add_circle image add_circle crop photo_size_select_large help keyboard wt…" at bounding box center [753, 297] width 699 height 471
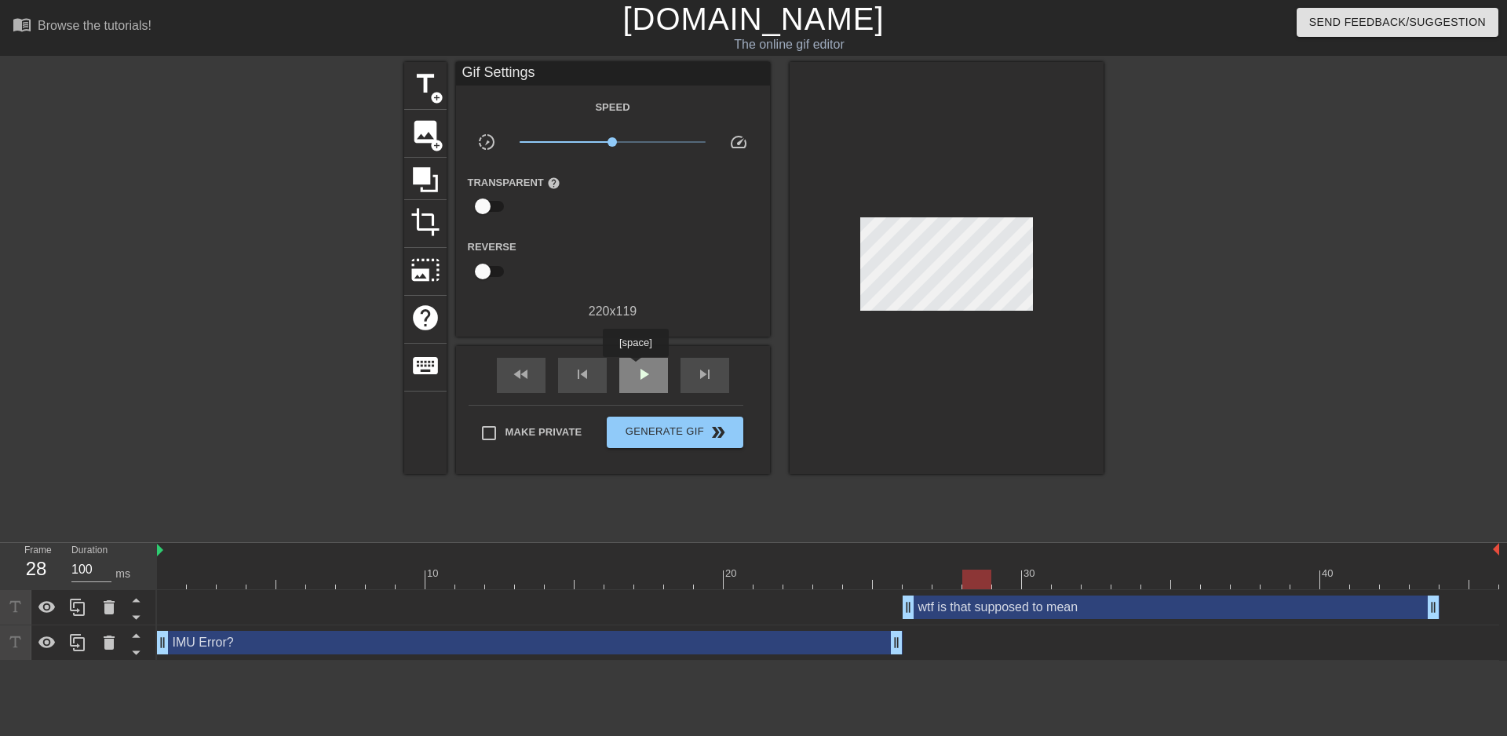
click at [635, 368] on span "play_arrow" at bounding box center [643, 374] width 19 height 19
click at [678, 431] on span "Generate Gif double_arrow" at bounding box center [674, 432] width 123 height 19
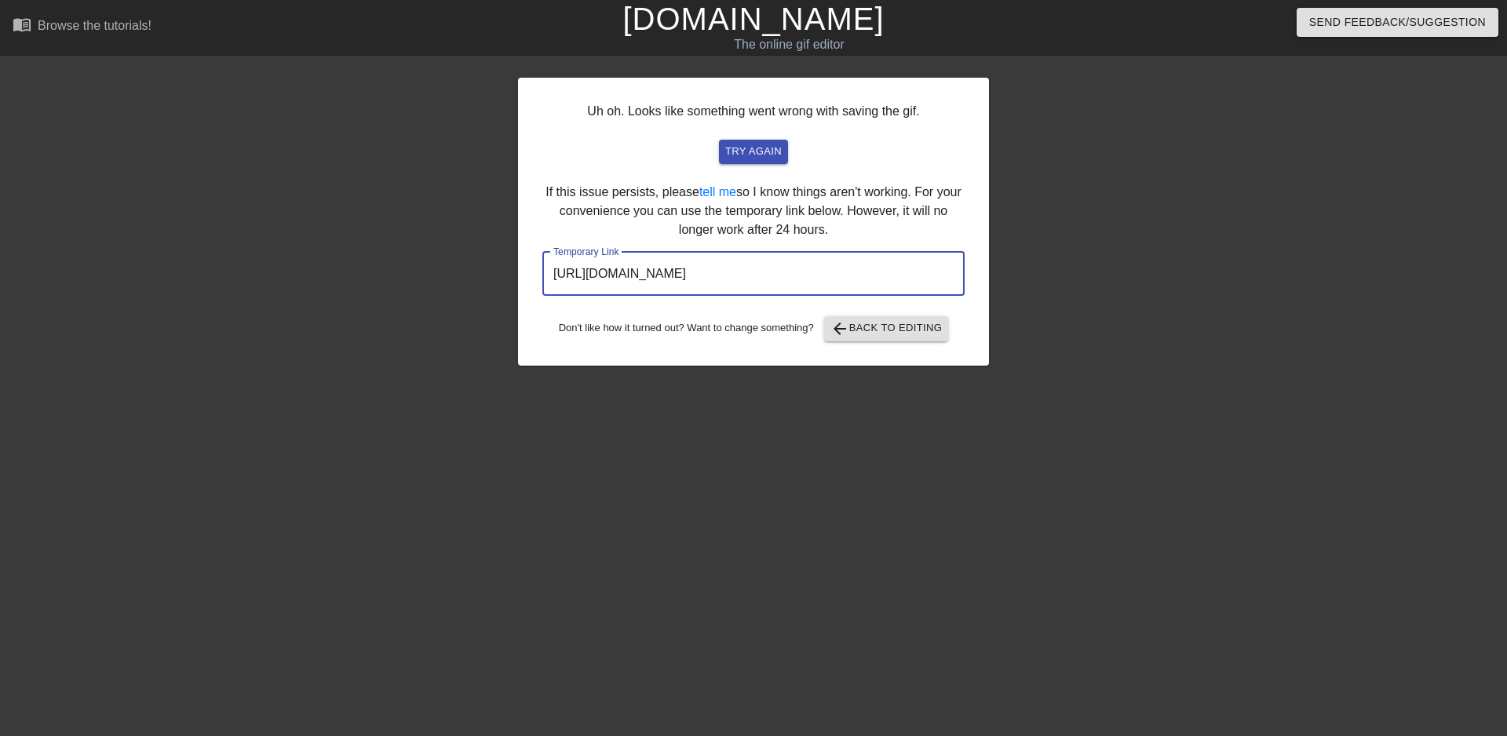
drag, startPoint x: 891, startPoint y: 265, endPoint x: 542, endPoint y: 272, distance: 348.5
click at [542, 272] on input "[URL][DOMAIN_NAME]" at bounding box center [753, 274] width 422 height 44
